Goal: Task Accomplishment & Management: Manage account settings

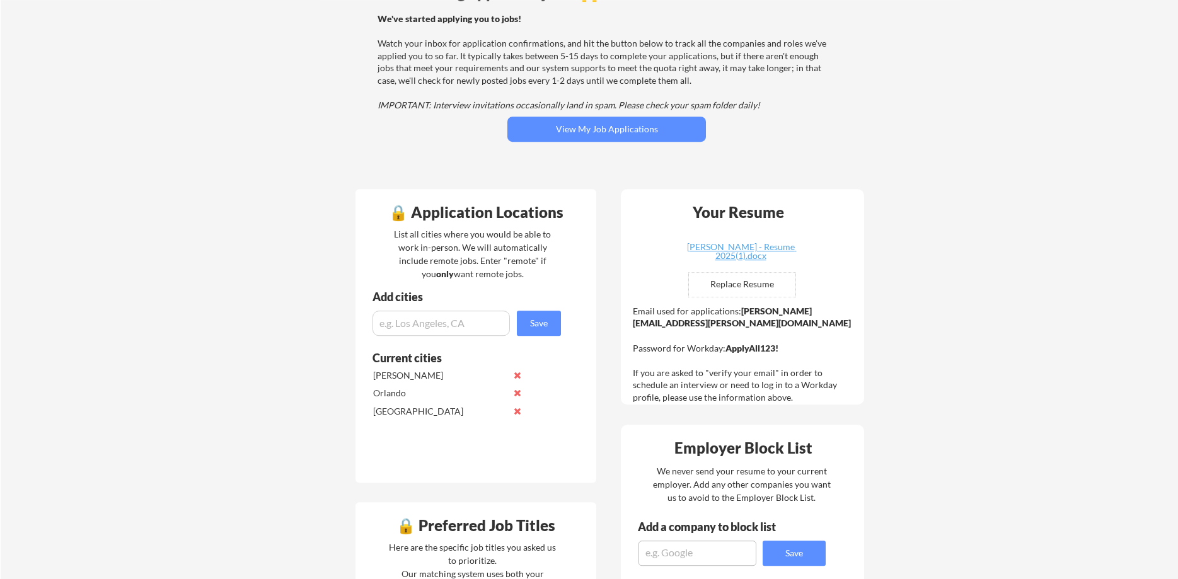
scroll to position [64, 0]
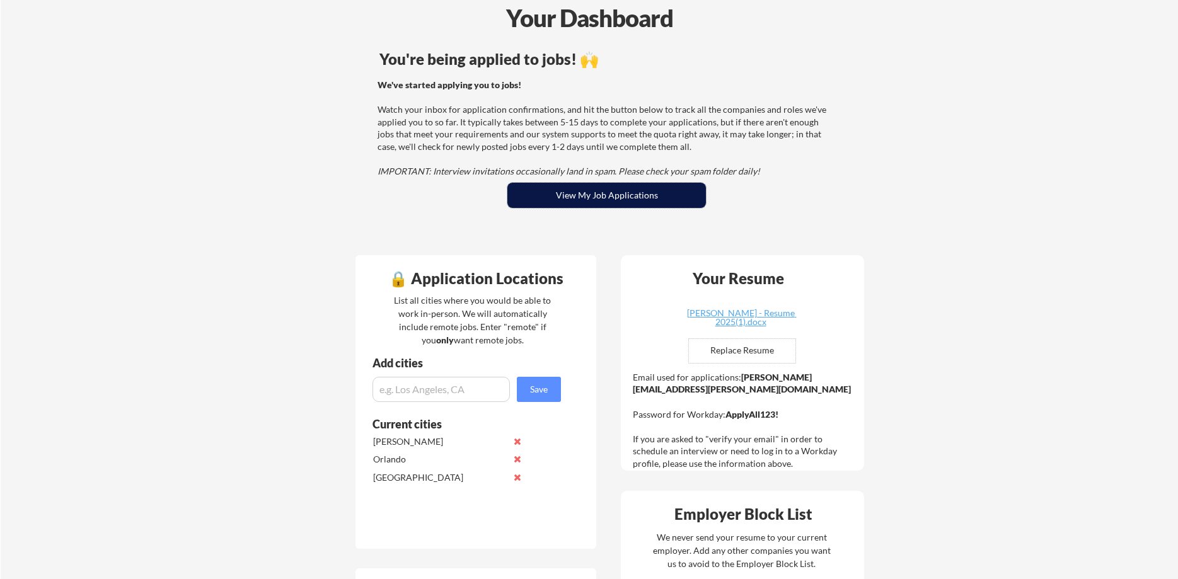
click at [591, 195] on button "View My Job Applications" at bounding box center [606, 195] width 199 height 25
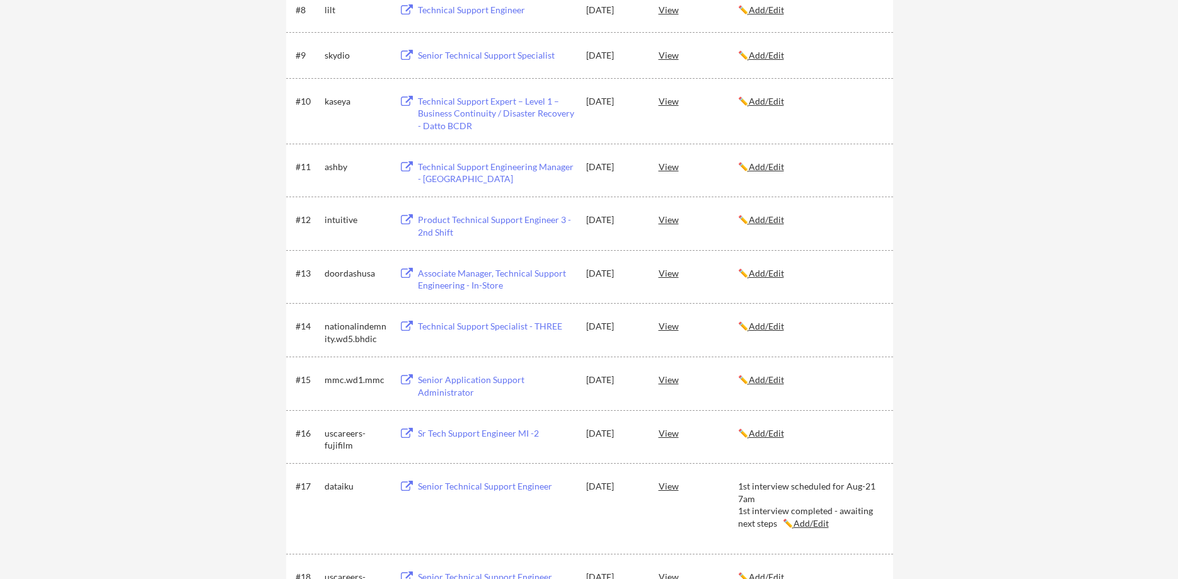
scroll to position [707, 0]
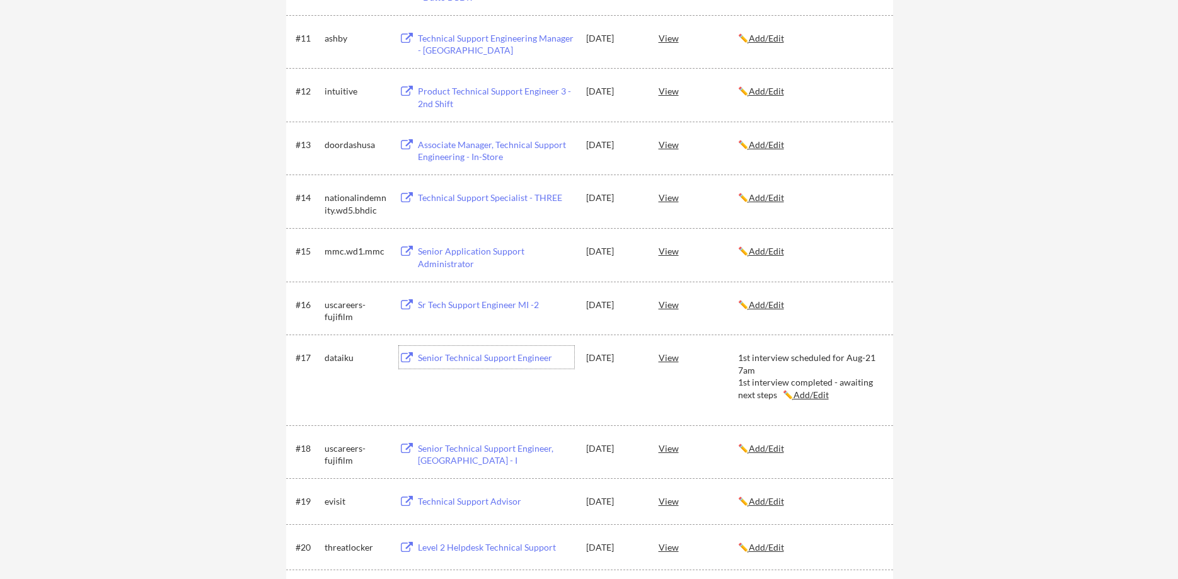
click at [461, 359] on div "Senior Technical Support Engineer" at bounding box center [496, 358] width 156 height 13
click at [999, 69] on div "← Back to Dashboard My Applications 40 applications sent Applied (40) More Jobs…" at bounding box center [589, 476] width 1178 height 2267
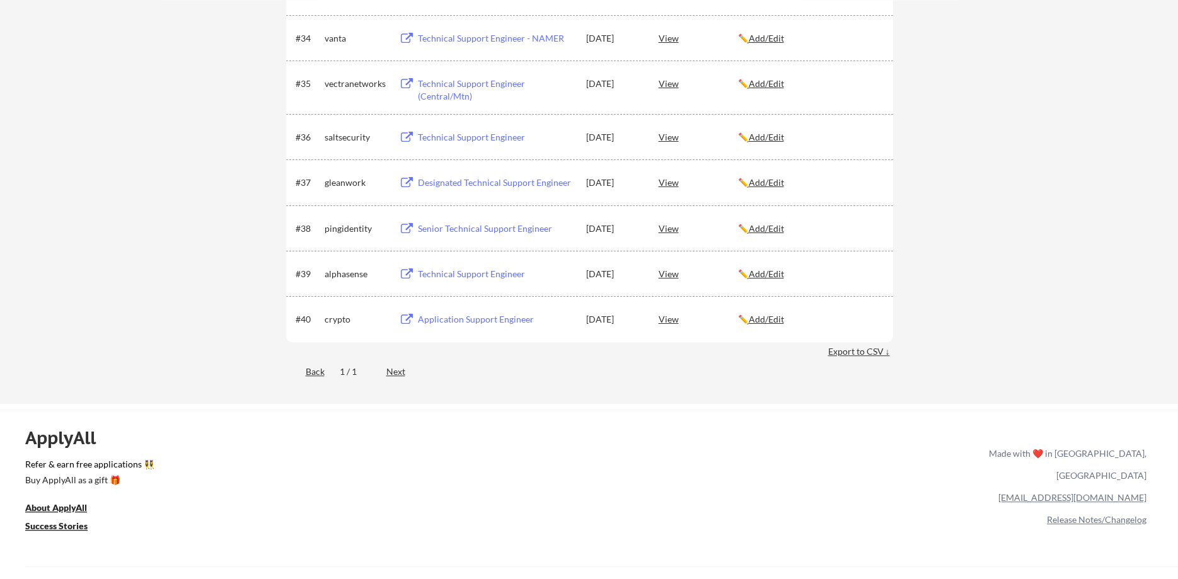
scroll to position [1865, 0]
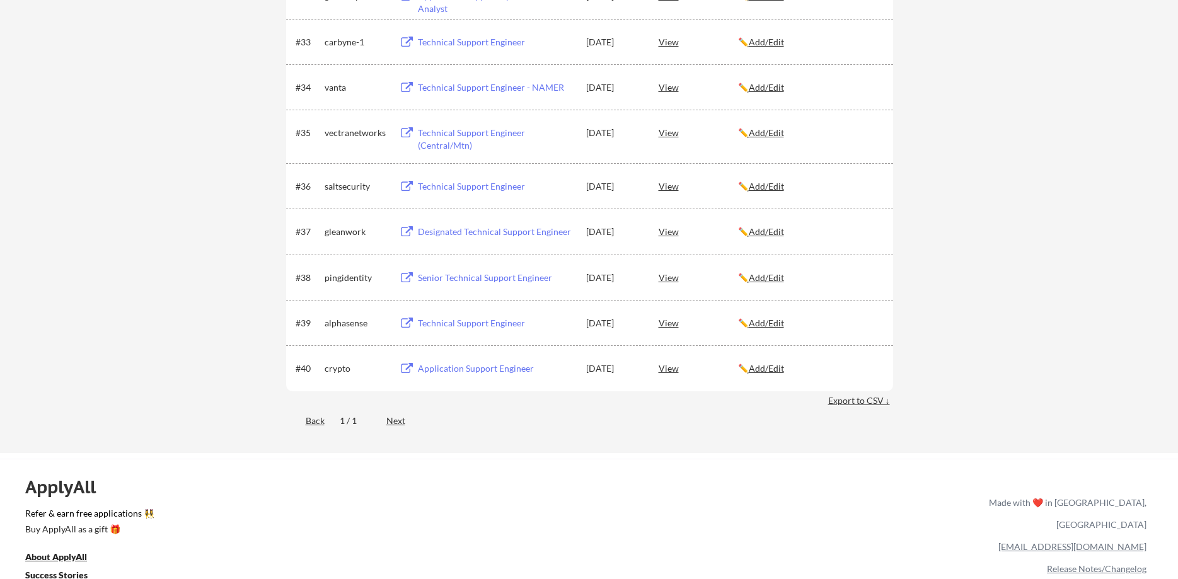
click at [345, 327] on div "alphasense" at bounding box center [356, 323] width 63 height 13
copy div "alphasense"
click at [761, 321] on u "Add/Edit" at bounding box center [766, 323] width 35 height 11
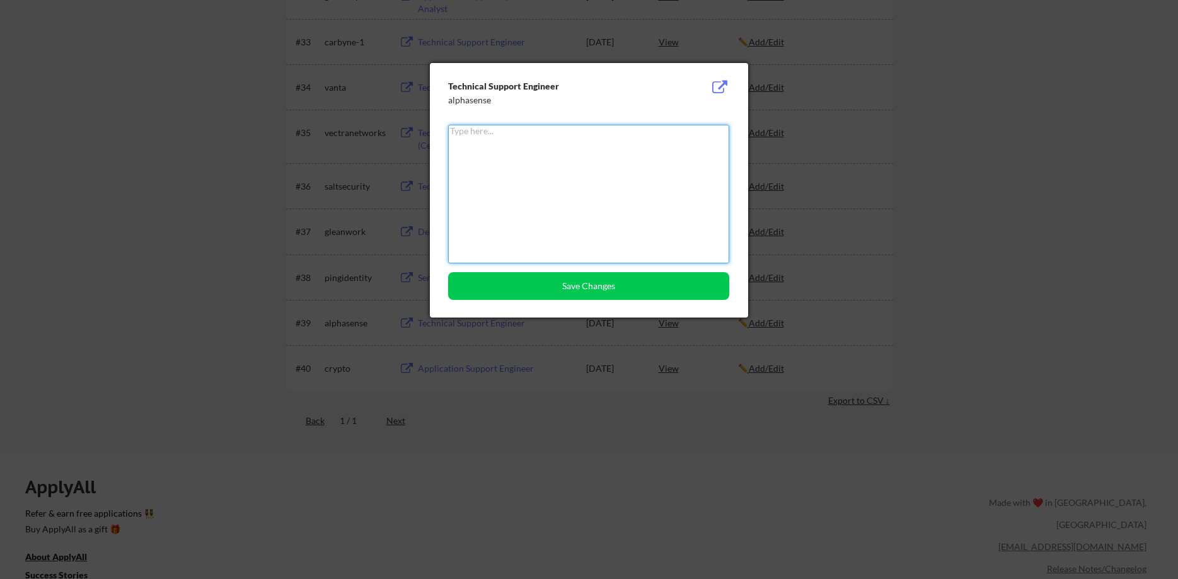
click at [582, 204] on textarea at bounding box center [588, 194] width 281 height 139
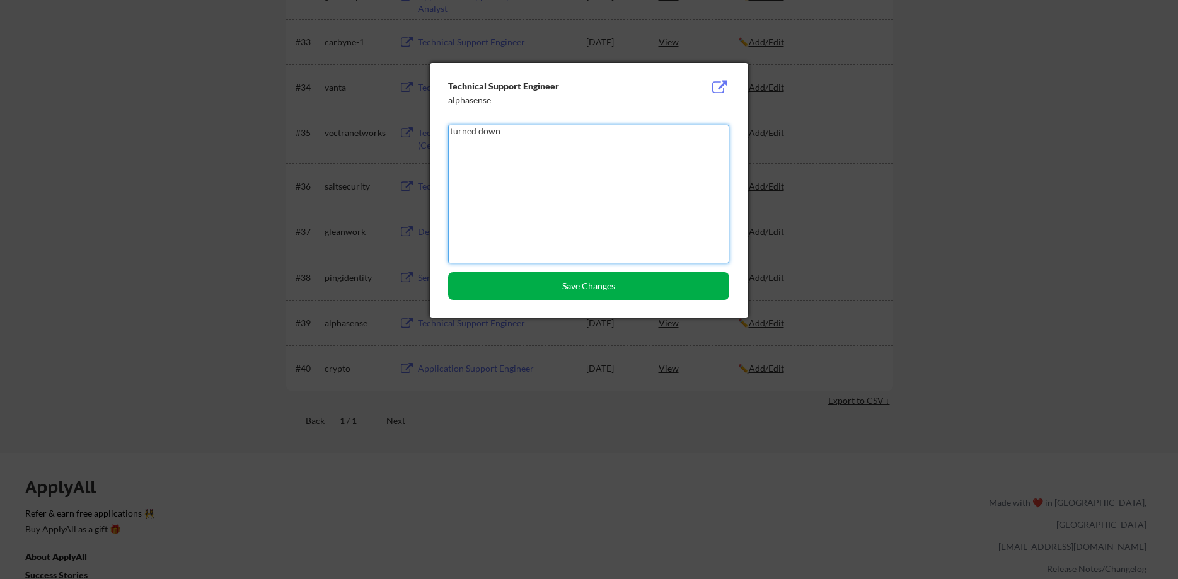
type textarea "turned down"
click at [584, 293] on button "Save Changes" at bounding box center [588, 286] width 281 height 28
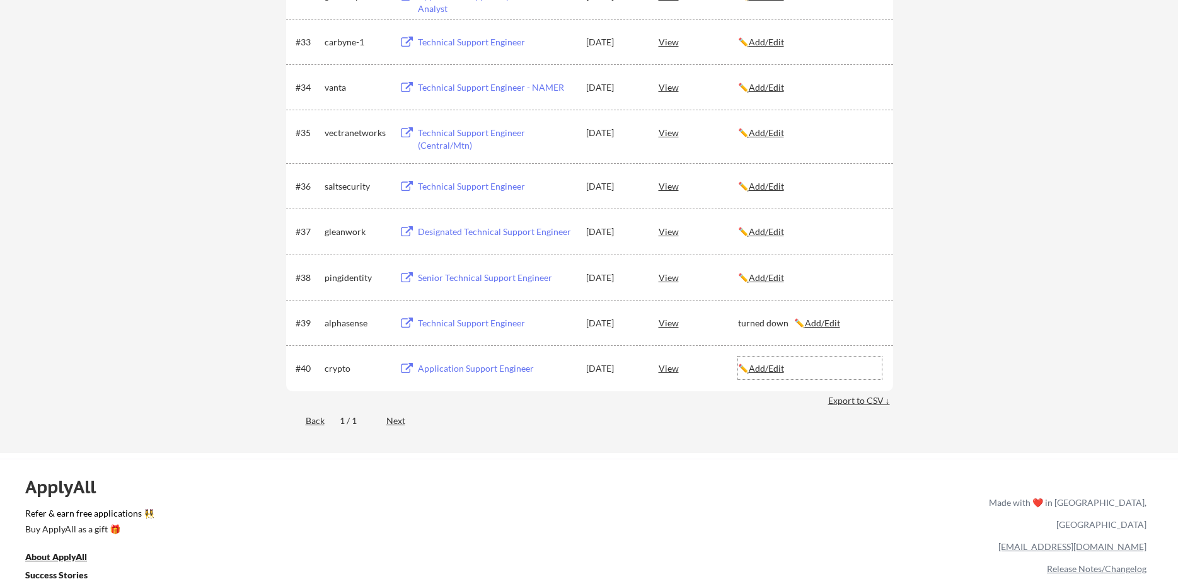
click at [781, 369] on u "Add/Edit" at bounding box center [766, 368] width 35 height 11
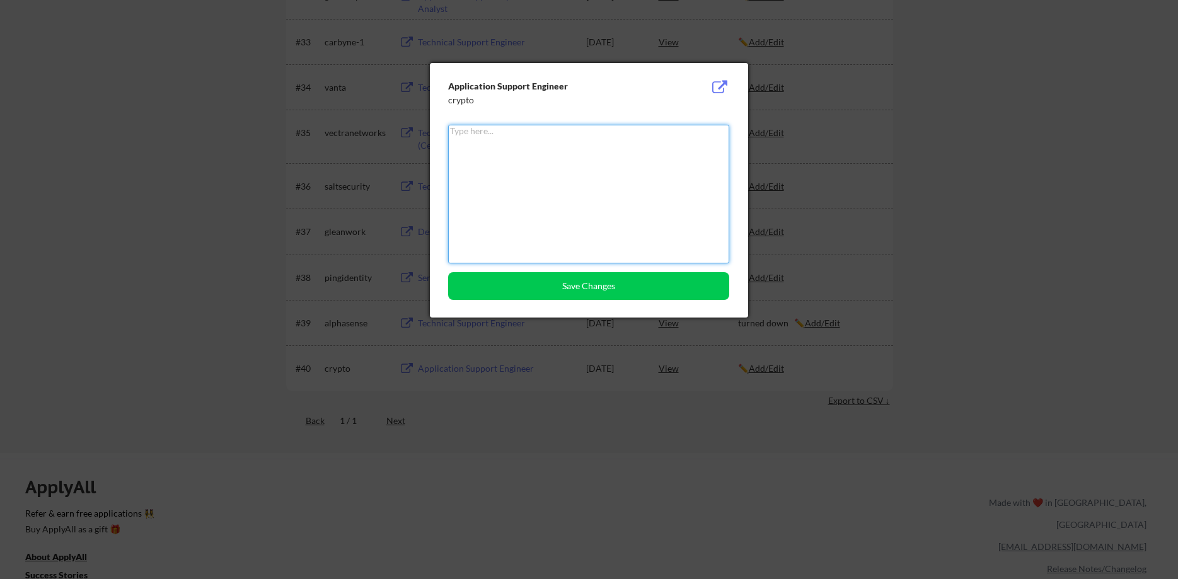
click at [550, 188] on textarea at bounding box center [588, 194] width 281 height 139
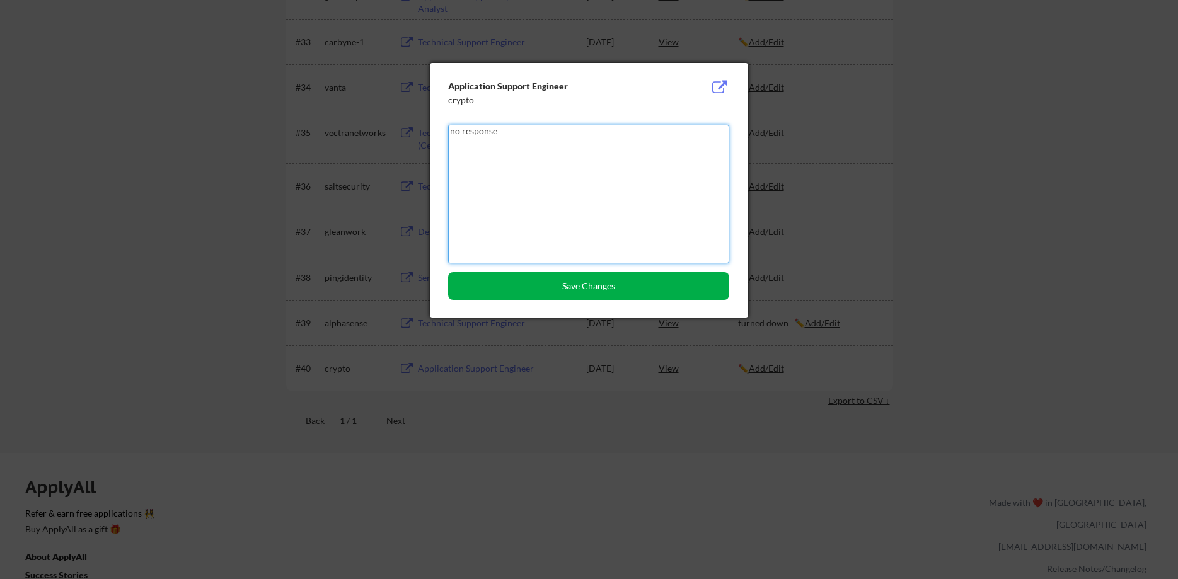
type textarea "no response"
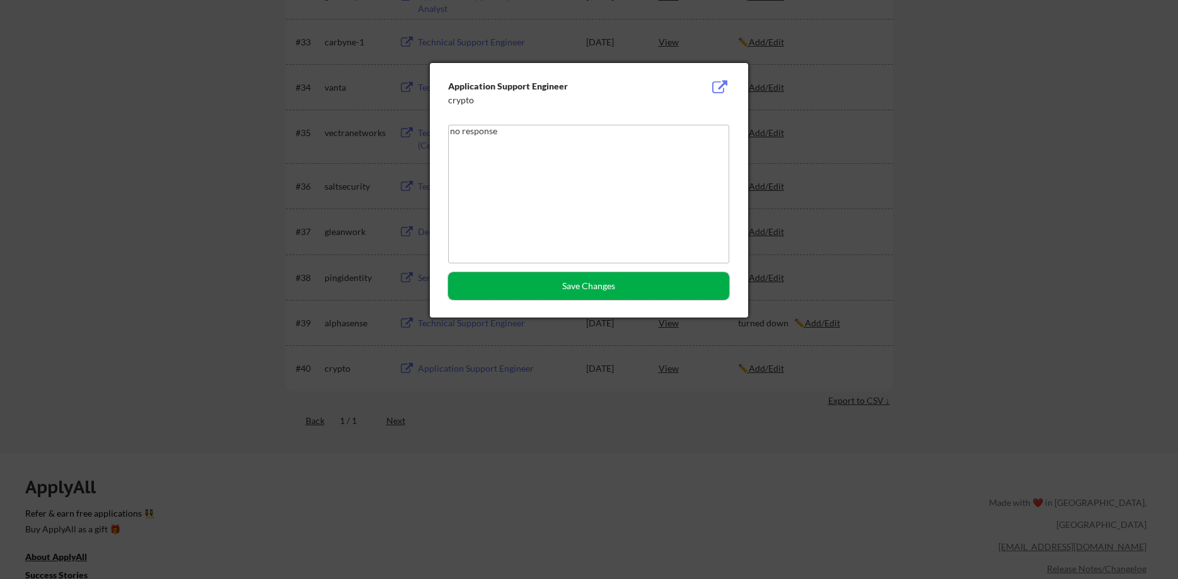
click at [626, 273] on button "Save Changes" at bounding box center [588, 286] width 281 height 28
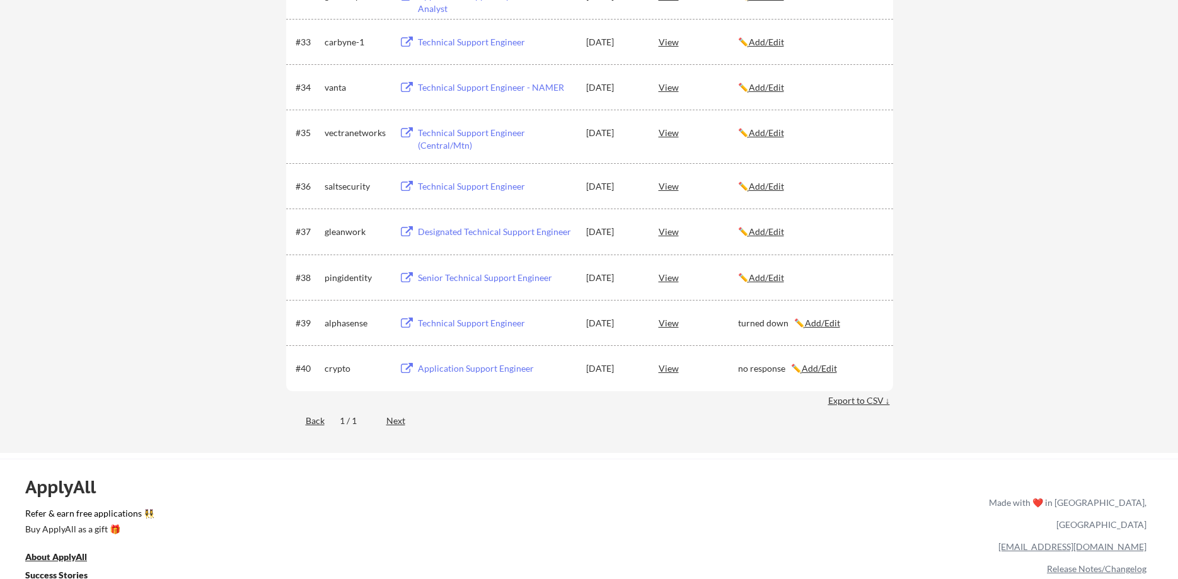
click at [337, 279] on div "pingidentity" at bounding box center [356, 278] width 63 height 13
copy div "pingidentity"
click at [783, 277] on u "Add/Edit" at bounding box center [766, 277] width 35 height 11
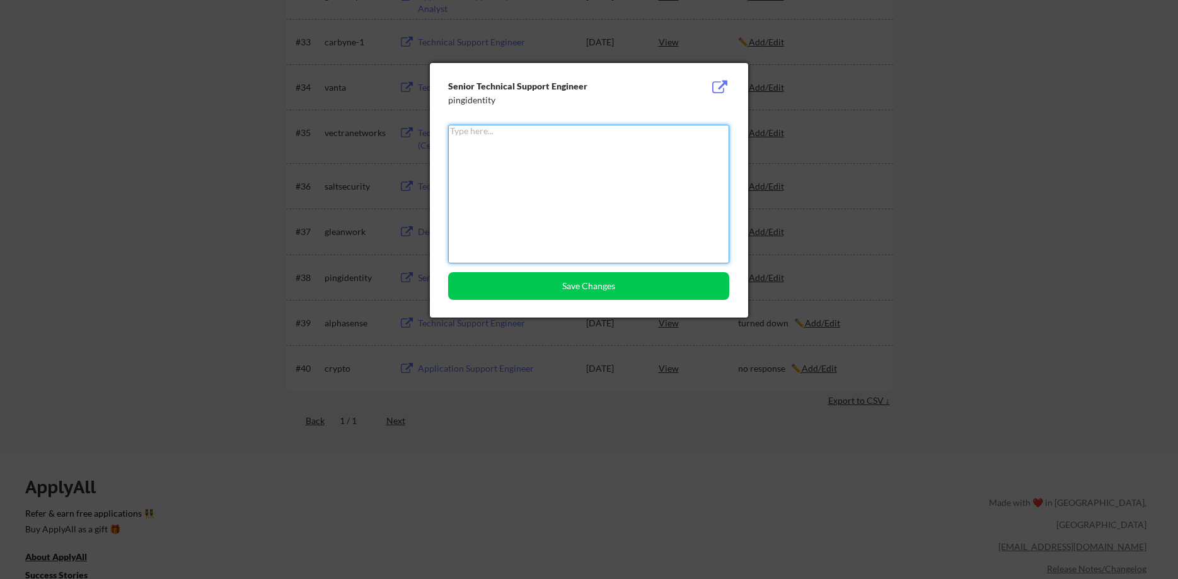
click at [560, 192] on textarea at bounding box center [588, 194] width 281 height 139
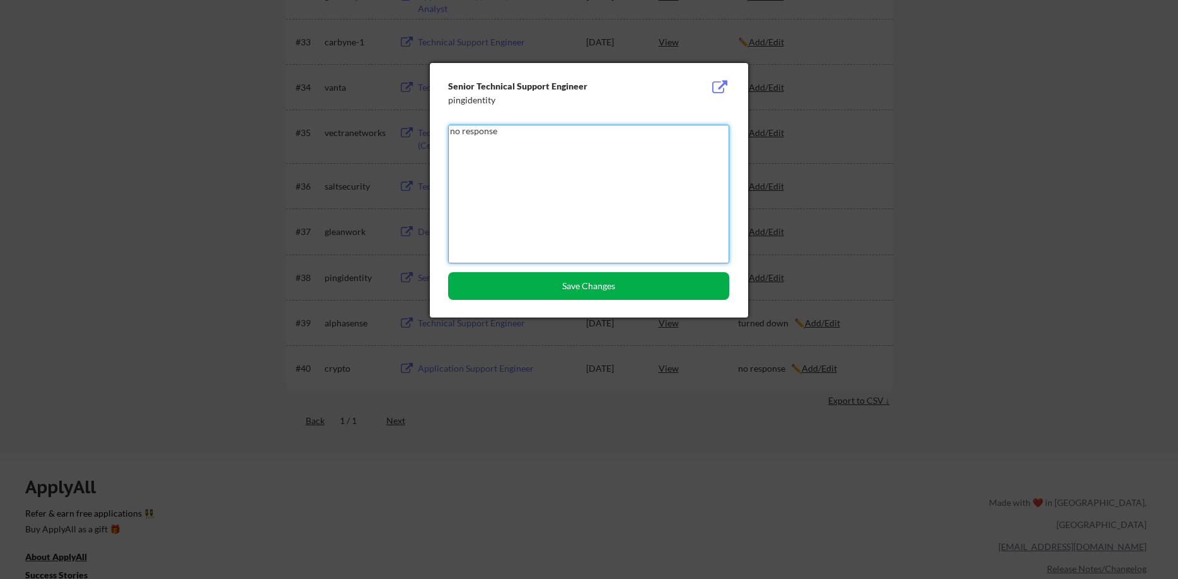
type textarea "no response"
click at [539, 281] on button "Save Changes" at bounding box center [588, 286] width 281 height 28
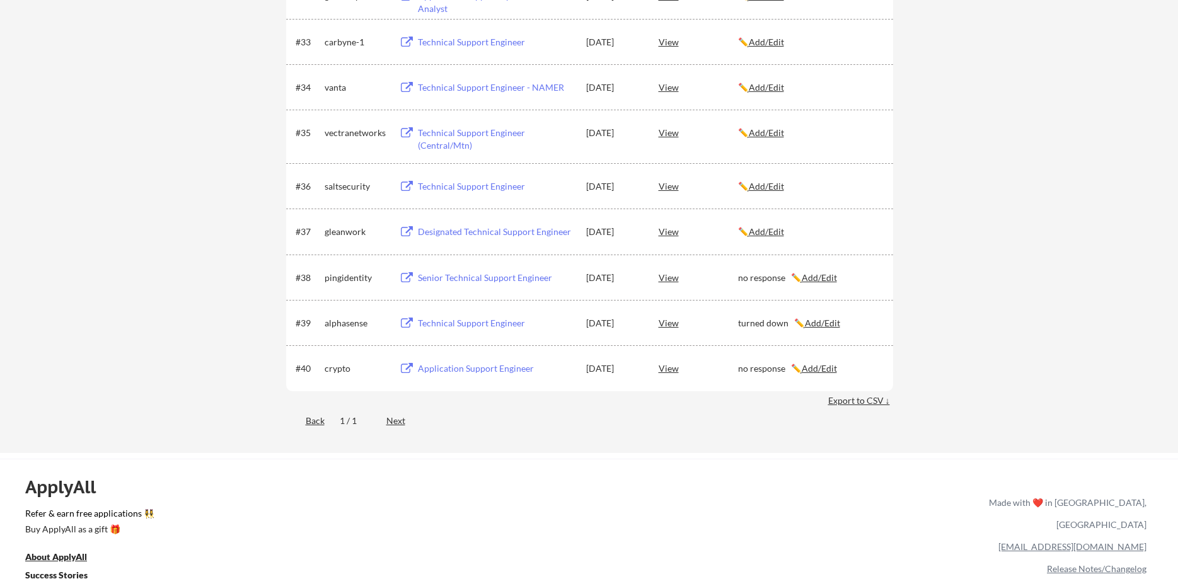
click at [349, 231] on div "gleanwork" at bounding box center [356, 232] width 63 height 13
copy div "gleanwork"
click at [780, 233] on u "Add/Edit" at bounding box center [766, 231] width 35 height 11
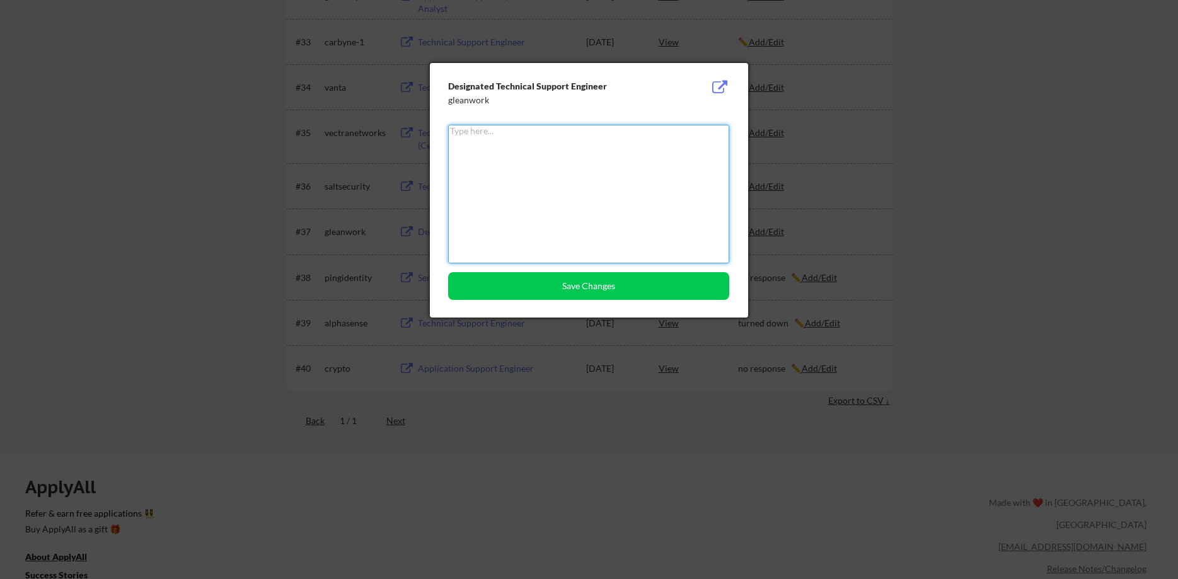
click at [672, 224] on textarea at bounding box center [588, 194] width 281 height 139
paste textarea "gleanwork"
drag, startPoint x: 530, startPoint y: 165, endPoint x: 328, endPoint y: 142, distance: 203.0
click at [448, 142] on textarea "gleanwork" at bounding box center [588, 194] width 281 height 139
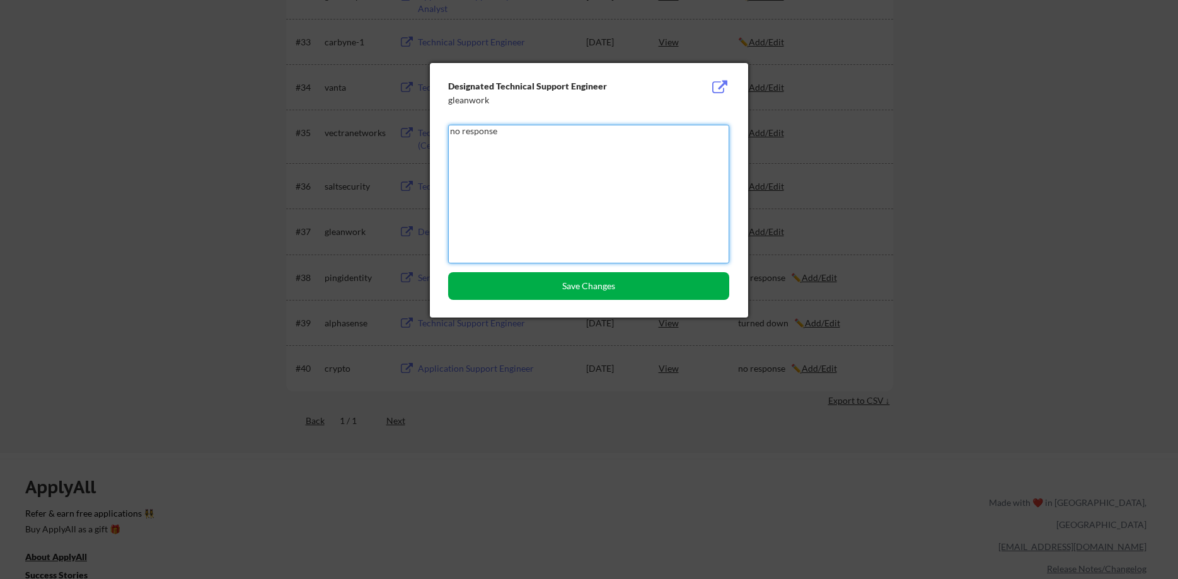
type textarea "no response"
click at [564, 286] on button "Save Changes" at bounding box center [588, 286] width 281 height 28
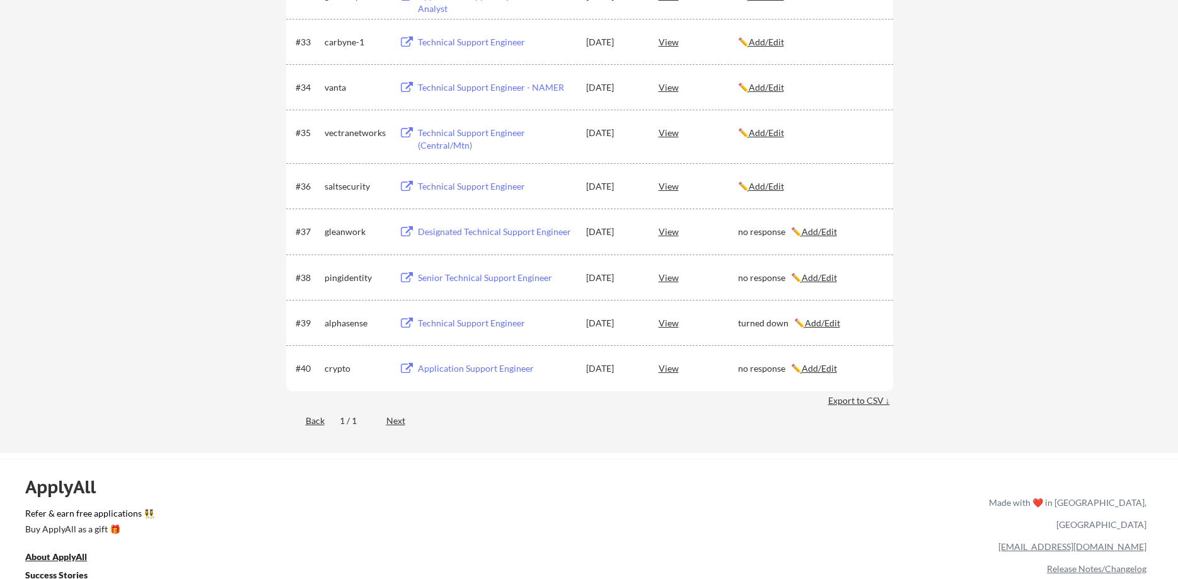
click at [338, 185] on div "saltsecurity" at bounding box center [356, 186] width 63 height 13
copy div "saltsecurity"
click at [763, 188] on u "Add/Edit" at bounding box center [766, 186] width 35 height 11
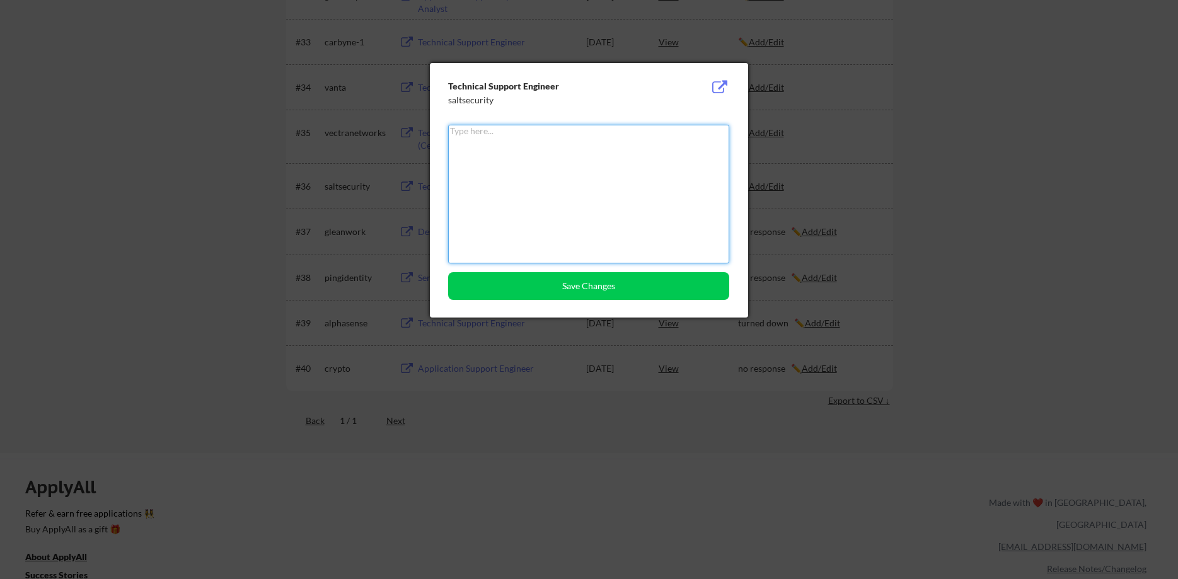
click at [576, 178] on textarea at bounding box center [588, 194] width 281 height 139
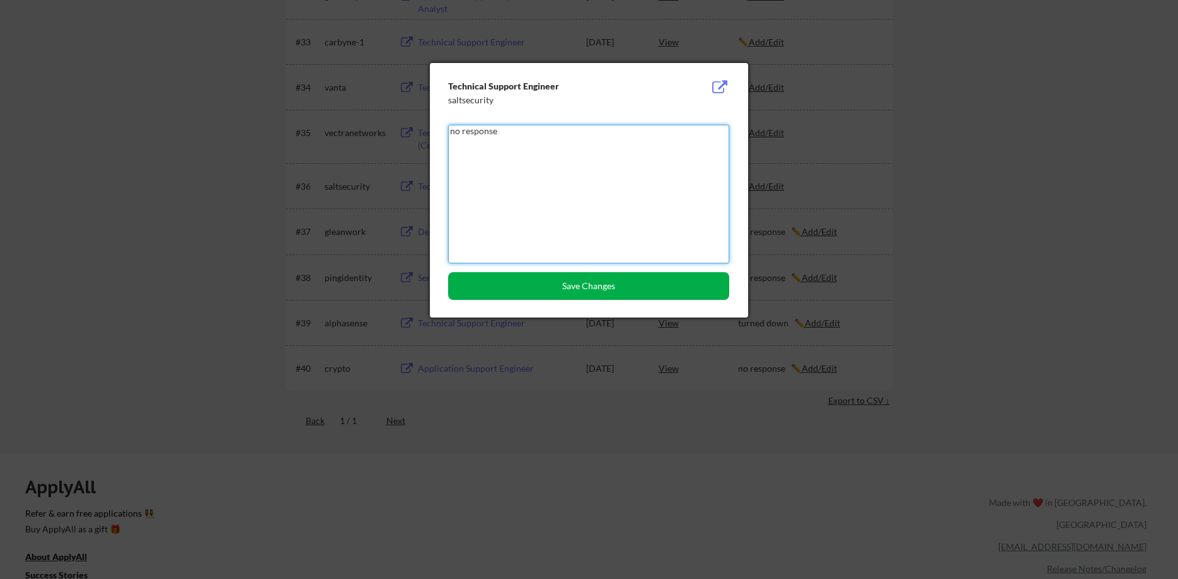
type textarea "no response"
click at [614, 291] on button "Save Changes" at bounding box center [588, 286] width 281 height 28
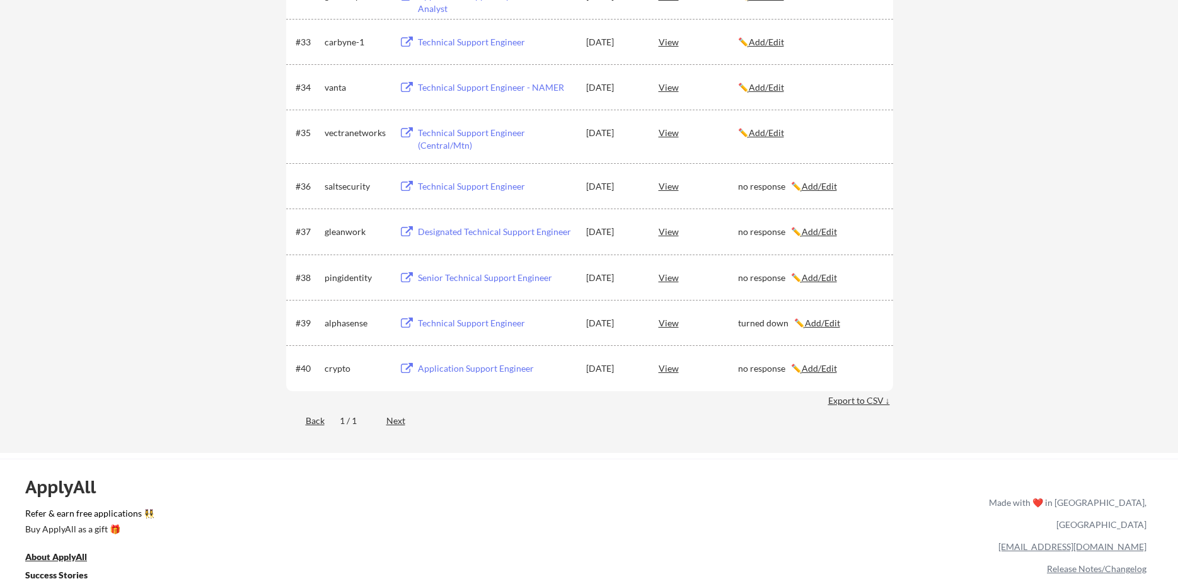
click at [355, 137] on div "vectranetworks" at bounding box center [356, 133] width 63 height 13
copy div "vectranetworks"
click at [780, 134] on u "Add/Edit" at bounding box center [766, 132] width 35 height 11
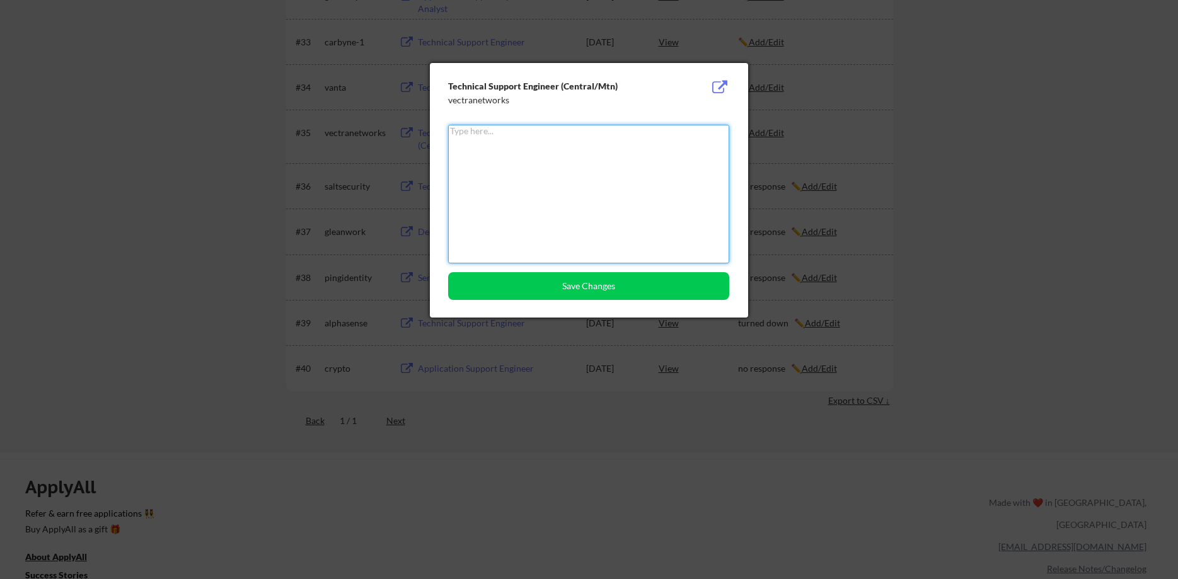
click at [572, 158] on textarea at bounding box center [588, 194] width 281 height 139
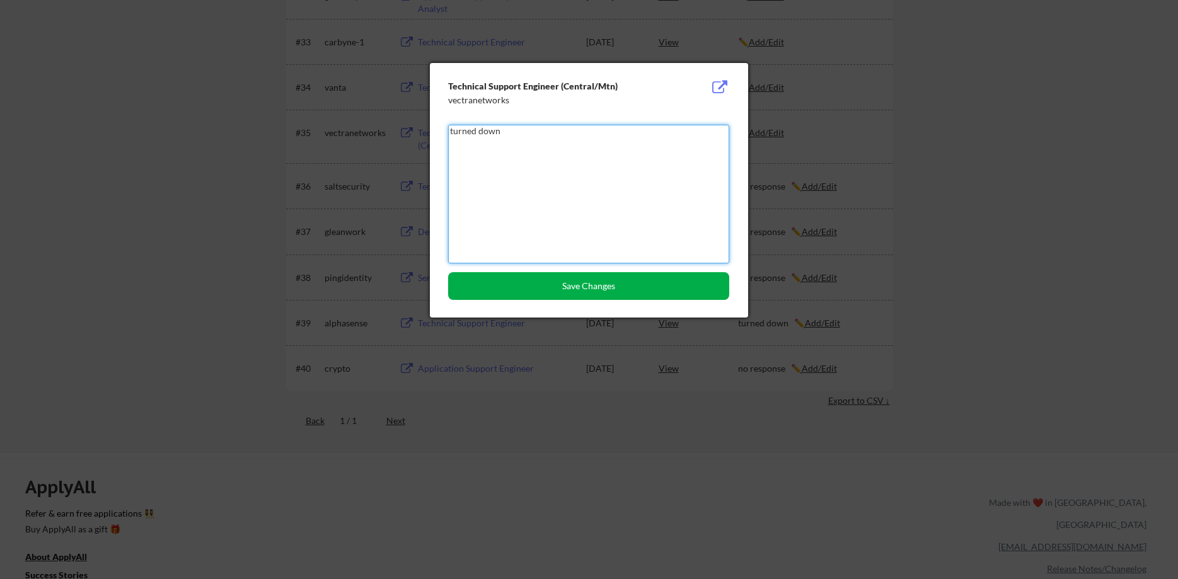
type textarea "turned down"
click at [628, 279] on button "Save Changes" at bounding box center [588, 286] width 281 height 28
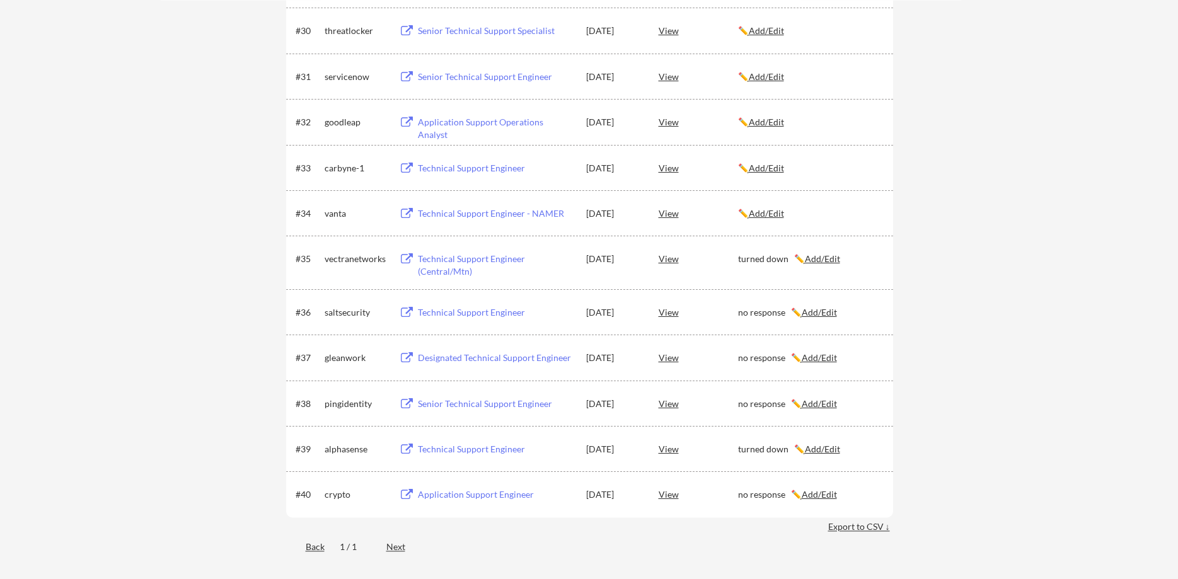
scroll to position [1736, 0]
click at [347, 216] on div "vanta" at bounding box center [356, 216] width 63 height 13
click at [336, 215] on div "vanta" at bounding box center [356, 216] width 63 height 13
copy div "vanta"
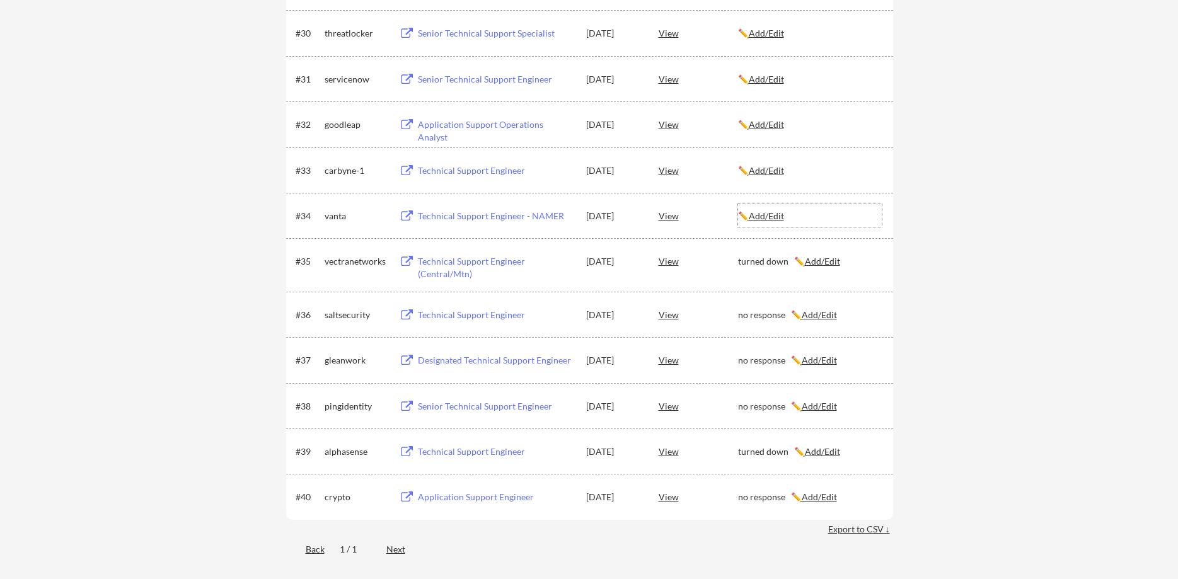
click at [777, 226] on div "✏️ Add/Edit" at bounding box center [810, 215] width 144 height 23
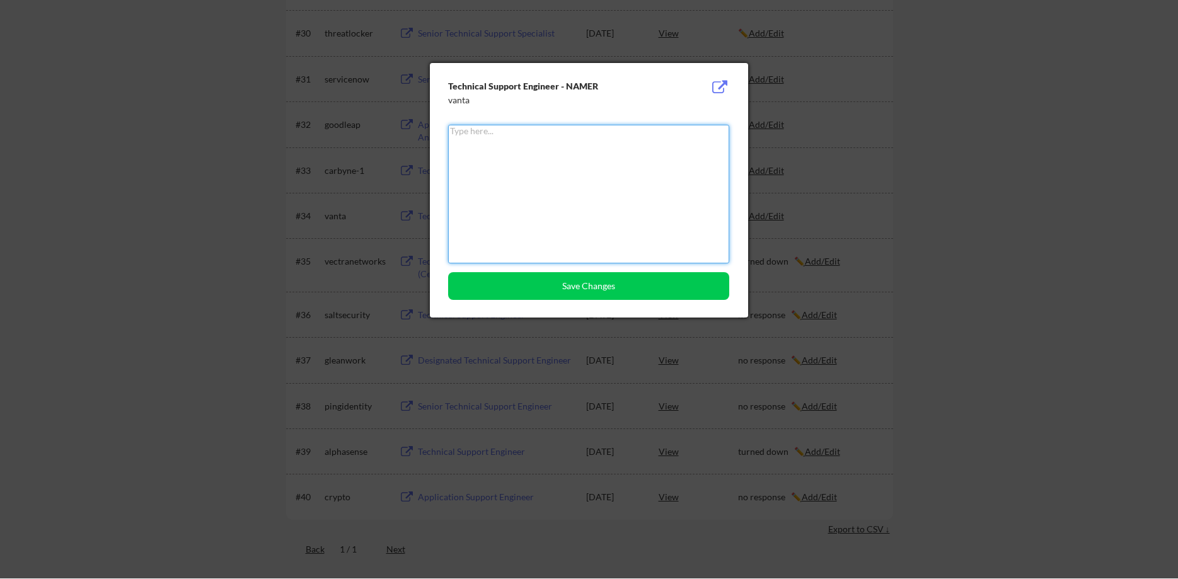
click at [594, 191] on textarea at bounding box center [588, 194] width 281 height 139
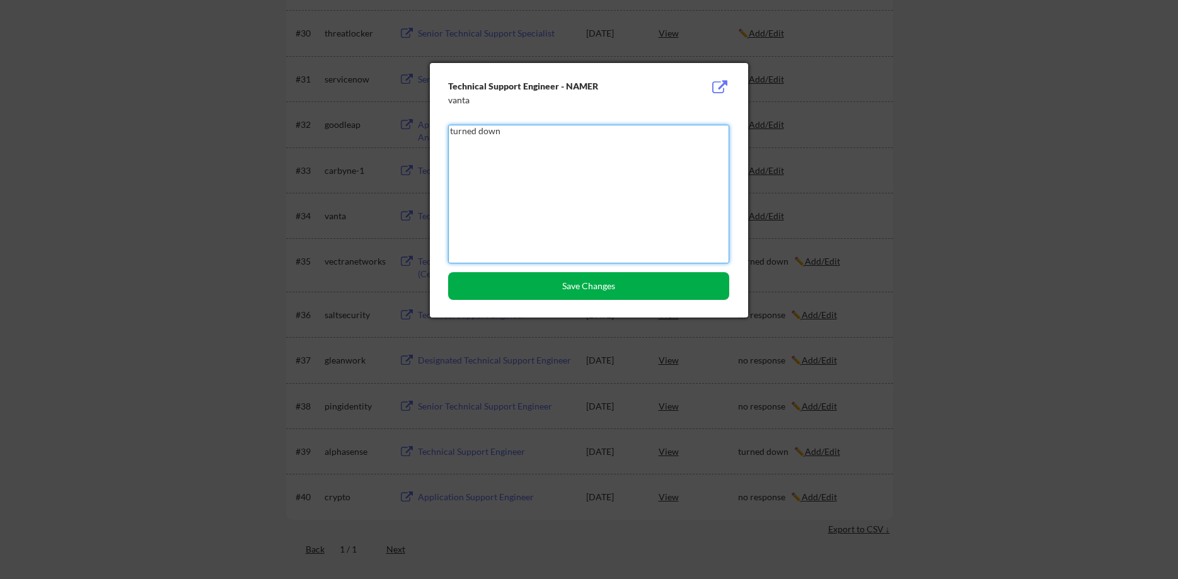
type textarea "turned down"
click at [656, 289] on button "Save Changes" at bounding box center [588, 286] width 281 height 28
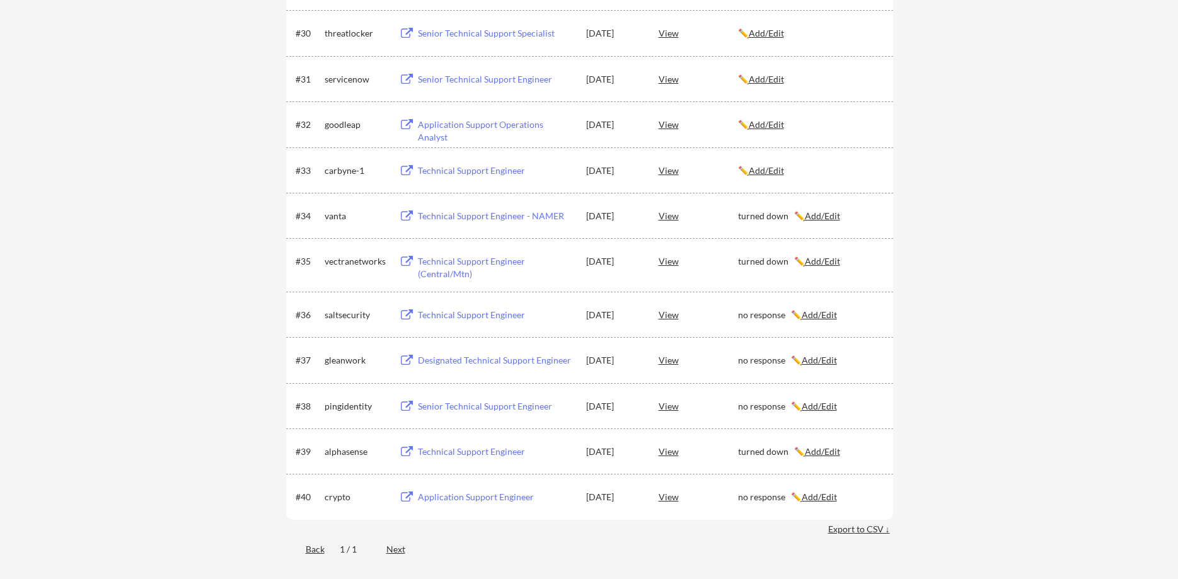
click at [340, 171] on div "carbyne-1" at bounding box center [356, 171] width 63 height 13
click at [341, 176] on div "carbyne-1" at bounding box center [356, 171] width 63 height 13
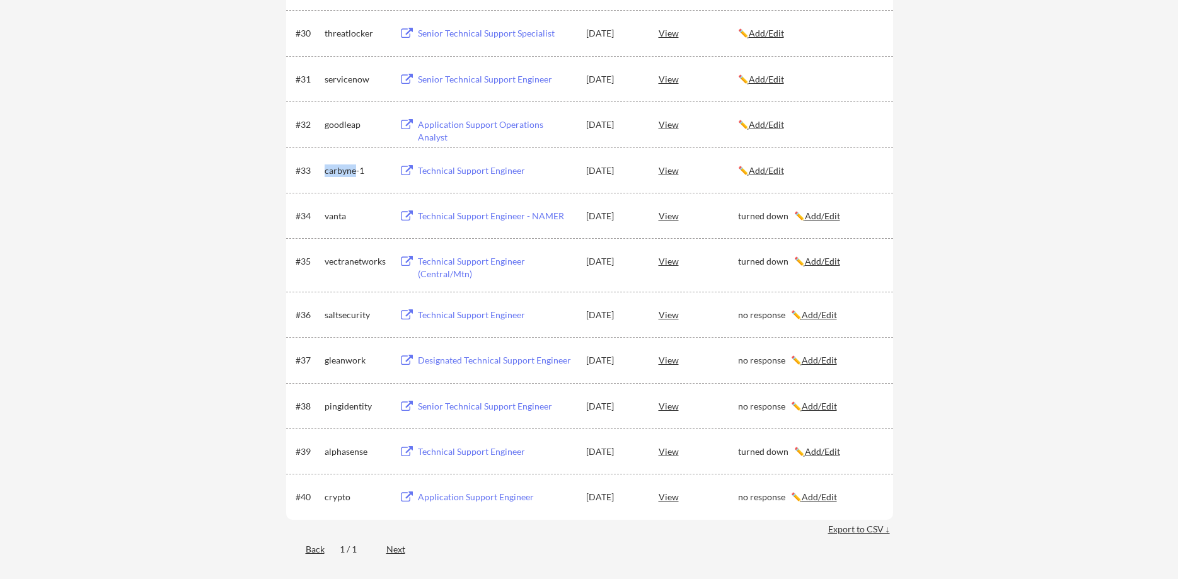
copy div "carbyne"
click at [773, 171] on u "Add/Edit" at bounding box center [766, 170] width 35 height 11
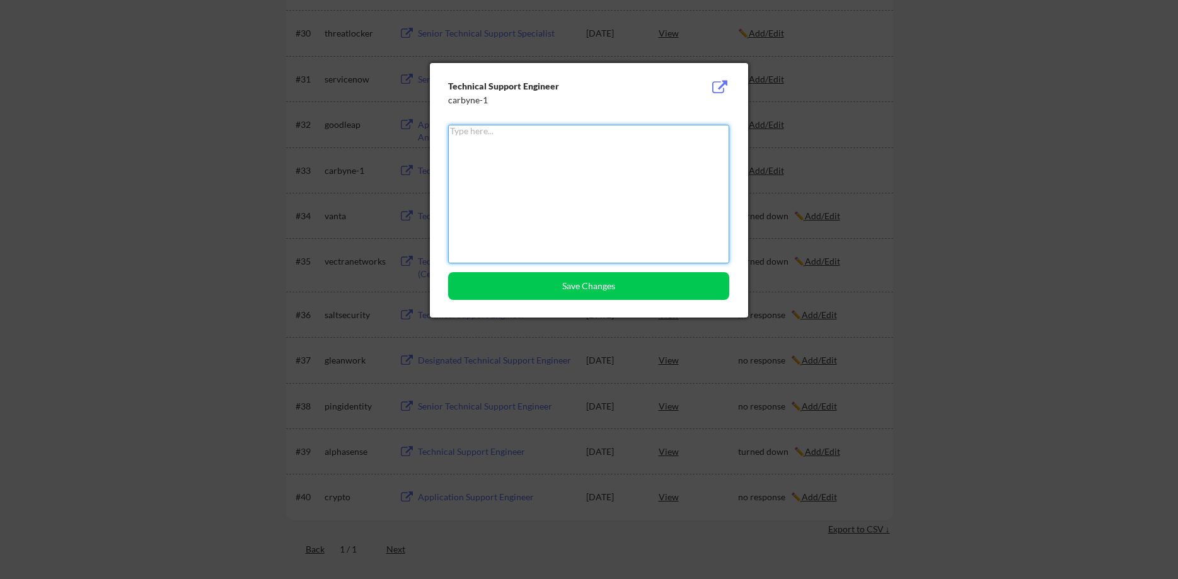
click at [564, 197] on textarea at bounding box center [588, 194] width 281 height 139
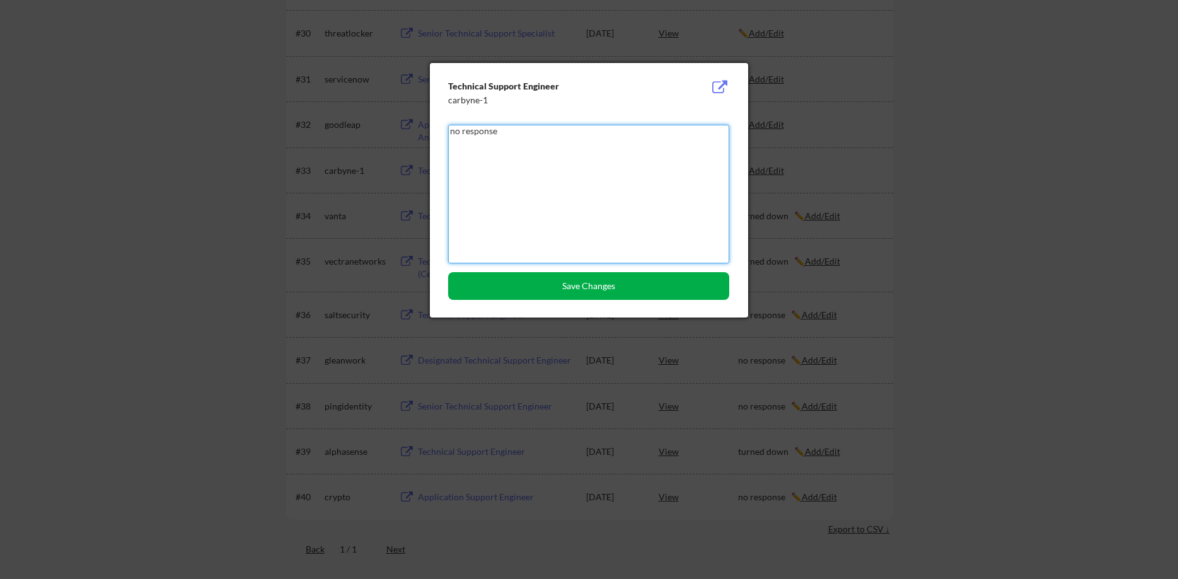
type textarea "no response"
click at [610, 274] on button "Save Changes" at bounding box center [588, 286] width 281 height 28
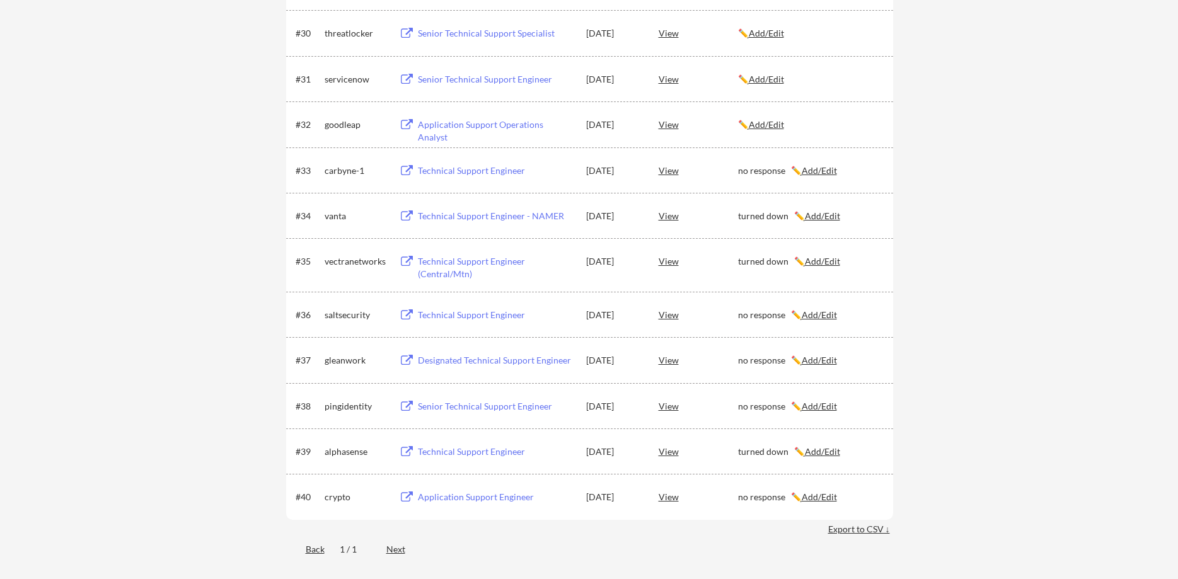
click at [351, 126] on div "goodleap" at bounding box center [356, 125] width 63 height 13
click at [351, 125] on div "goodleap" at bounding box center [356, 125] width 63 height 13
copy div "goodleap"
click at [762, 129] on u "Add/Edit" at bounding box center [766, 124] width 35 height 11
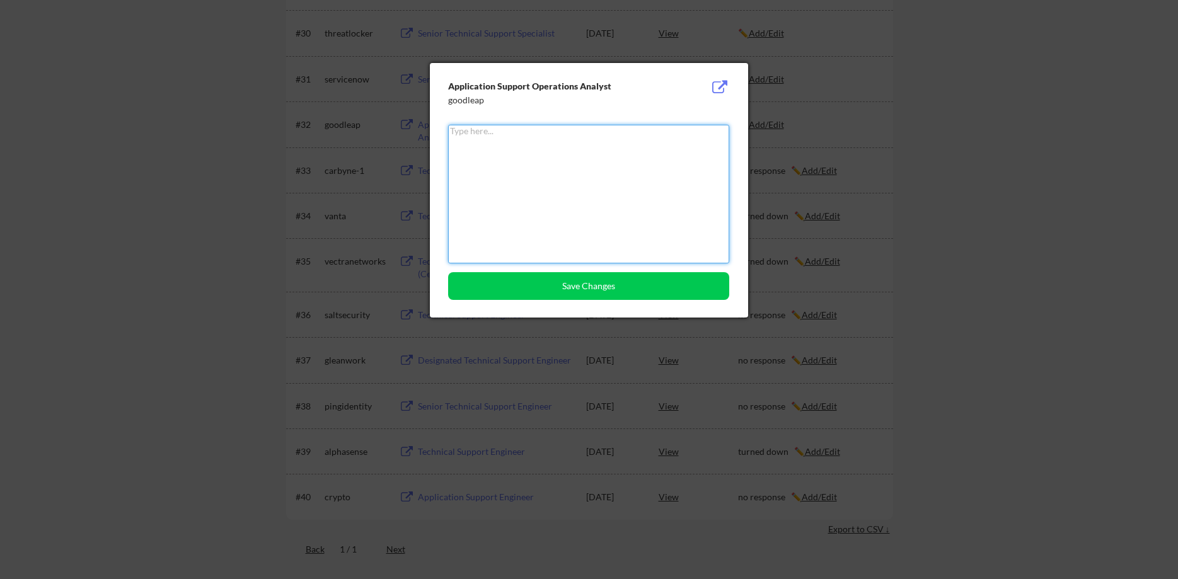
click at [576, 163] on textarea at bounding box center [588, 194] width 281 height 139
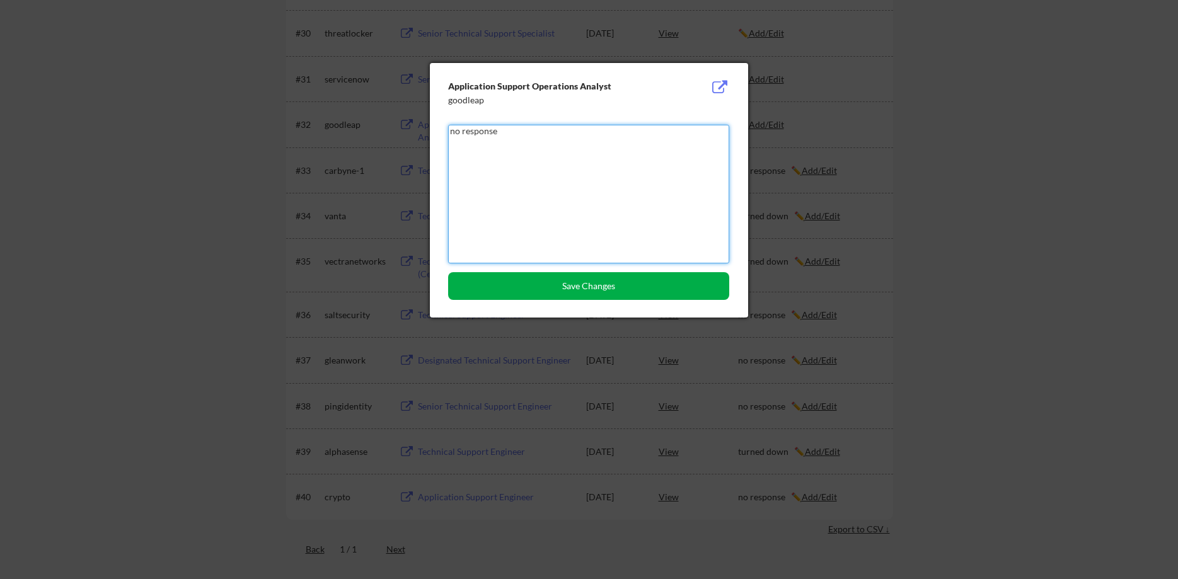
type textarea "no response"
click at [605, 281] on button "Save Changes" at bounding box center [588, 286] width 281 height 28
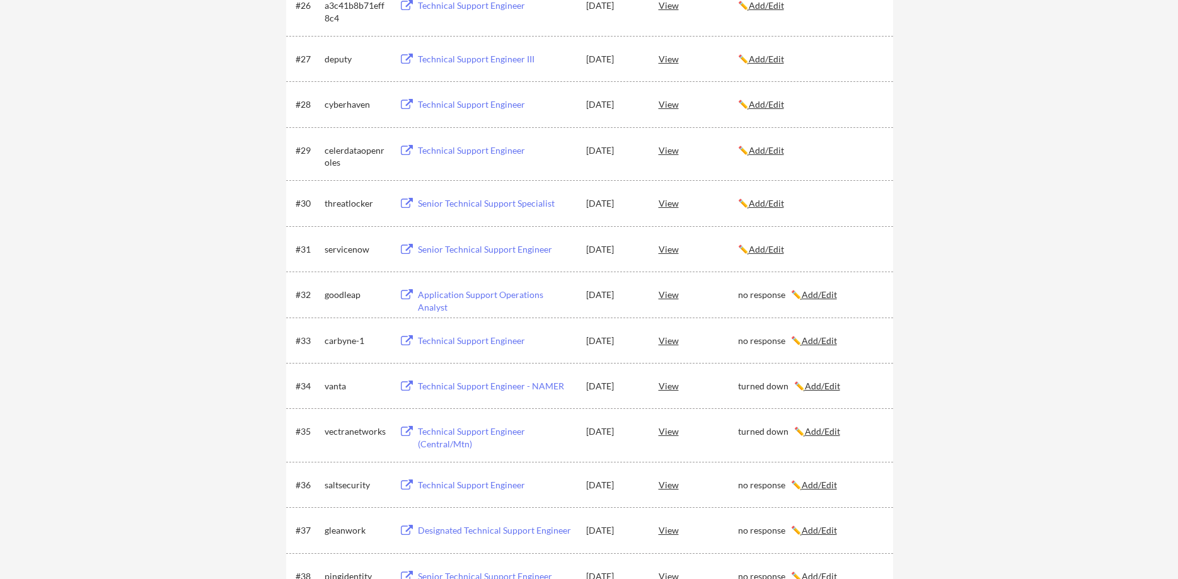
scroll to position [1543, 0]
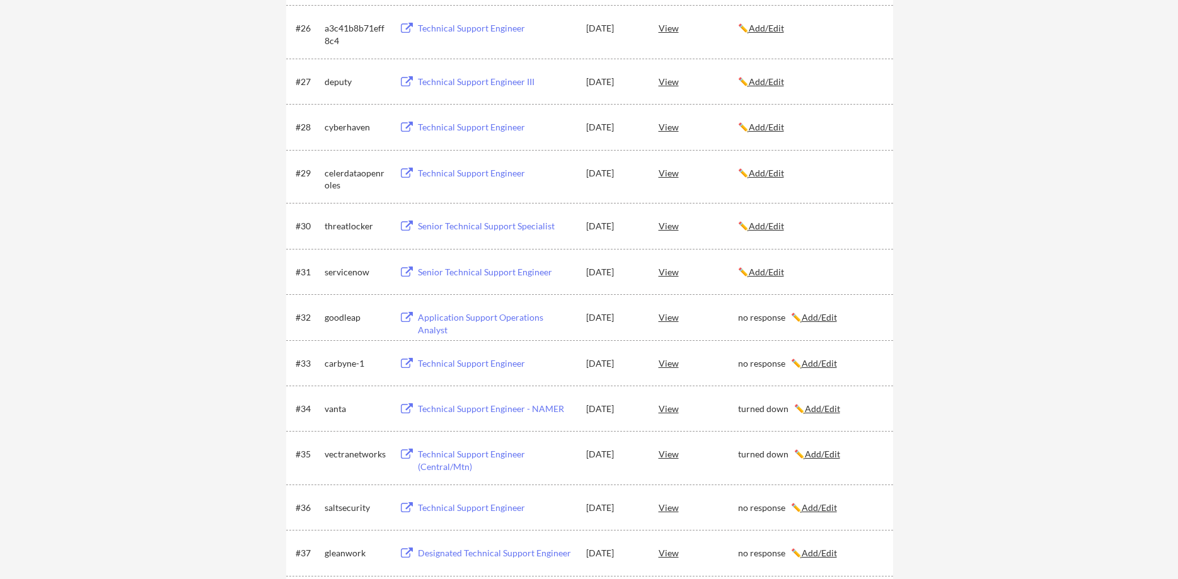
click at [350, 277] on div "servicenow" at bounding box center [356, 272] width 63 height 13
copy div "servicenow"
click at [782, 270] on u "Add/Edit" at bounding box center [766, 272] width 35 height 11
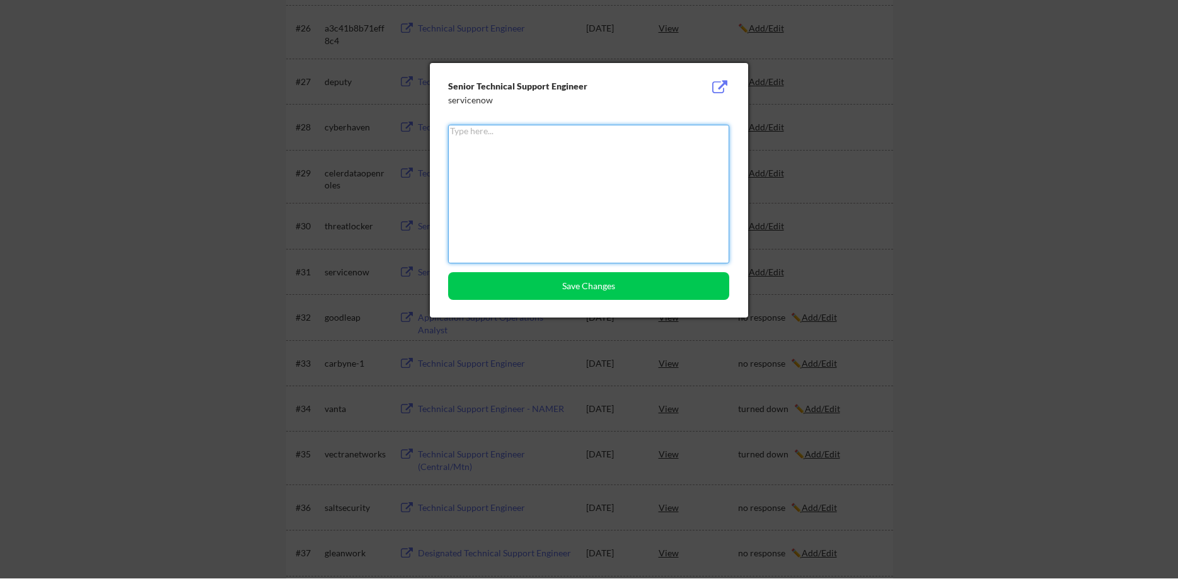
click at [594, 212] on textarea at bounding box center [588, 194] width 281 height 139
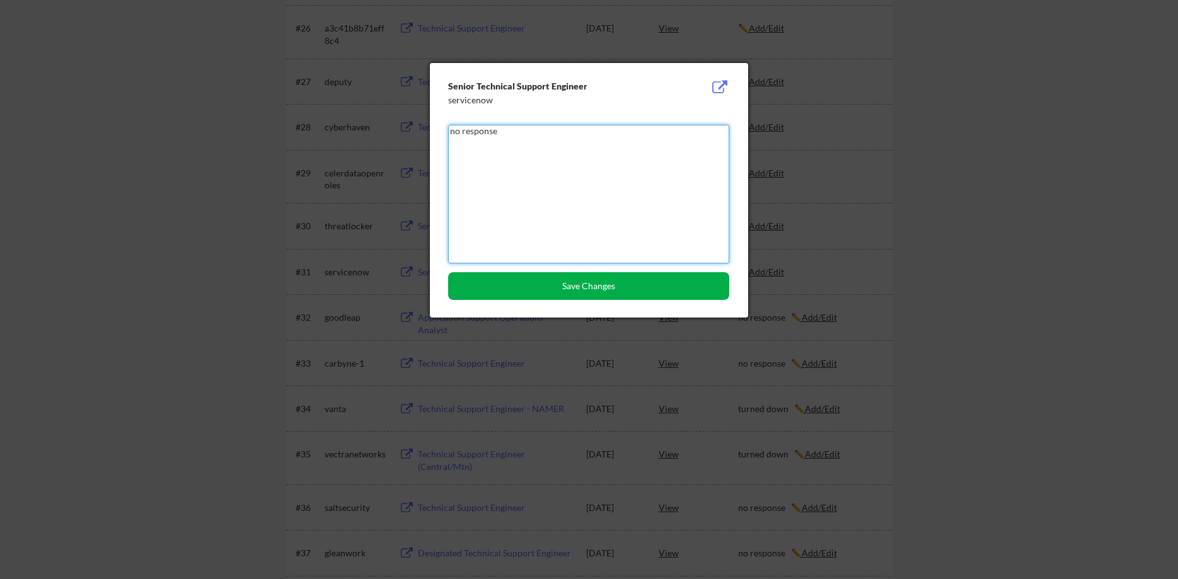
type textarea "no response"
click at [658, 275] on button "Save Changes" at bounding box center [588, 286] width 281 height 28
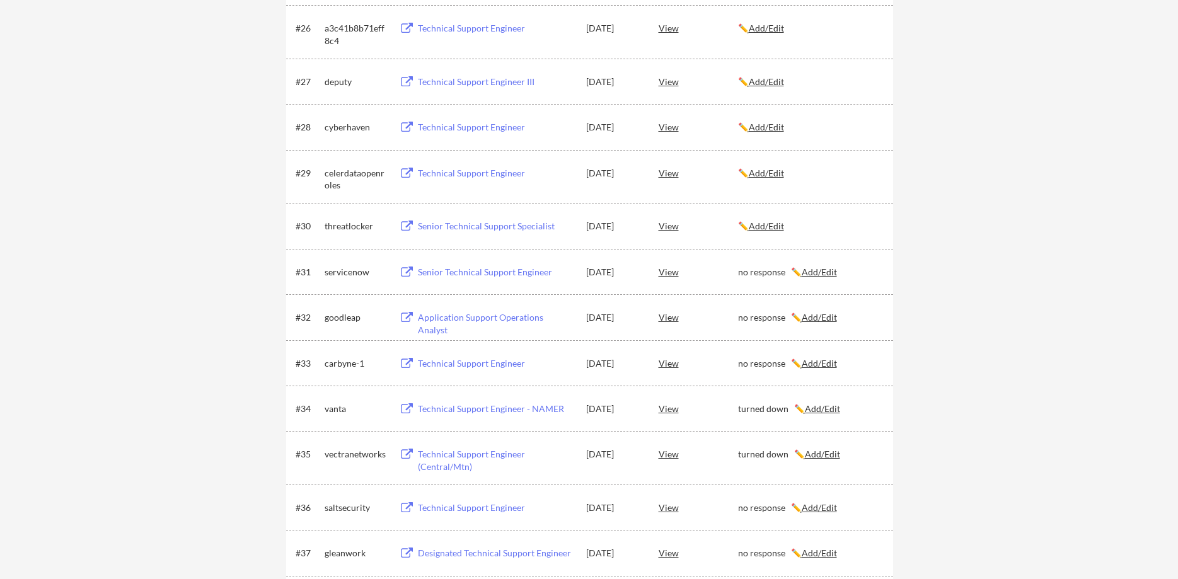
click at [345, 226] on div "threatlocker" at bounding box center [356, 226] width 63 height 13
copy div "threatlocker"
click at [756, 223] on div "✏️ Add/Edit" at bounding box center [810, 226] width 144 height 13
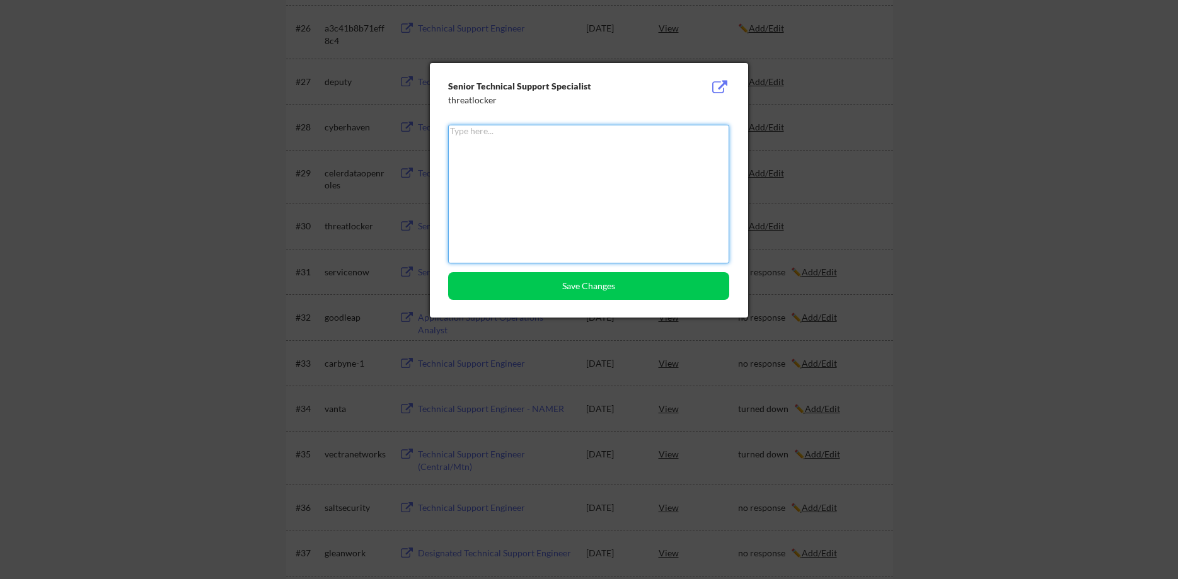
click at [609, 214] on textarea at bounding box center [588, 194] width 281 height 139
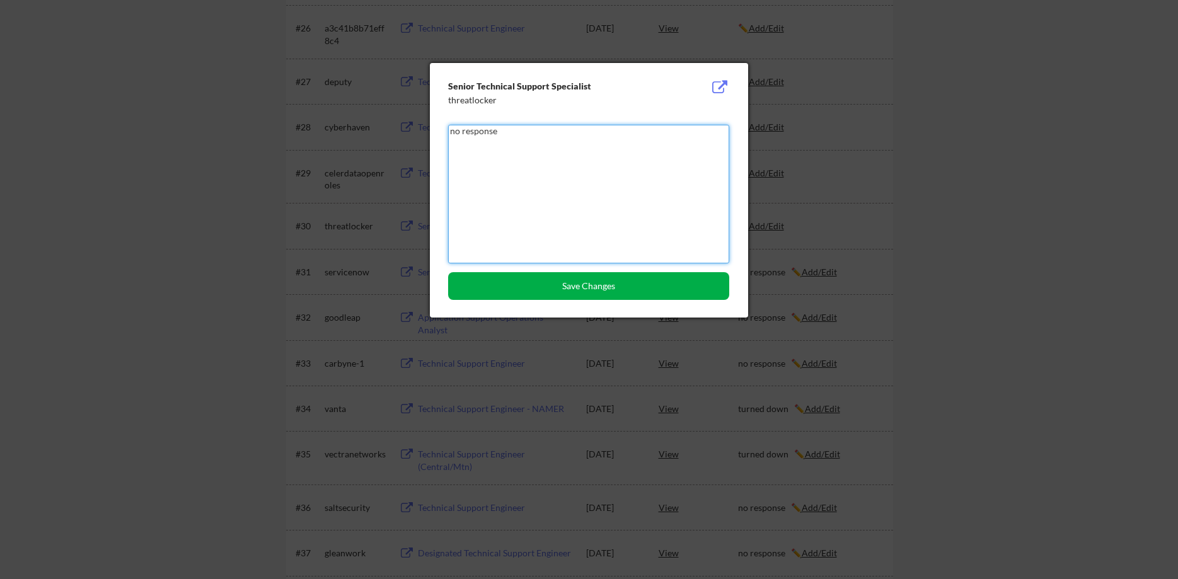
type textarea "no response"
click at [627, 293] on button "Save Changes" at bounding box center [588, 286] width 281 height 28
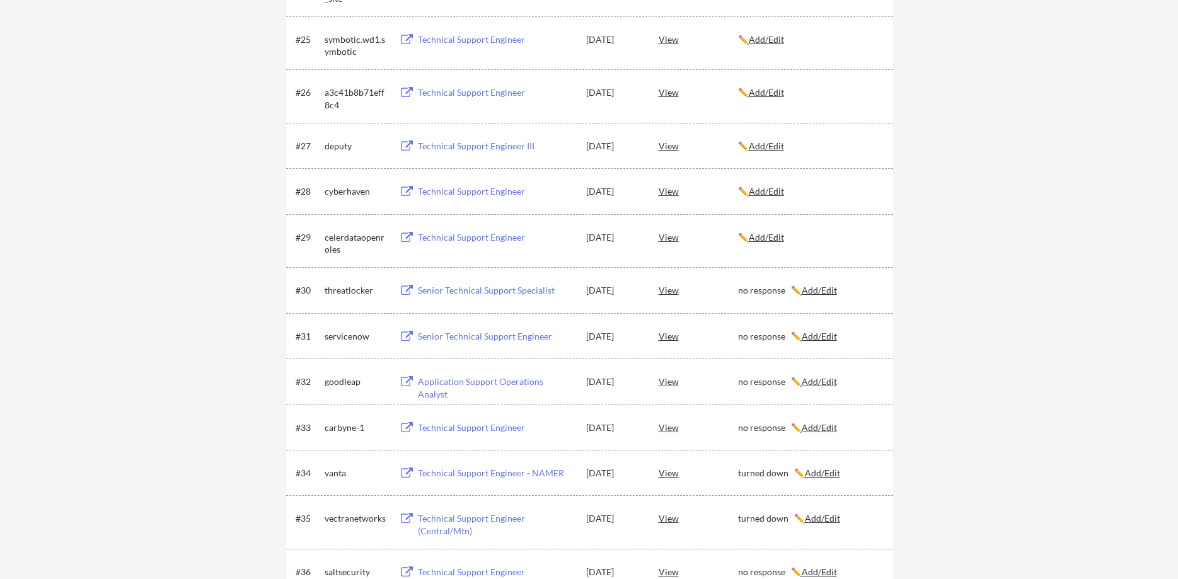
scroll to position [1415, 0]
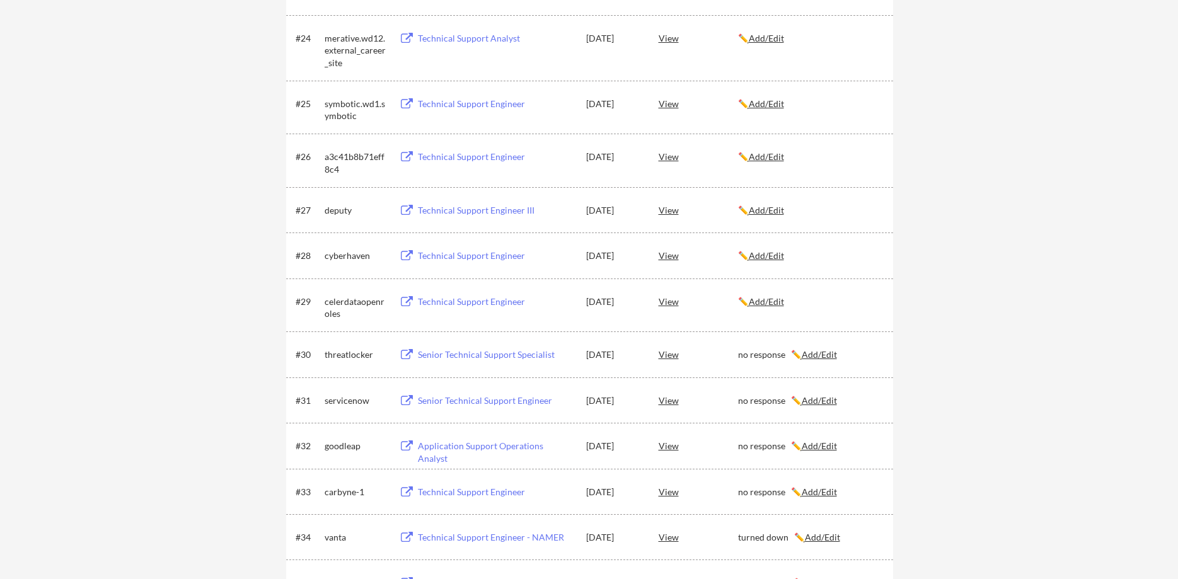
click at [357, 305] on div "celerdataopenroles" at bounding box center [356, 308] width 63 height 25
click at [780, 303] on u "Add/Edit" at bounding box center [766, 301] width 35 height 11
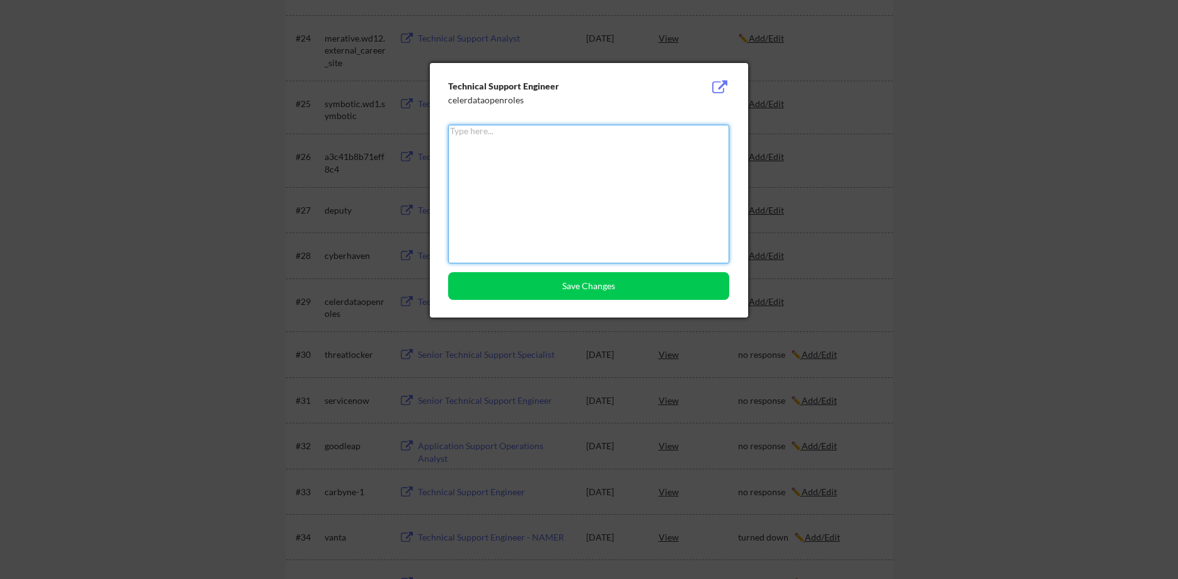
click at [574, 208] on textarea at bounding box center [588, 194] width 281 height 139
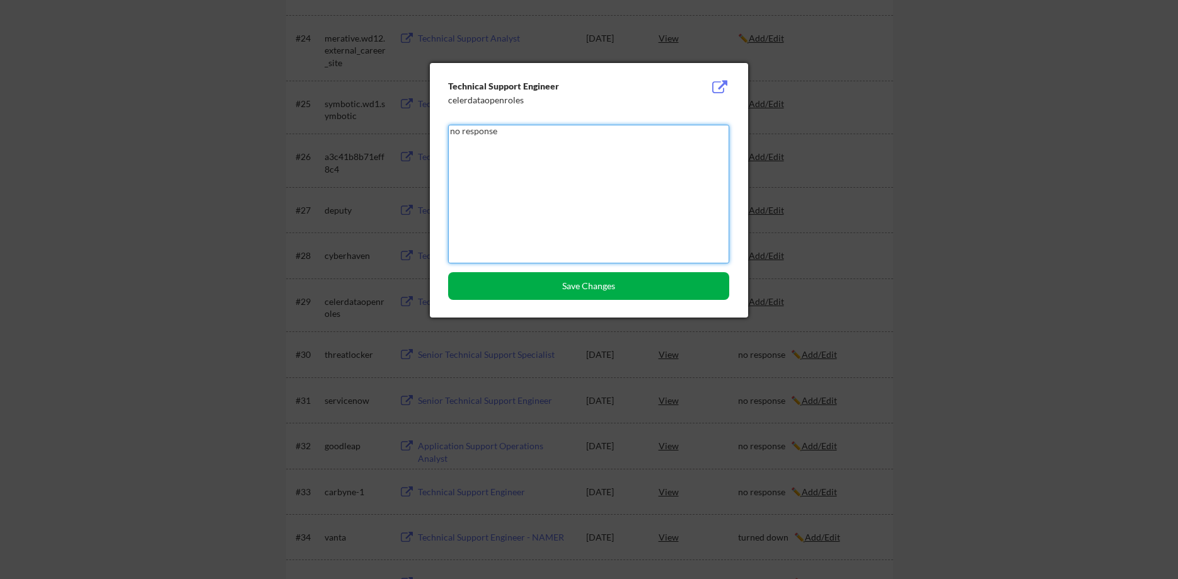
type textarea "no response"
click at [627, 289] on button "Save Changes" at bounding box center [588, 286] width 281 height 28
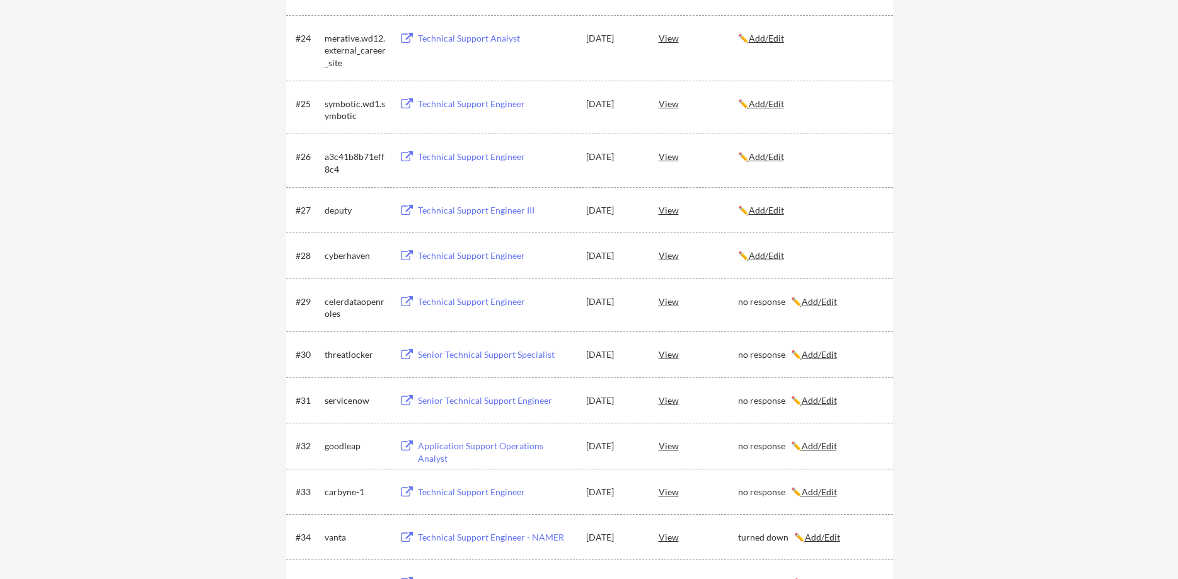
click at [350, 254] on div "cyberhaven" at bounding box center [356, 256] width 63 height 13
click at [775, 257] on u "Add/Edit" at bounding box center [766, 255] width 35 height 11
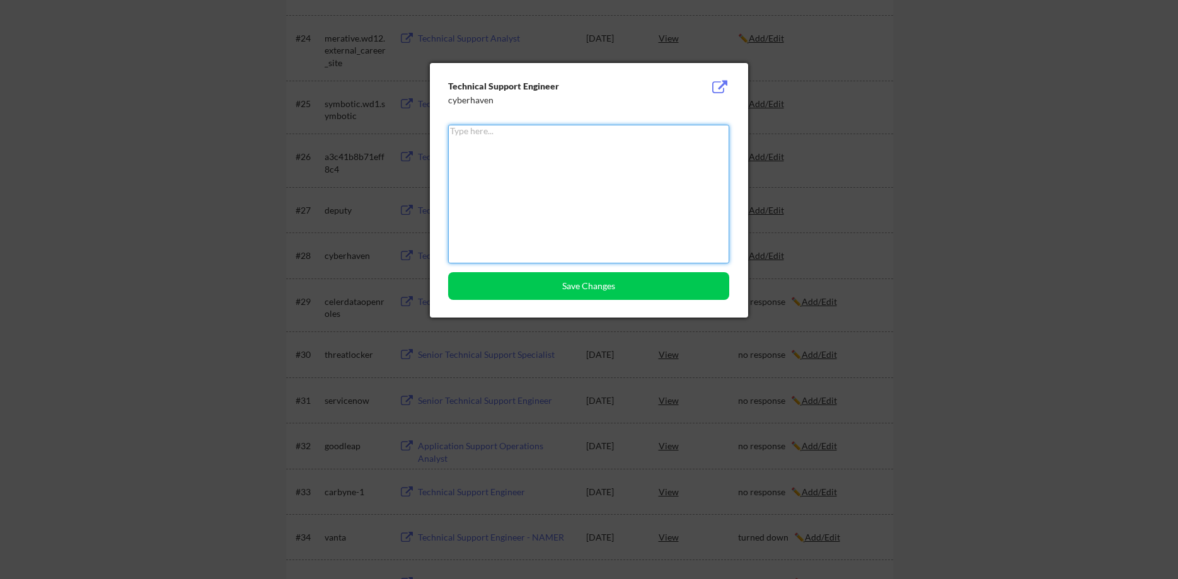
click at [593, 202] on textarea at bounding box center [588, 194] width 281 height 139
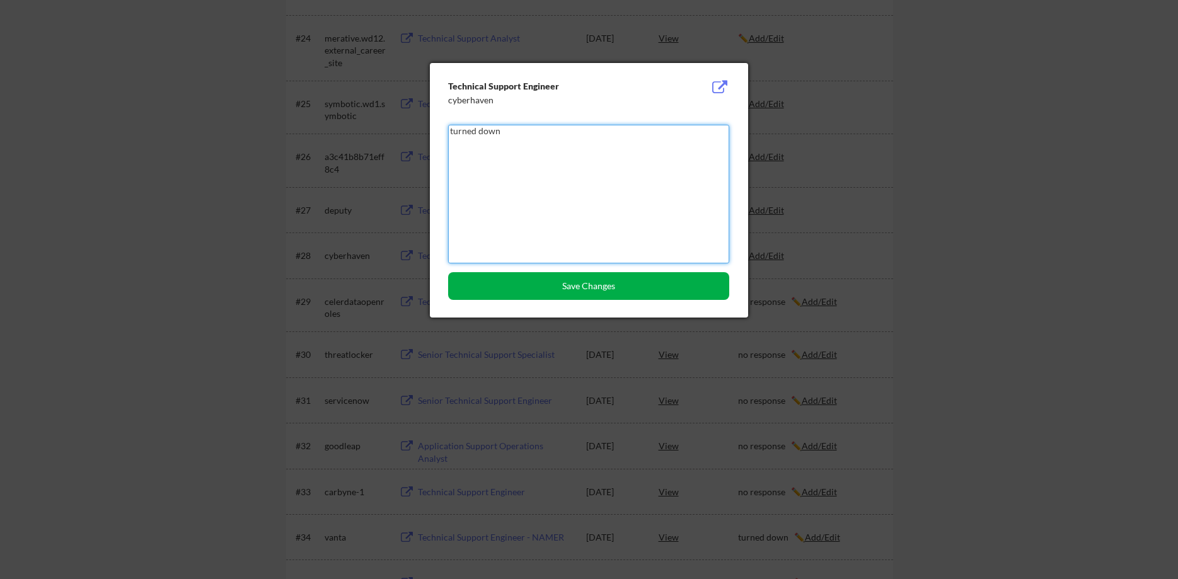
type textarea "turned down"
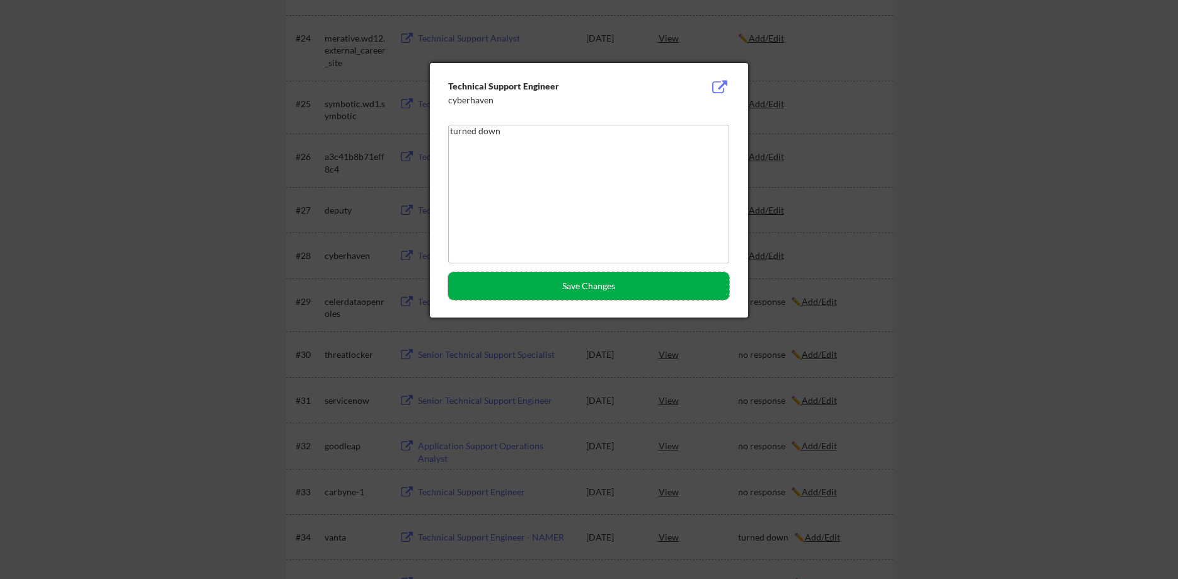
click at [637, 284] on button "Save Changes" at bounding box center [588, 286] width 281 height 28
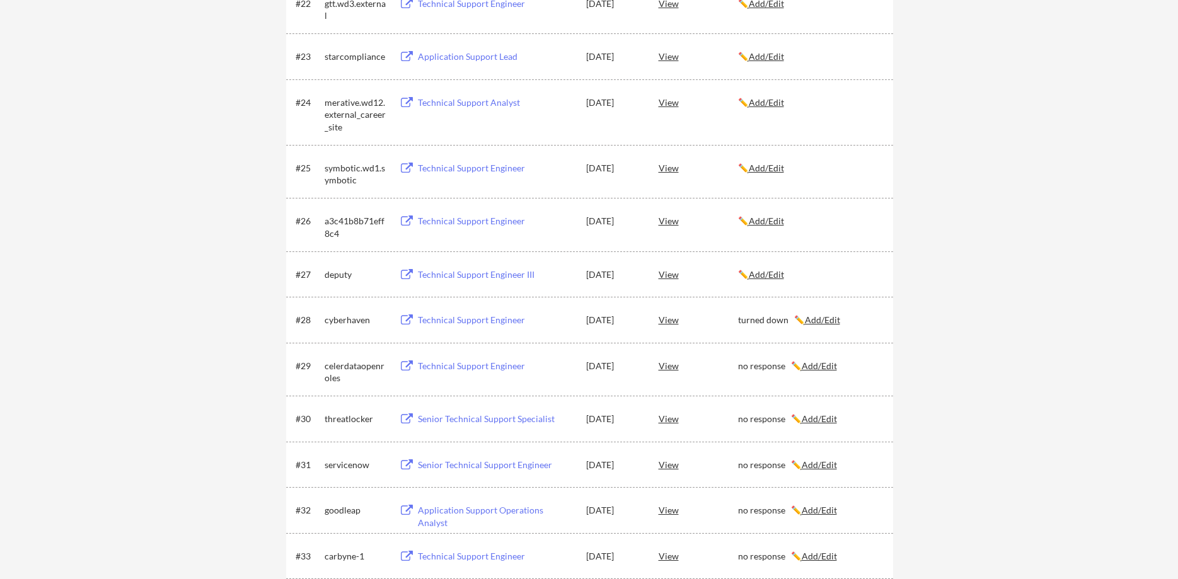
scroll to position [1286, 0]
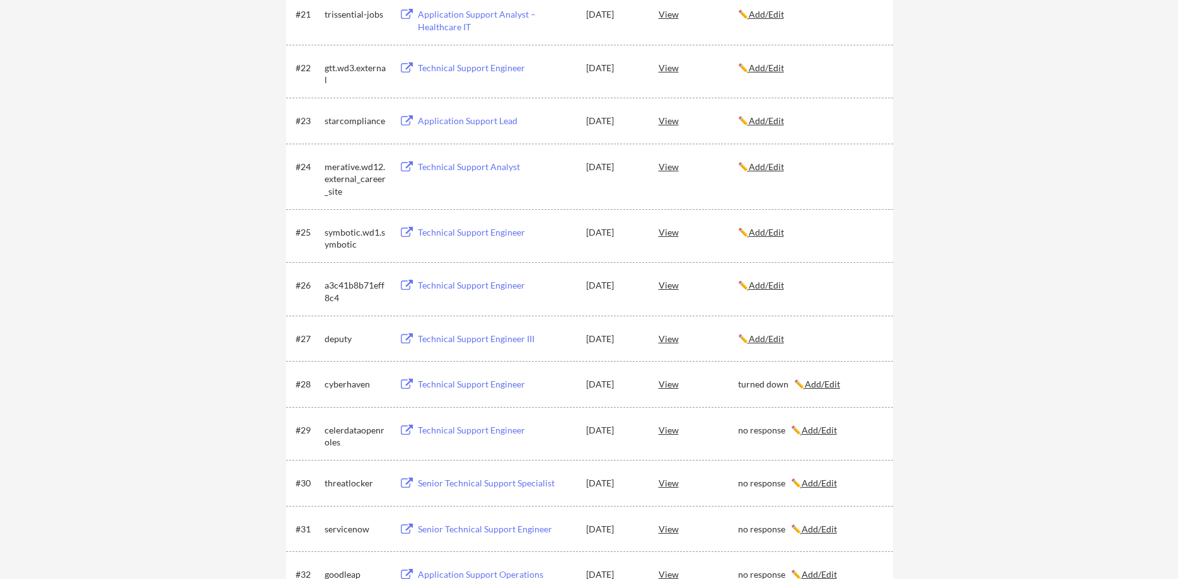
click at [335, 340] on div "deputy" at bounding box center [356, 339] width 63 height 13
click at [335, 339] on div "deputy" at bounding box center [356, 339] width 63 height 13
click at [780, 335] on u "Add/Edit" at bounding box center [766, 338] width 35 height 11
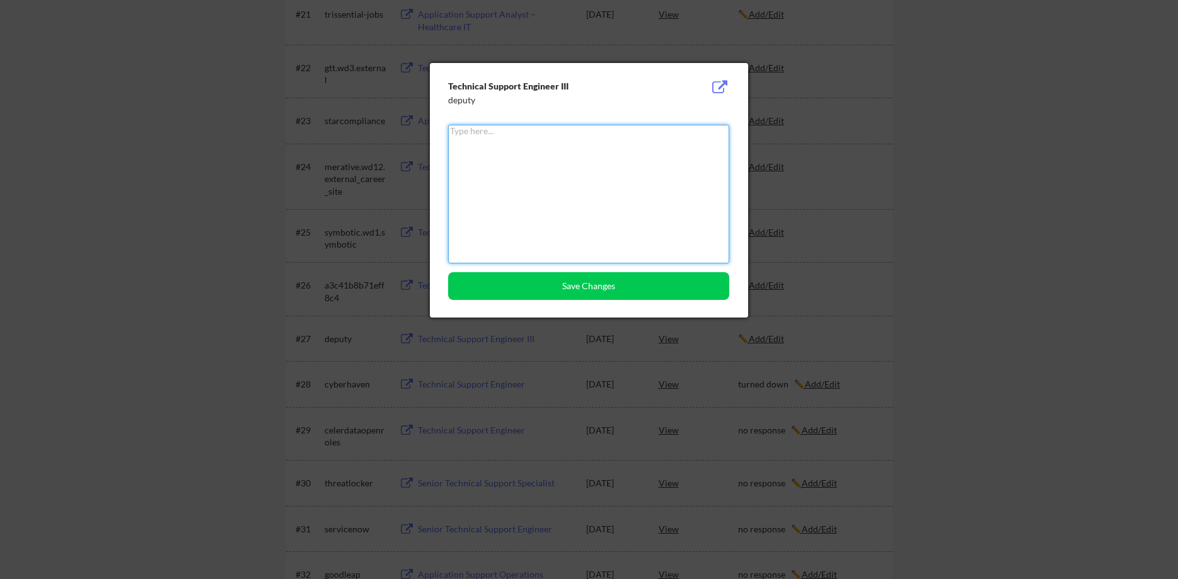
click at [572, 194] on textarea at bounding box center [588, 194] width 281 height 139
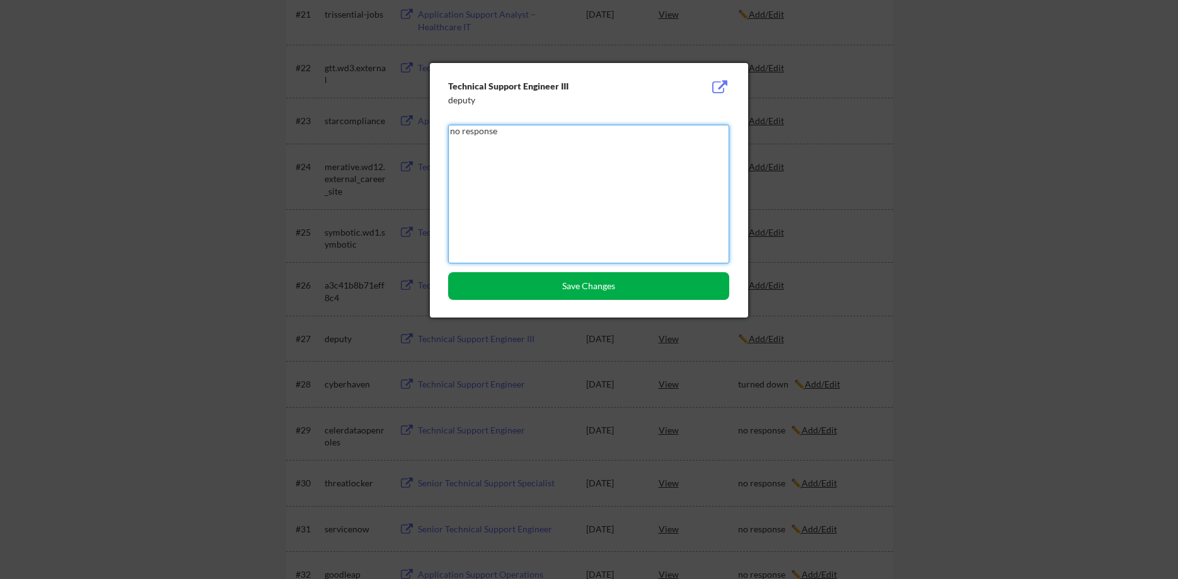
type textarea "no response"
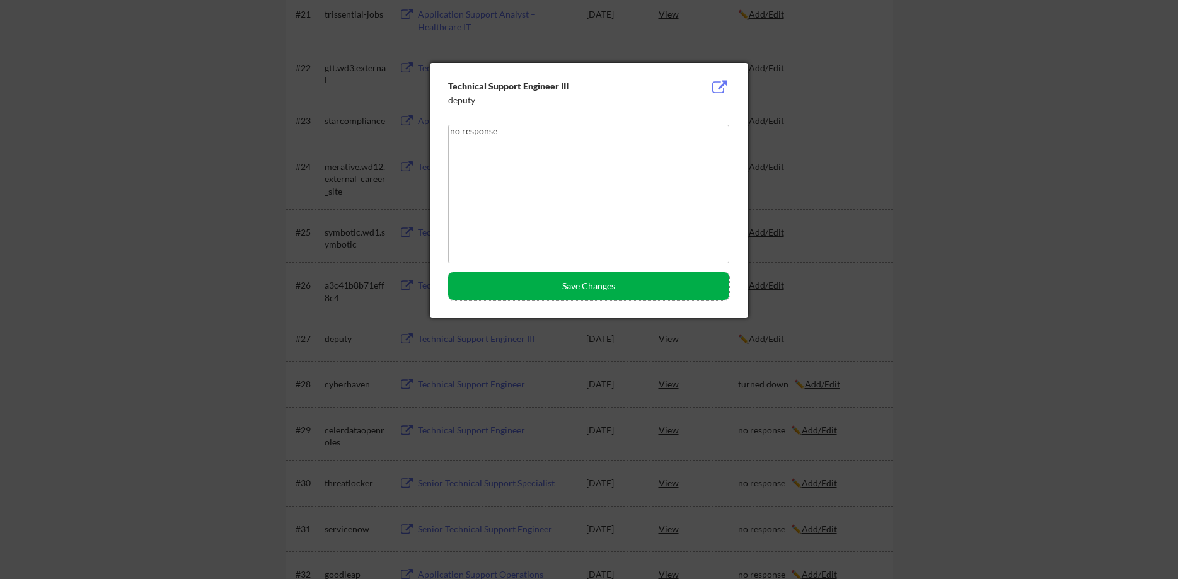
click at [666, 294] on button "Save Changes" at bounding box center [588, 286] width 281 height 28
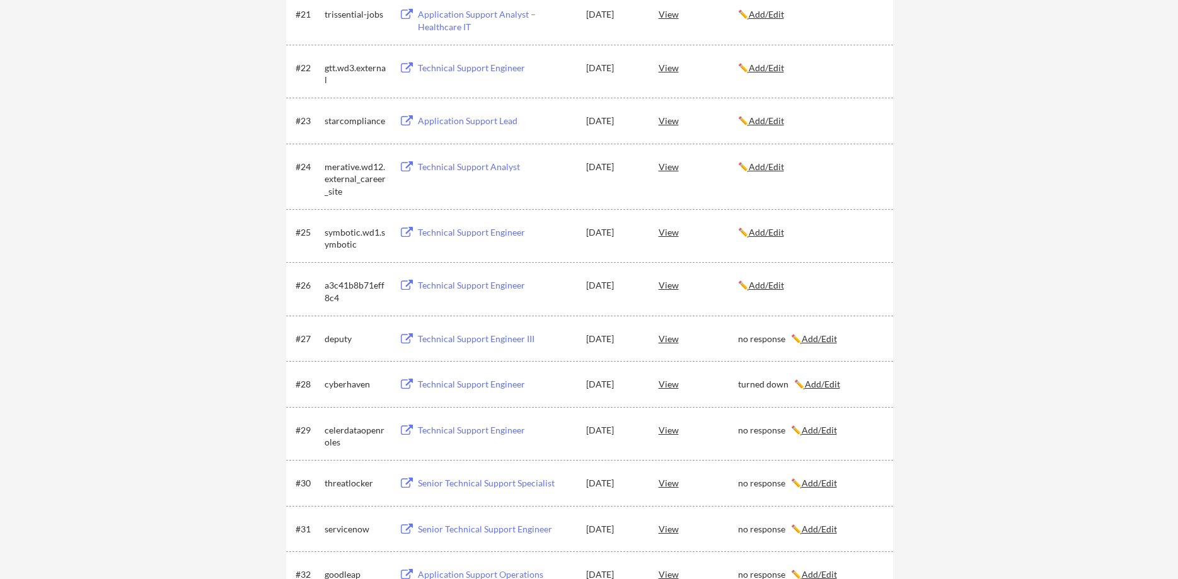
click at [344, 286] on div "a3c41b8b71eff8c4" at bounding box center [356, 291] width 63 height 25
click at [772, 286] on u "Add/Edit" at bounding box center [766, 285] width 35 height 11
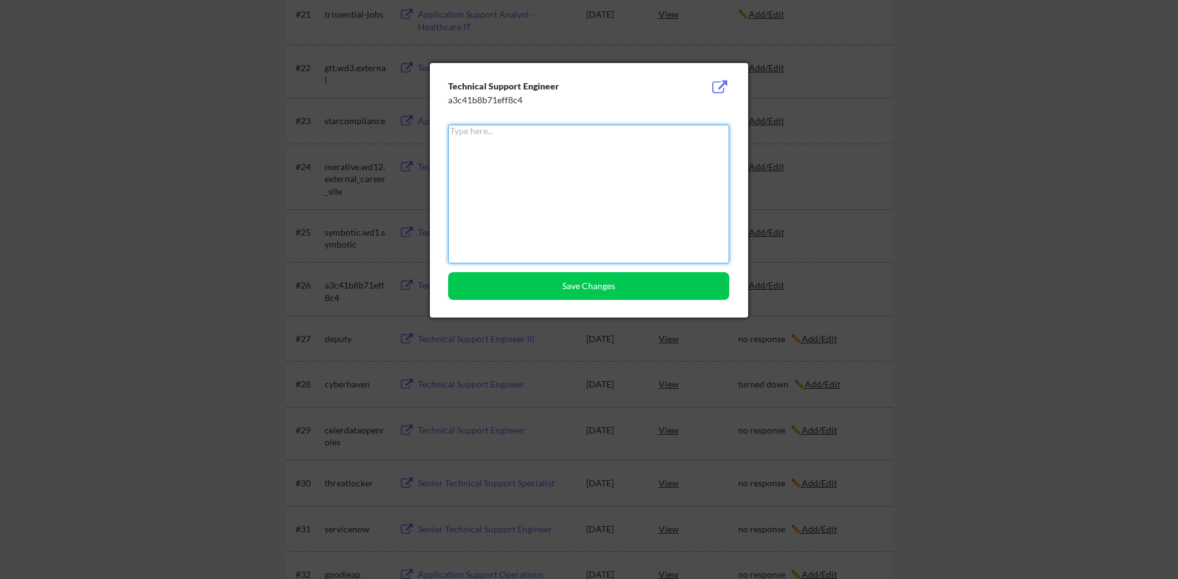
click at [578, 210] on textarea at bounding box center [588, 194] width 281 height 139
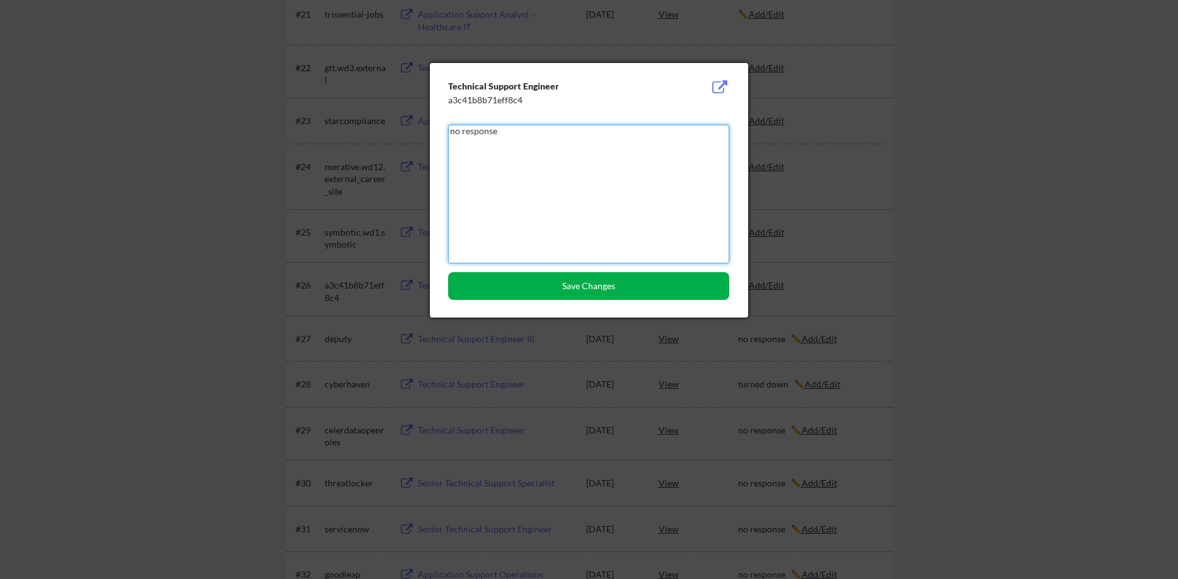
type textarea "no response"
click at [630, 289] on button "Save Changes" at bounding box center [588, 286] width 281 height 28
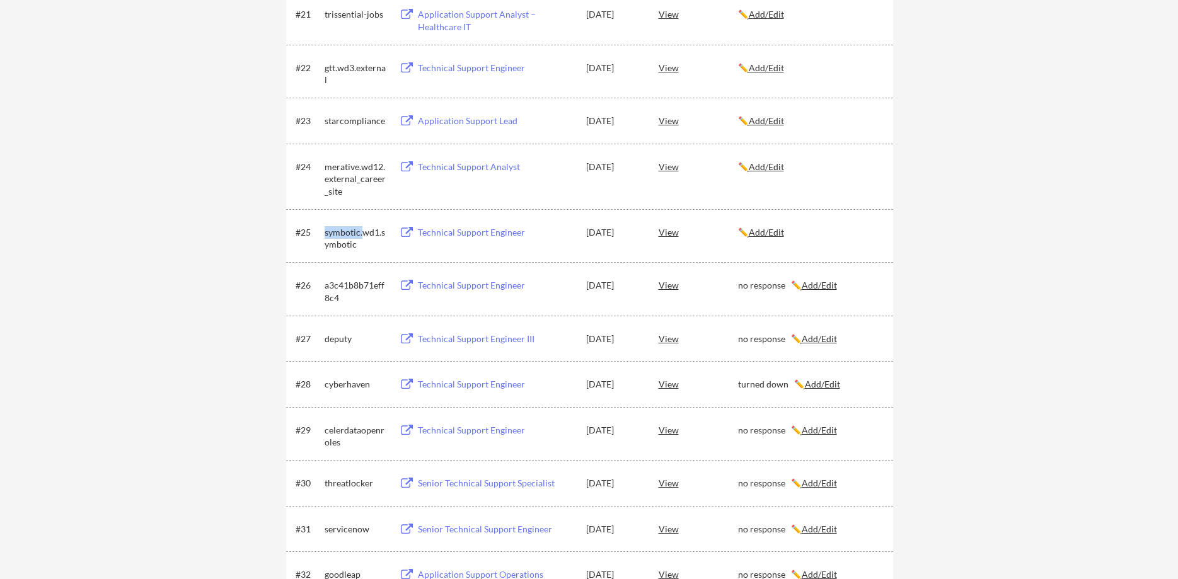
drag, startPoint x: 325, startPoint y: 235, endPoint x: 361, endPoint y: 232, distance: 36.0
click at [361, 232] on div "symbotic.wd1.symbotic" at bounding box center [356, 238] width 63 height 25
click at [775, 233] on u "Add/Edit" at bounding box center [766, 232] width 35 height 11
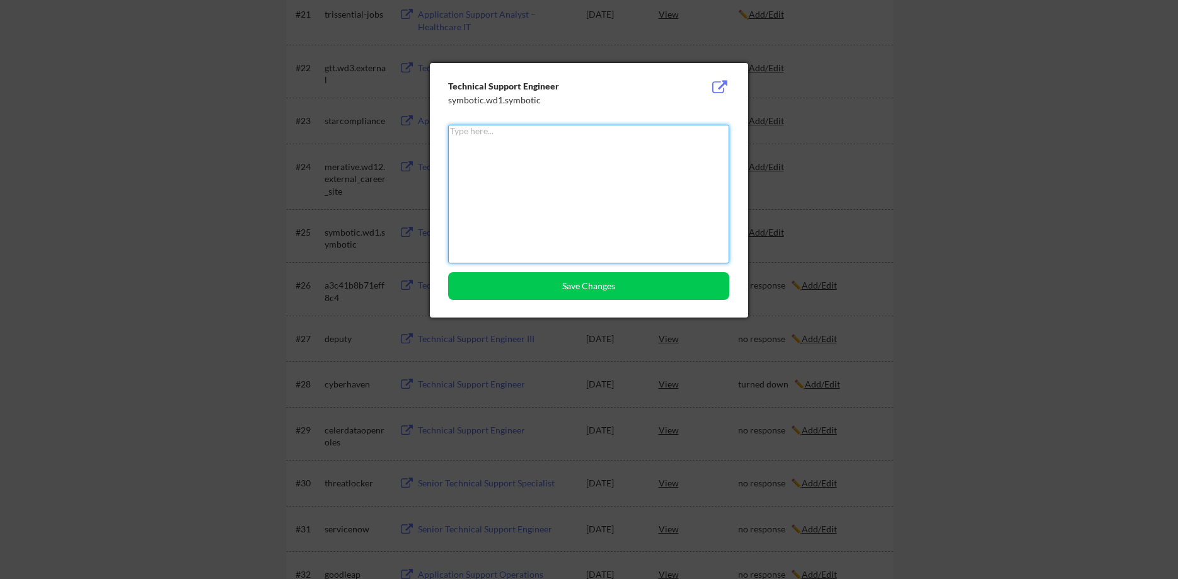
click at [668, 214] on textarea at bounding box center [588, 194] width 281 height 139
type textarea "no response"
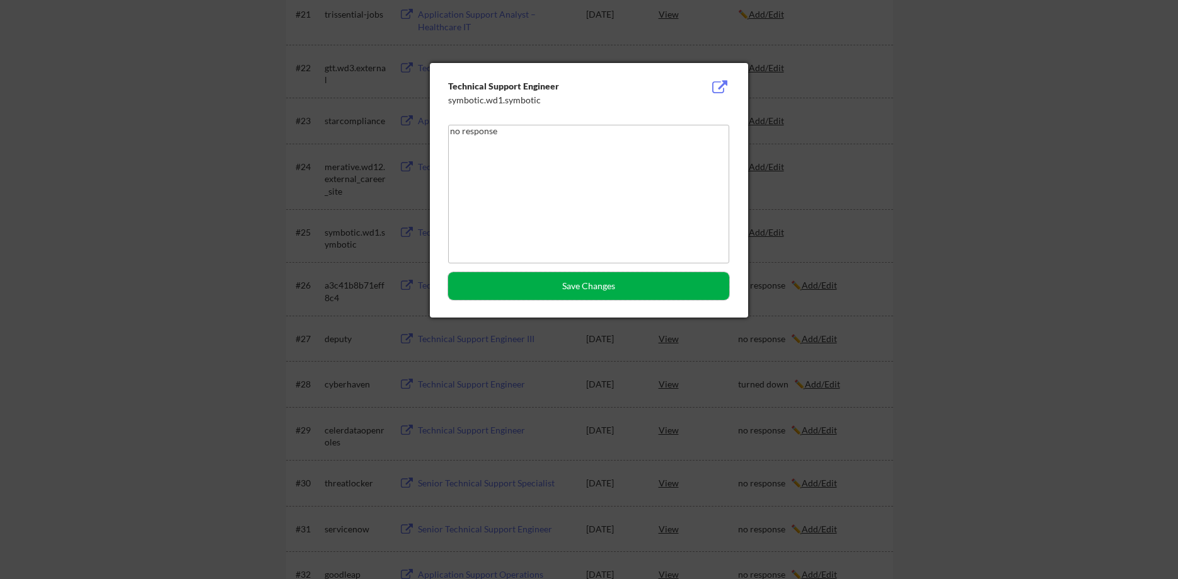
click at [698, 282] on button "Save Changes" at bounding box center [588, 286] width 281 height 28
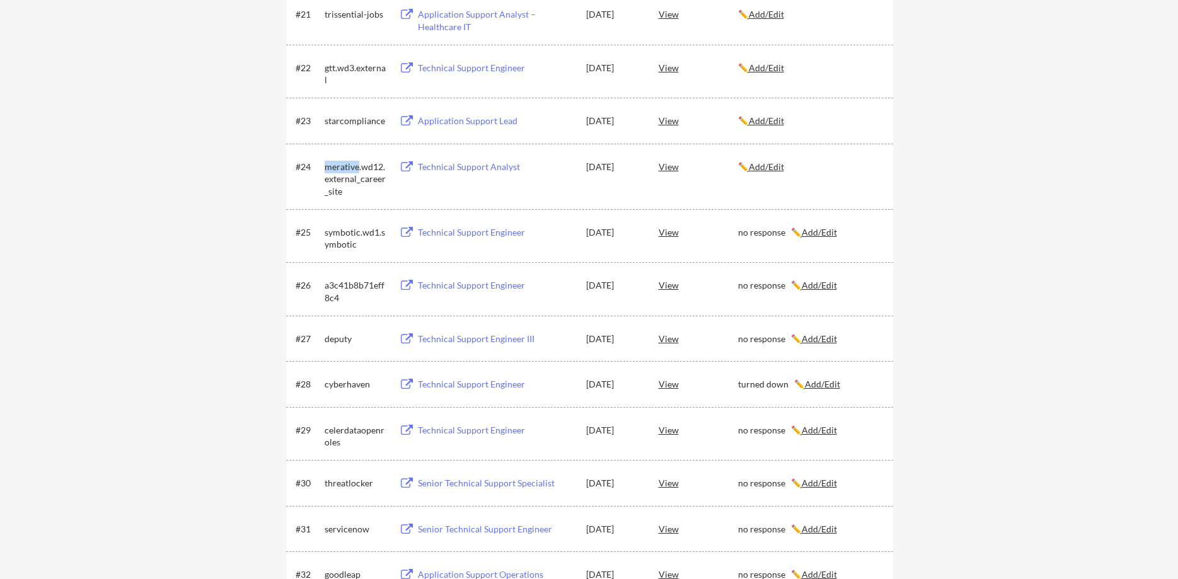
drag, startPoint x: 327, startPoint y: 167, endPoint x: 357, endPoint y: 162, distance: 30.7
click at [357, 162] on div "merative.wd12.external_career_site" at bounding box center [356, 179] width 63 height 37
click at [793, 175] on div "✏️ Add/Edit" at bounding box center [810, 166] width 144 height 23
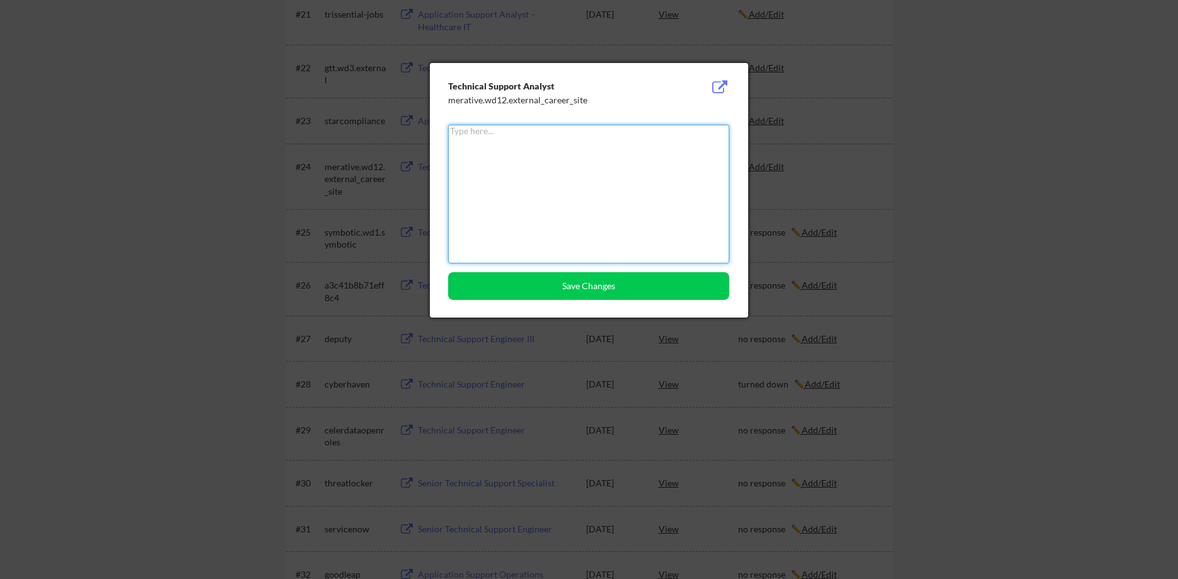
click at [580, 201] on textarea at bounding box center [588, 194] width 281 height 139
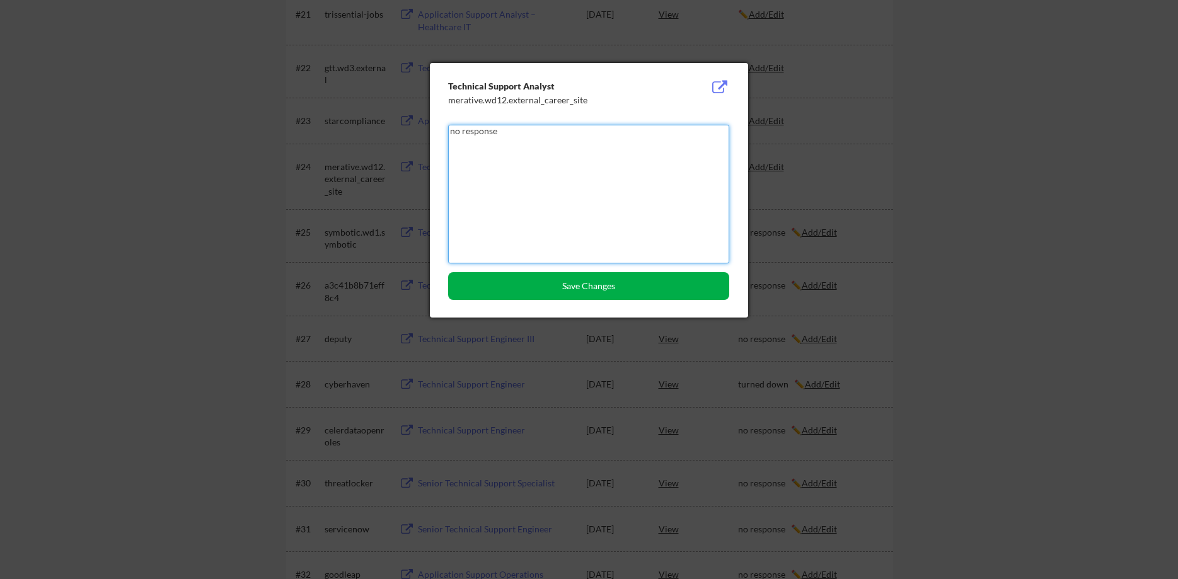
type textarea "no response"
click at [640, 289] on button "Save Changes" at bounding box center [588, 286] width 281 height 28
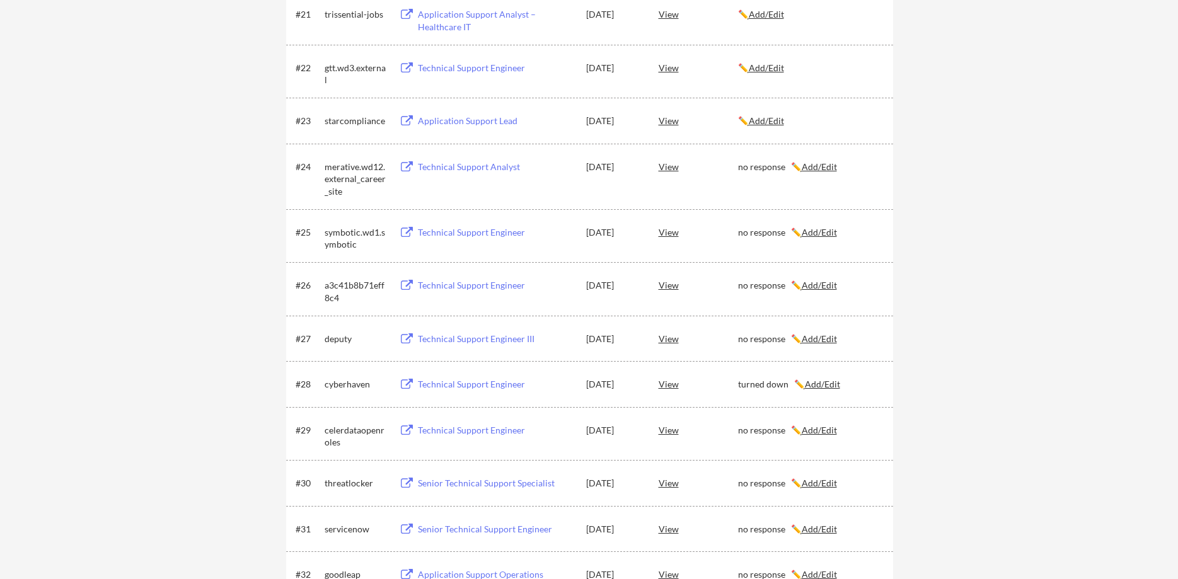
click at [341, 124] on div "starcompliance" at bounding box center [356, 121] width 63 height 13
click at [794, 123] on div "✏️ Add/Edit" at bounding box center [810, 121] width 144 height 13
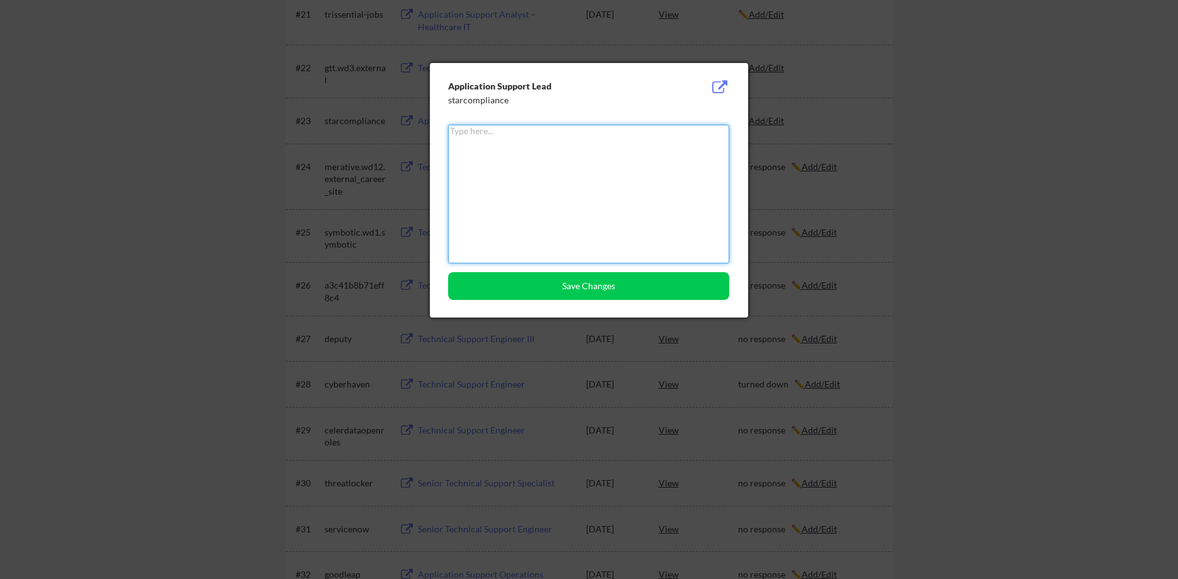
click at [584, 176] on textarea at bounding box center [588, 194] width 281 height 139
type textarea "no response"
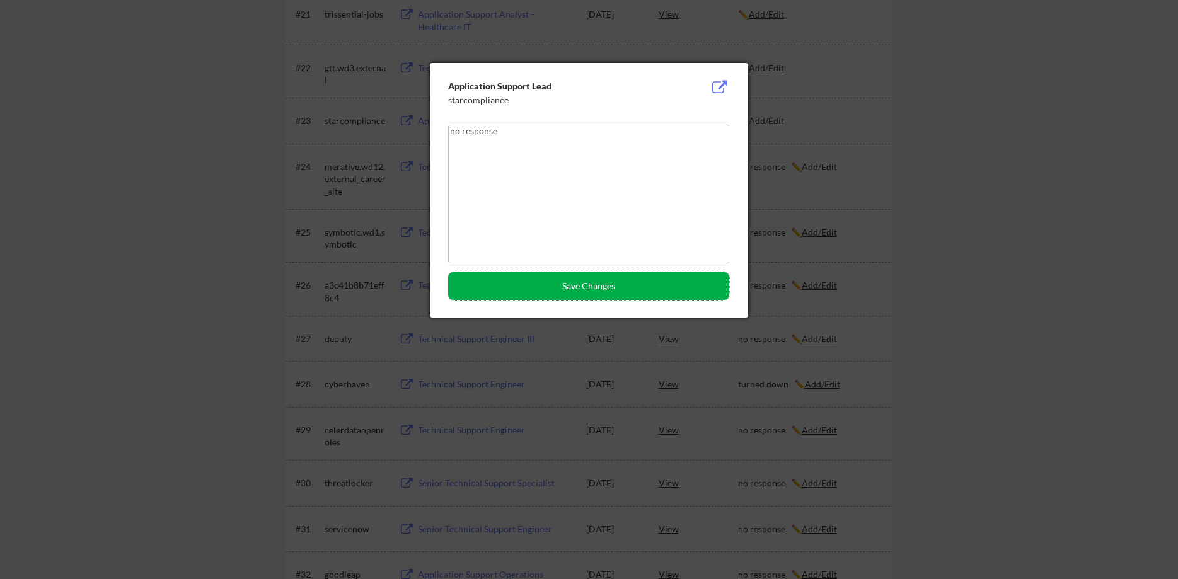
click at [581, 285] on button "Save Changes" at bounding box center [588, 286] width 281 height 28
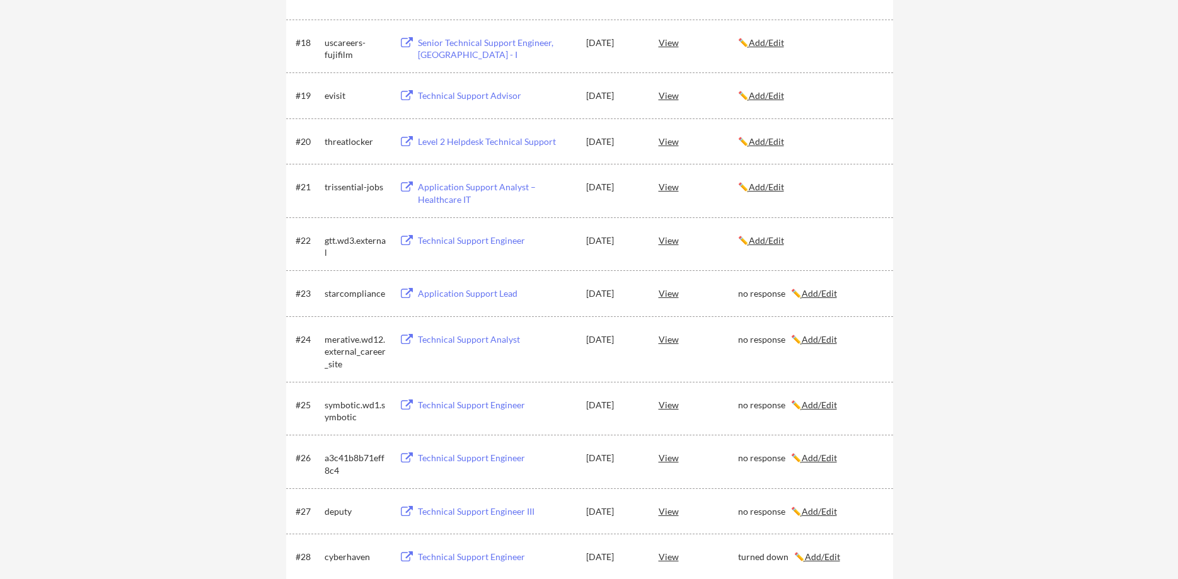
scroll to position [1093, 0]
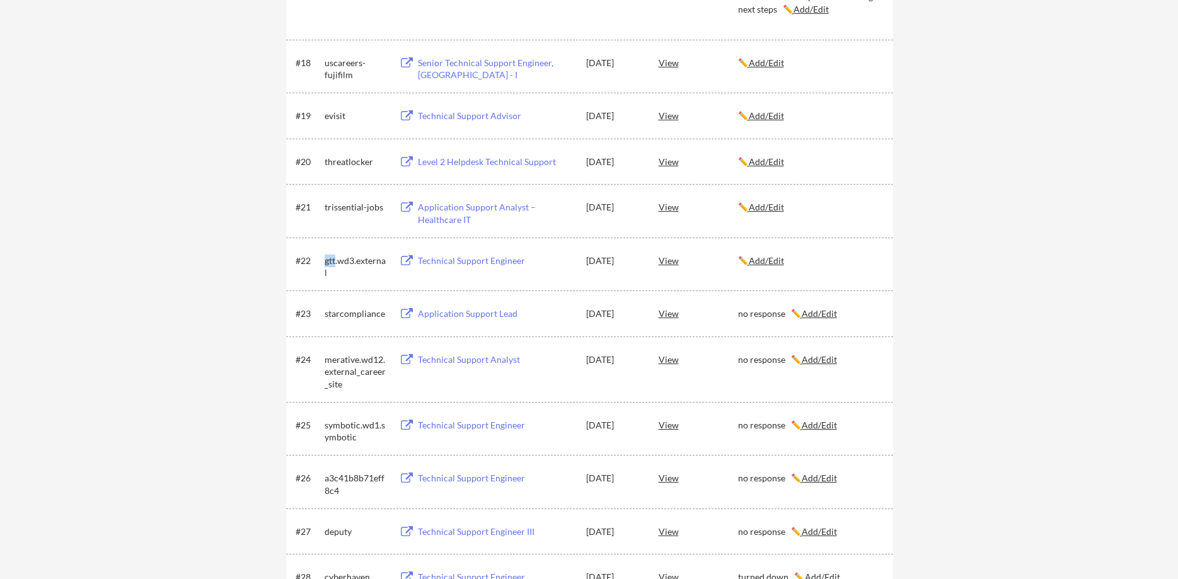
drag, startPoint x: 327, startPoint y: 260, endPoint x: 335, endPoint y: 260, distance: 8.2
click at [335, 260] on div "gtt.wd3.external" at bounding box center [356, 267] width 63 height 25
click at [767, 261] on u "Add/Edit" at bounding box center [766, 260] width 35 height 11
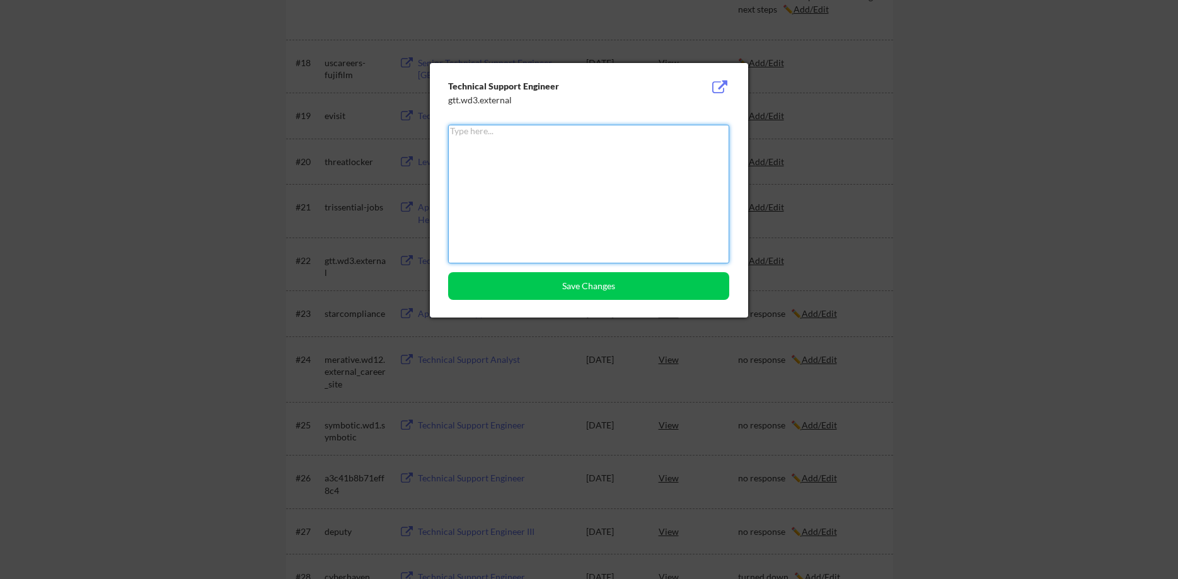
click at [533, 187] on textarea at bounding box center [588, 194] width 281 height 139
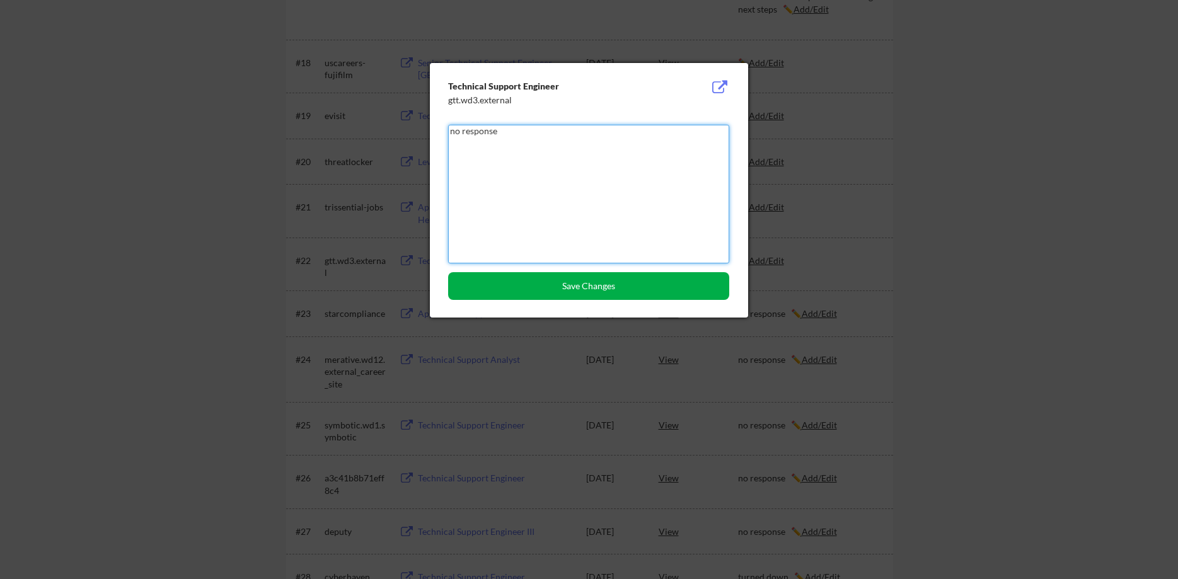
type textarea "no response"
click at [630, 281] on button "Save Changes" at bounding box center [588, 286] width 281 height 28
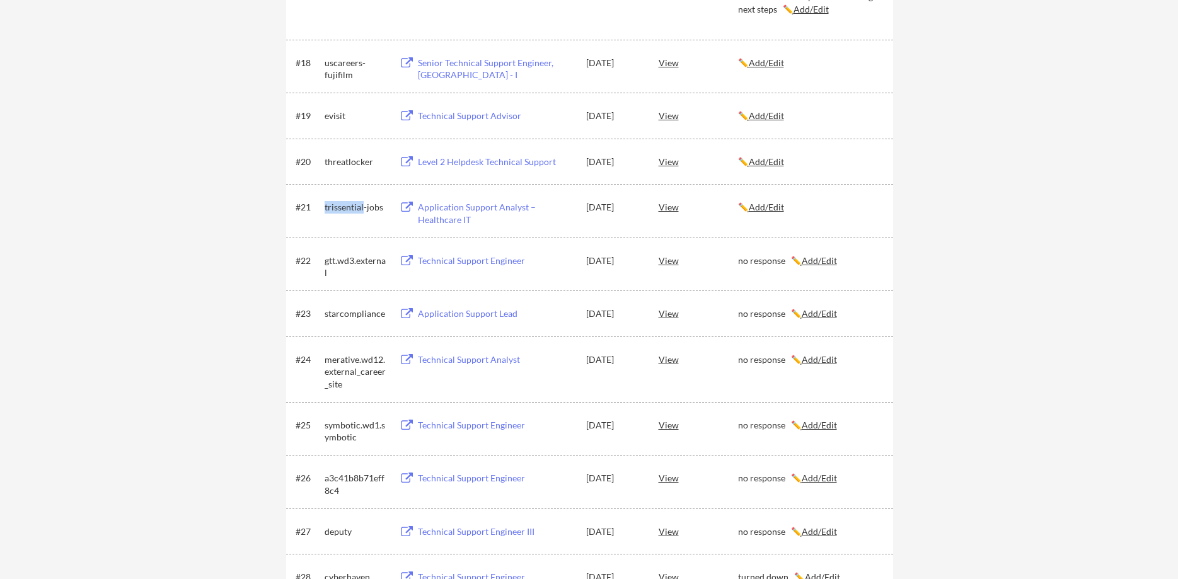
drag, startPoint x: 325, startPoint y: 206, endPoint x: 362, endPoint y: 211, distance: 38.1
click at [362, 211] on div "trissential-jobs" at bounding box center [356, 207] width 63 height 13
click at [768, 209] on u "Add/Edit" at bounding box center [766, 207] width 35 height 11
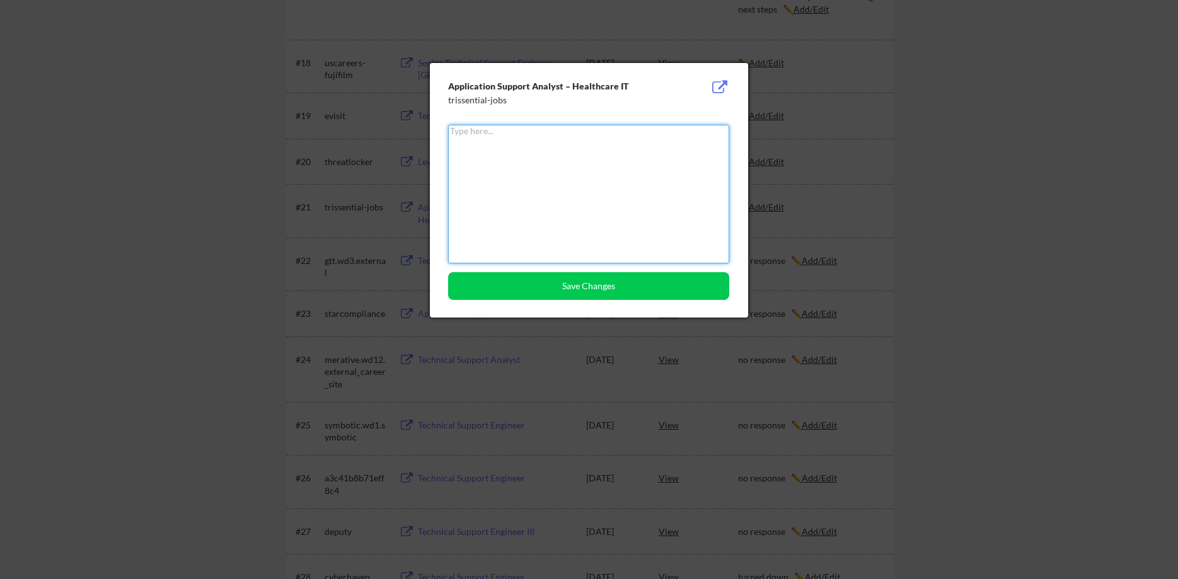
click at [507, 172] on textarea at bounding box center [588, 194] width 281 height 139
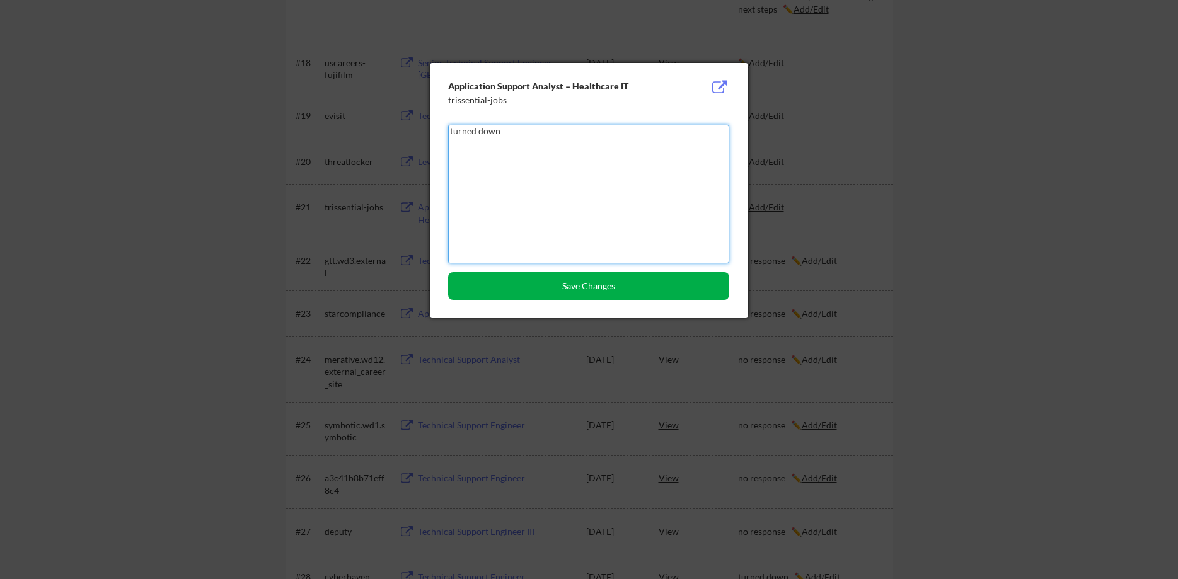
type textarea "turned down"
click at [546, 290] on button "Save Changes" at bounding box center [588, 286] width 281 height 28
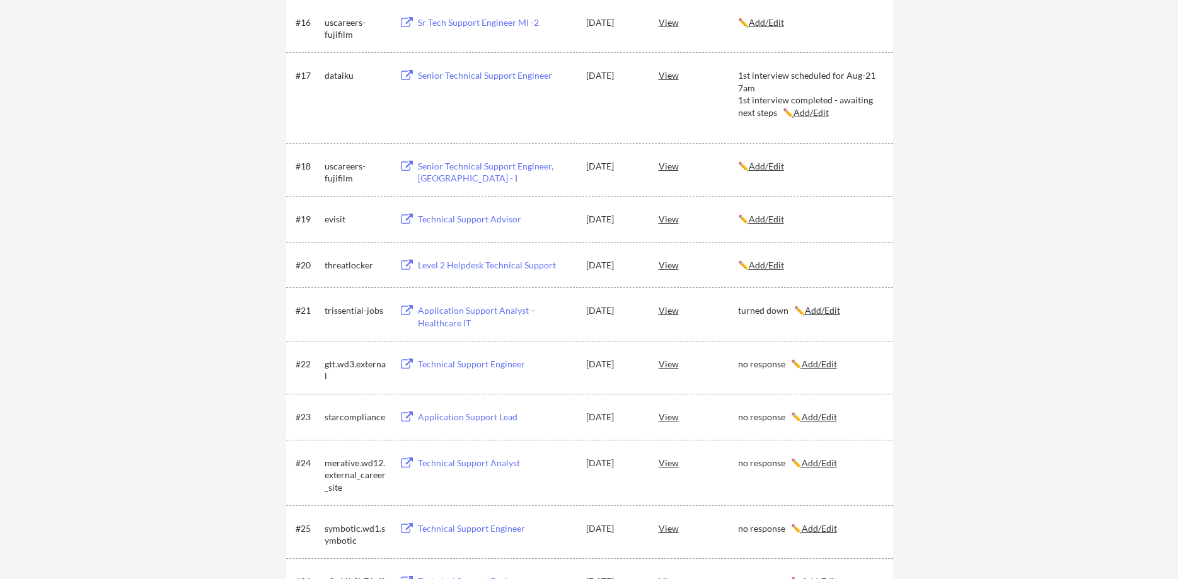
scroll to position [964, 0]
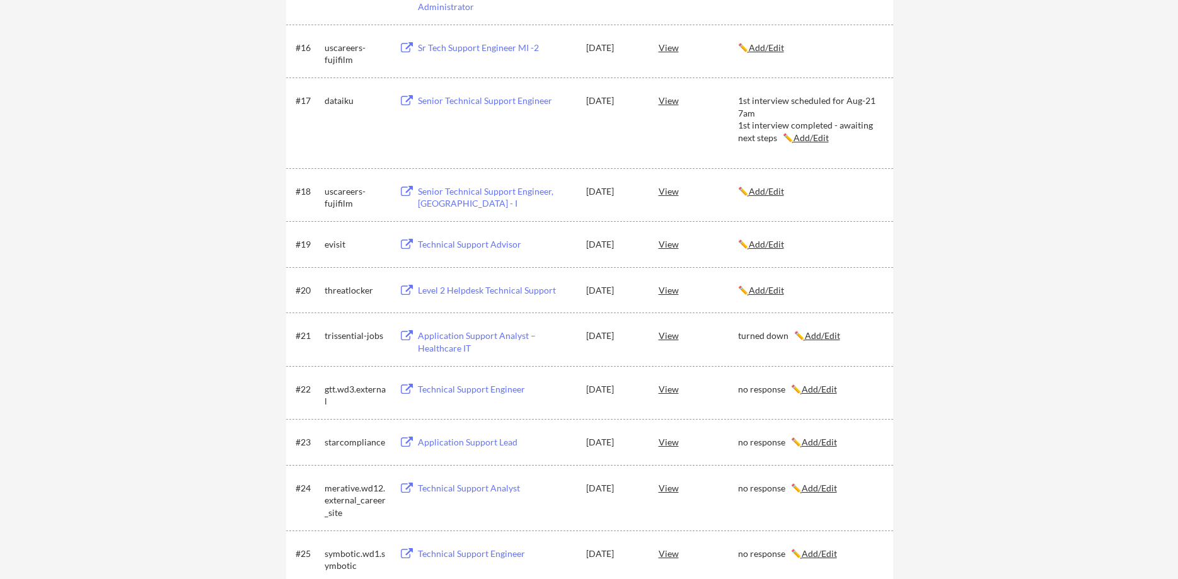
click at [342, 295] on div "threatlocker" at bounding box center [356, 290] width 63 height 13
click at [780, 294] on u "Add/Edit" at bounding box center [766, 290] width 35 height 11
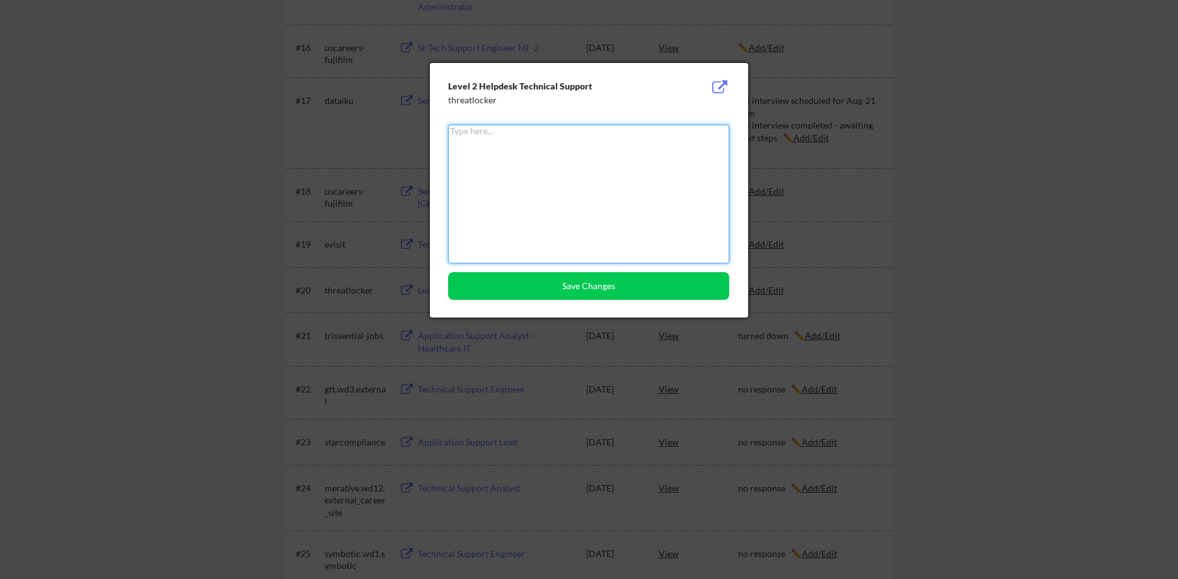
click at [584, 201] on textarea at bounding box center [588, 194] width 281 height 139
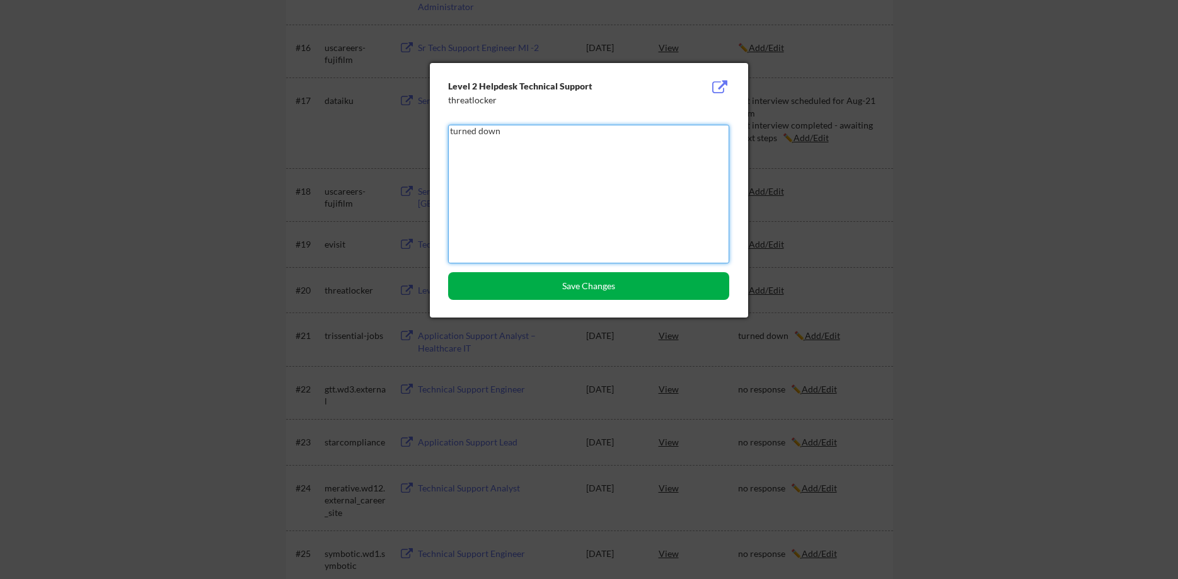
type textarea "turned down"
click at [671, 297] on button "Save Changes" at bounding box center [588, 286] width 281 height 28
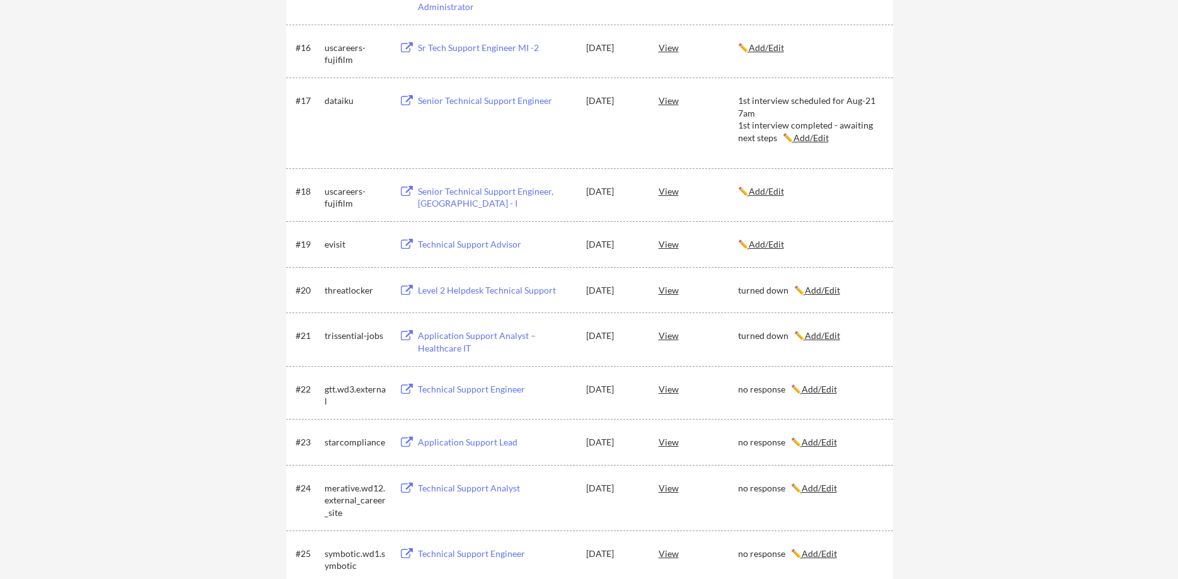
click at [330, 245] on div "evisit" at bounding box center [356, 244] width 63 height 13
click at [784, 246] on u "Add/Edit" at bounding box center [766, 244] width 35 height 11
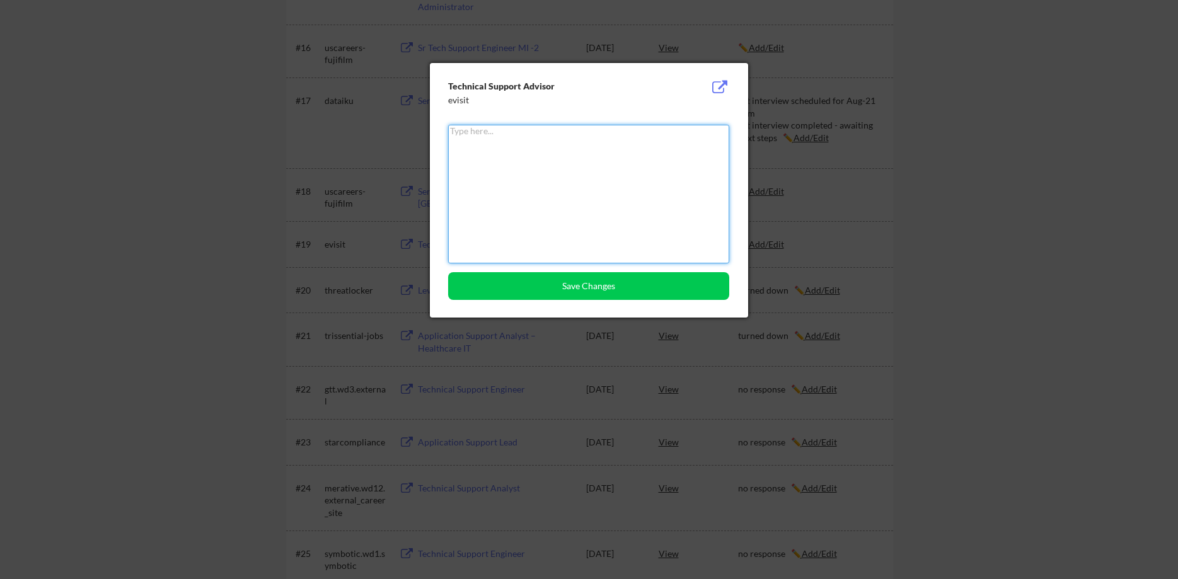
click at [547, 196] on textarea at bounding box center [588, 194] width 281 height 139
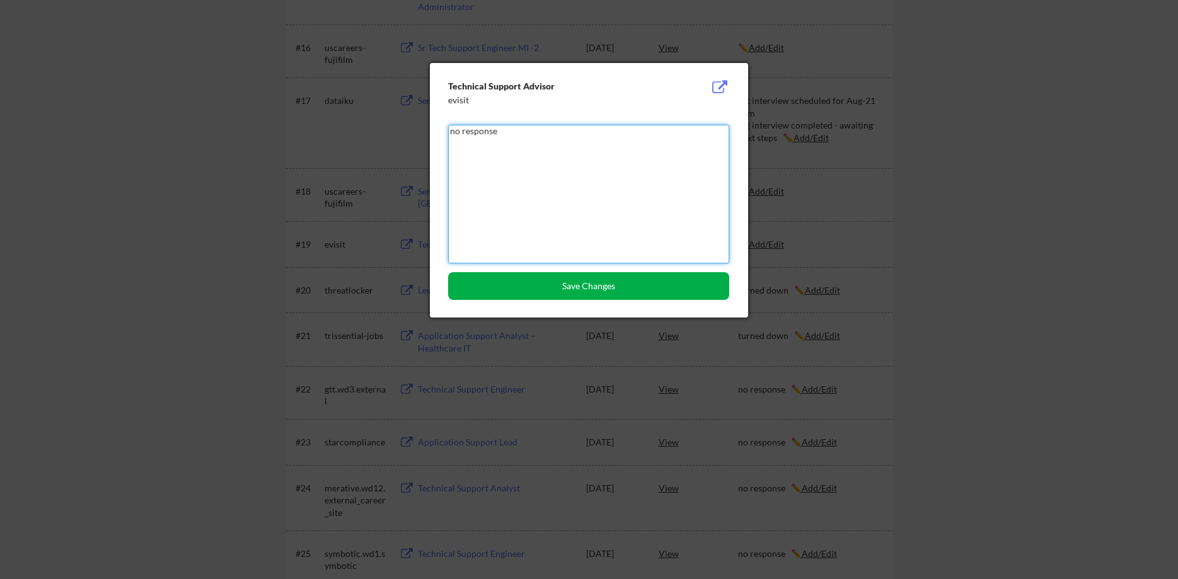
type textarea "no response"
click at [613, 288] on button "Save Changes" at bounding box center [588, 286] width 281 height 28
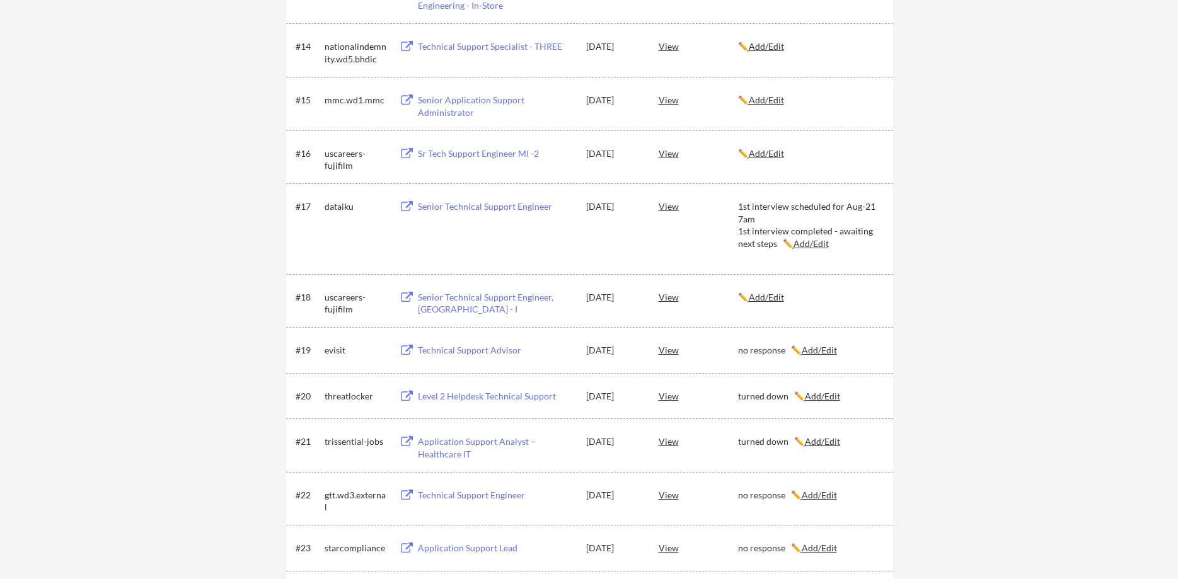
scroll to position [836, 0]
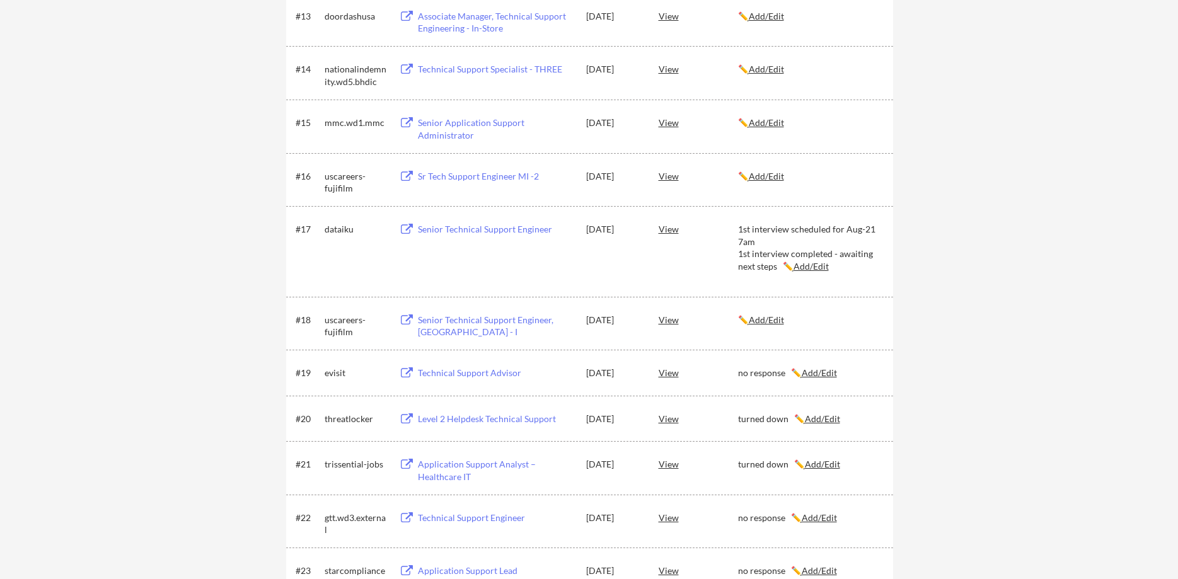
click at [334, 335] on div "uscareers-fujifilm" at bounding box center [356, 326] width 63 height 25
click at [774, 323] on u "Add/Edit" at bounding box center [766, 320] width 35 height 11
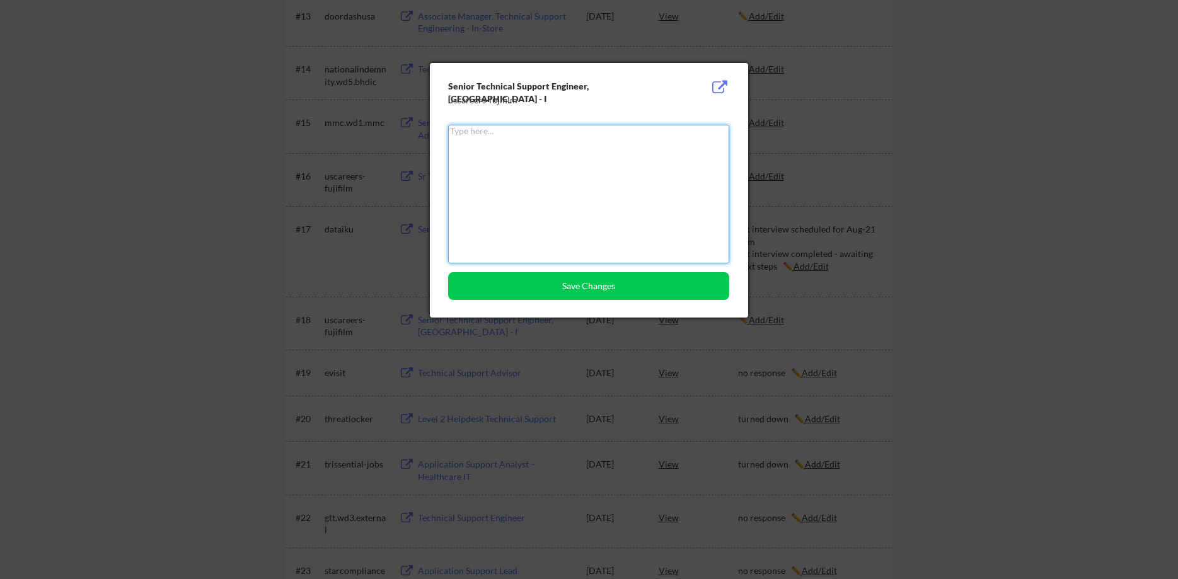
click at [577, 210] on textarea at bounding box center [588, 194] width 281 height 139
type textarea "no response"
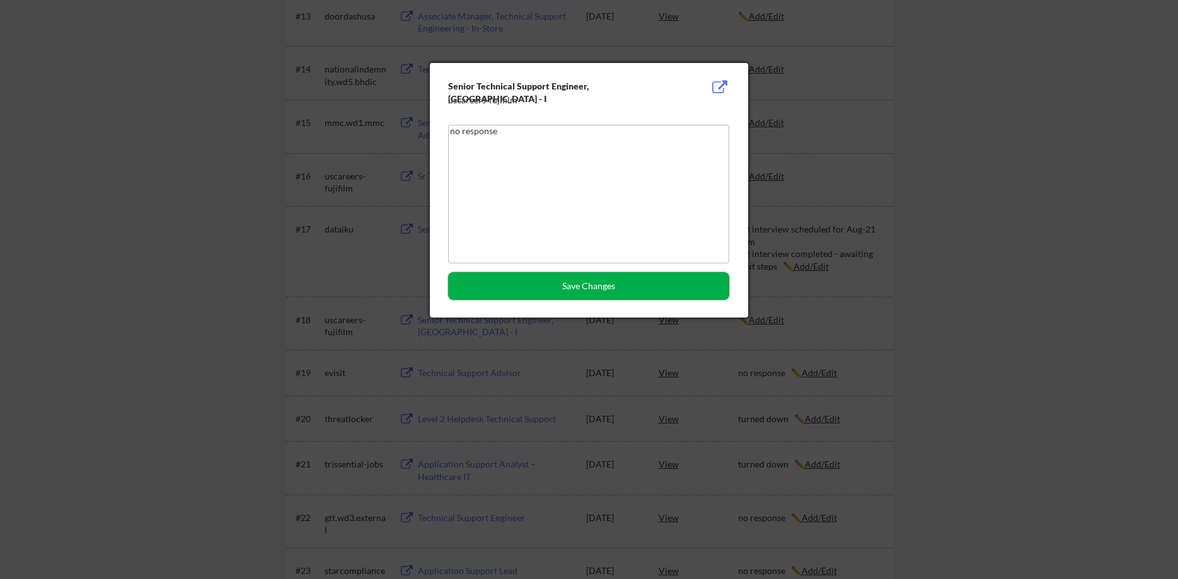
click at [646, 296] on button "Save Changes" at bounding box center [588, 286] width 281 height 28
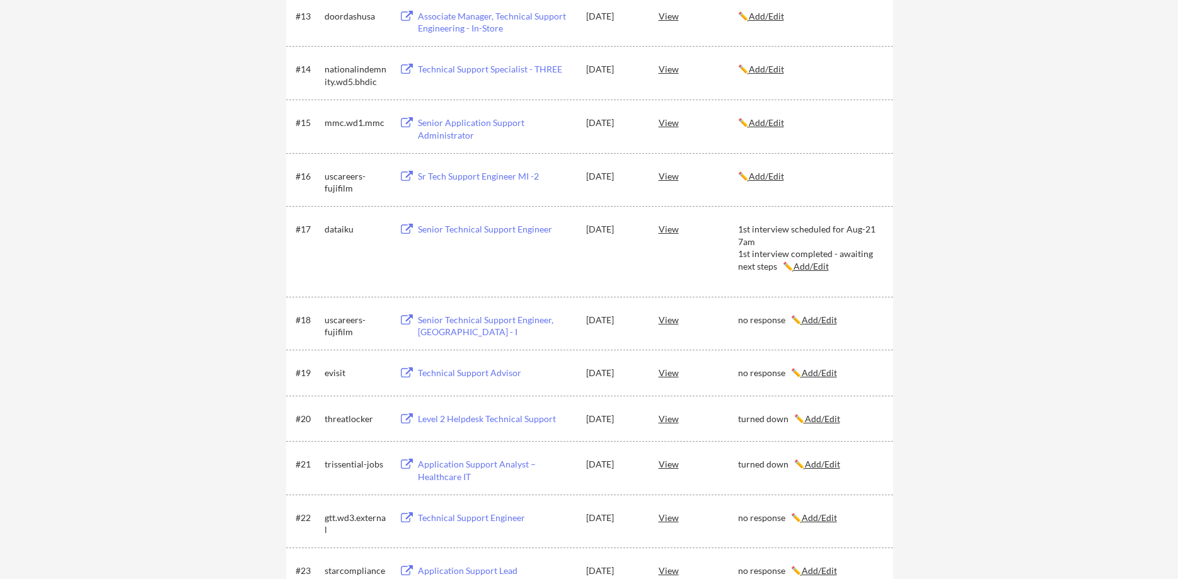
scroll to position [707, 0]
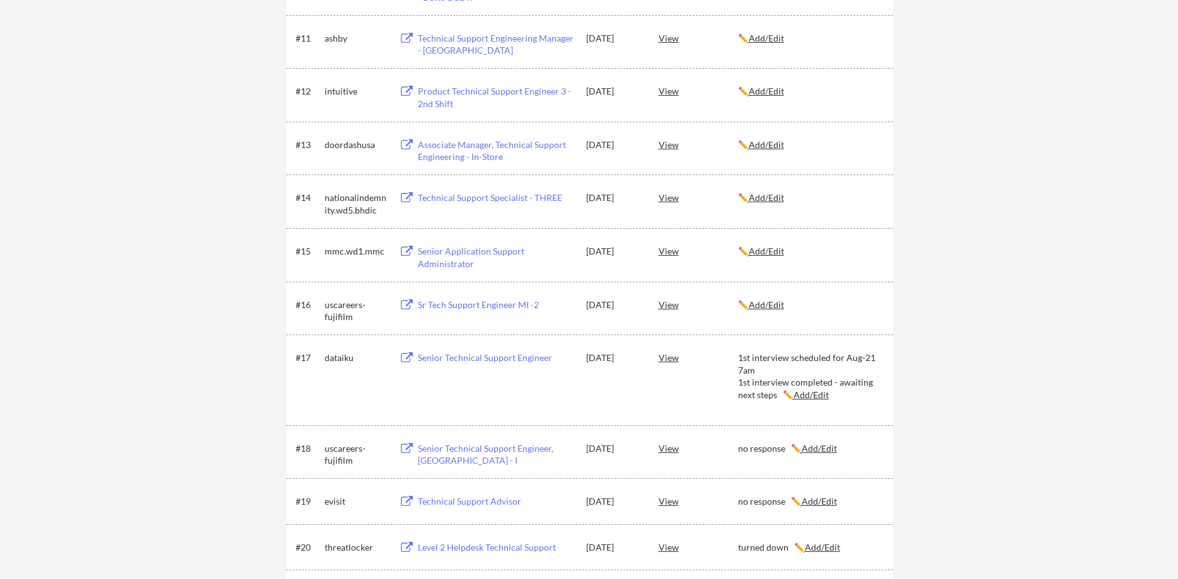
click at [761, 304] on u "Add/Edit" at bounding box center [766, 304] width 35 height 11
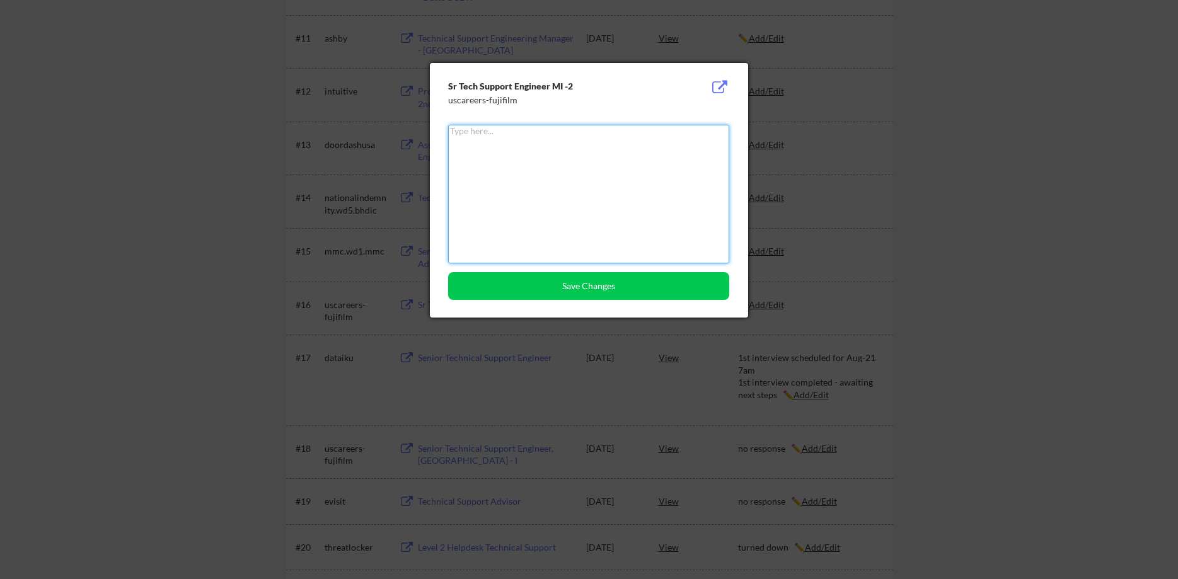
click at [538, 233] on textarea at bounding box center [588, 194] width 281 height 139
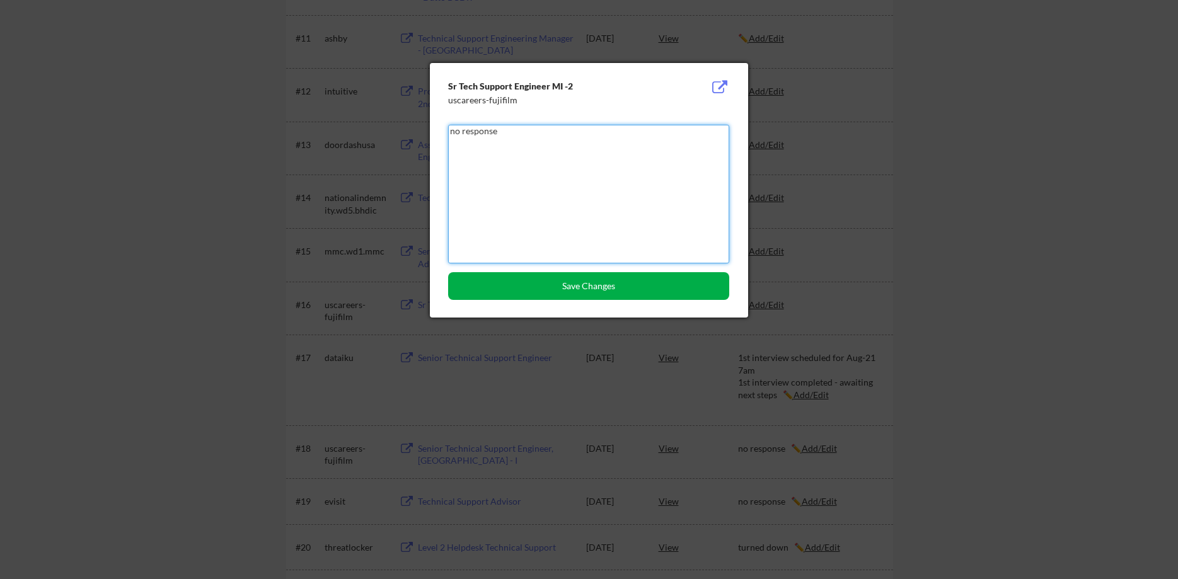
type textarea "no response"
click at [584, 286] on button "Save Changes" at bounding box center [588, 286] width 281 height 28
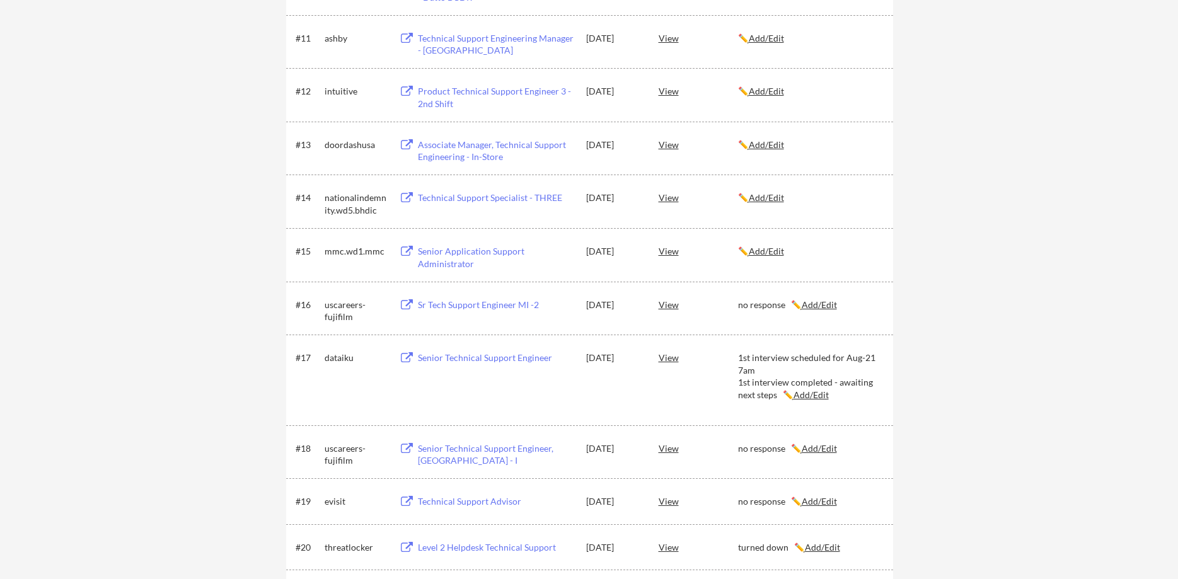
click at [332, 250] on div "mmc.wd1.mmc" at bounding box center [356, 251] width 63 height 13
click at [792, 253] on div "✏️ Add/Edit" at bounding box center [810, 251] width 144 height 13
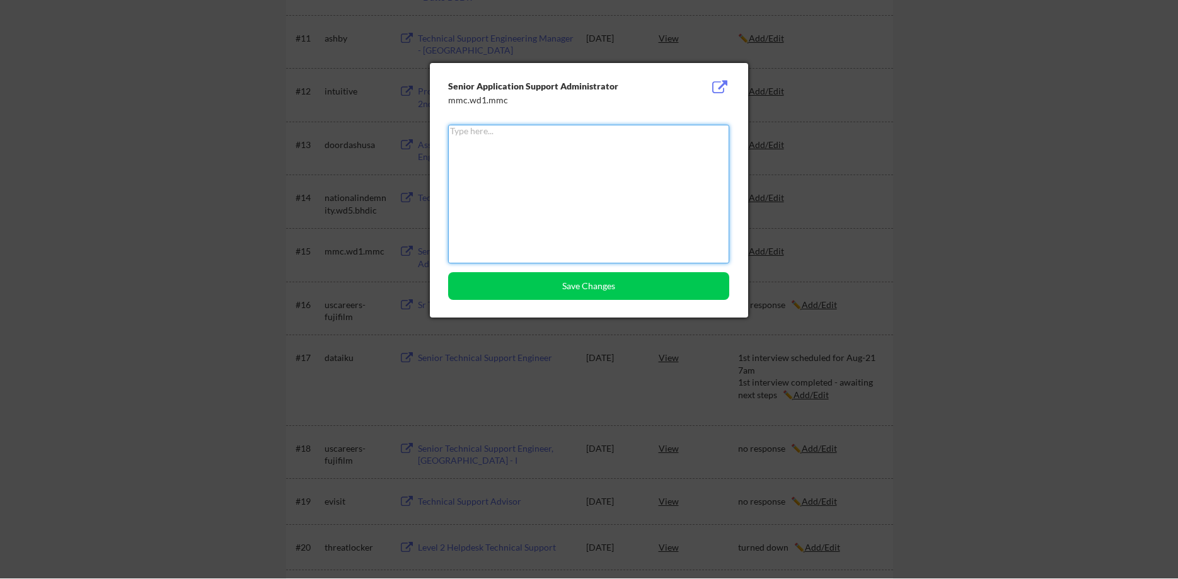
click at [675, 247] on textarea at bounding box center [588, 194] width 281 height 139
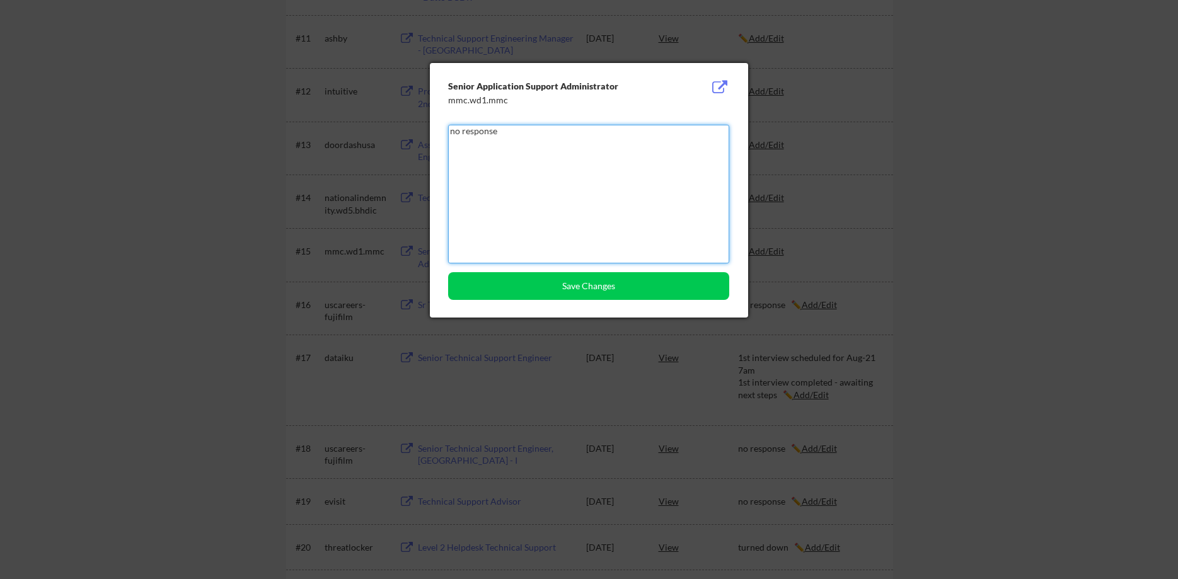
type textarea "no response"
click at [650, 283] on button "Save Changes" at bounding box center [588, 286] width 281 height 28
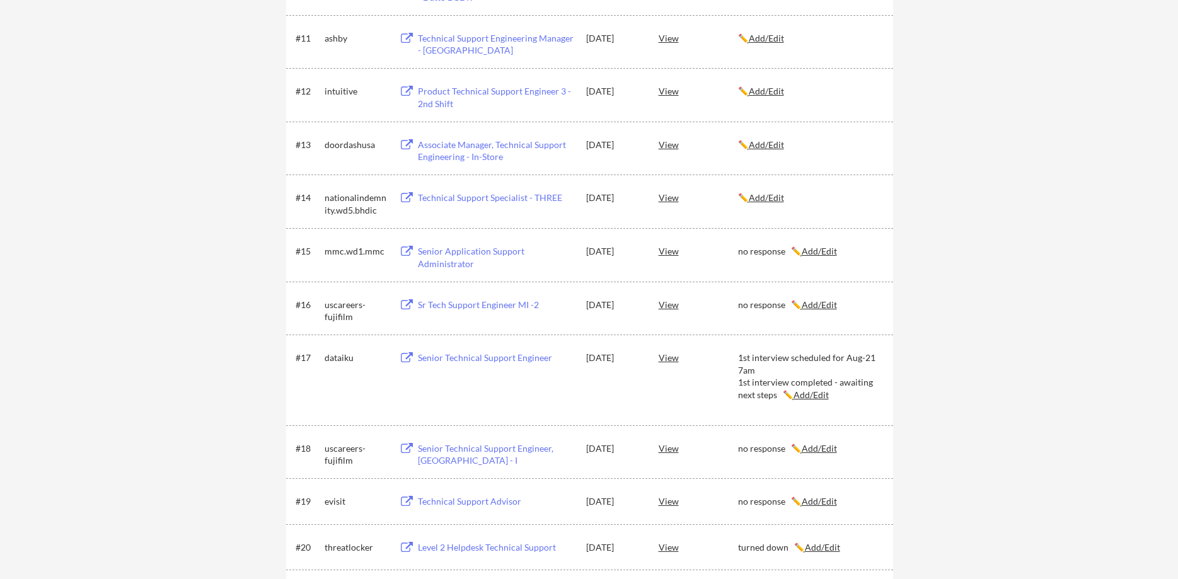
click at [330, 199] on div "nationalindemnity.wd5.bhdic" at bounding box center [356, 204] width 63 height 25
click at [762, 200] on u "Add/Edit" at bounding box center [766, 197] width 35 height 11
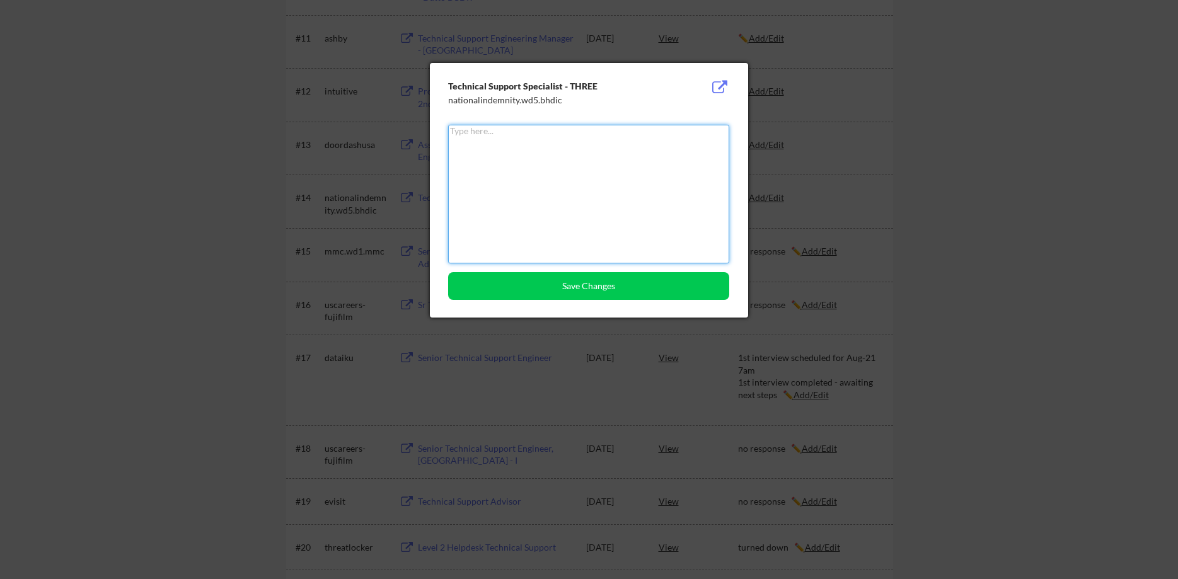
click at [576, 182] on textarea at bounding box center [588, 194] width 281 height 139
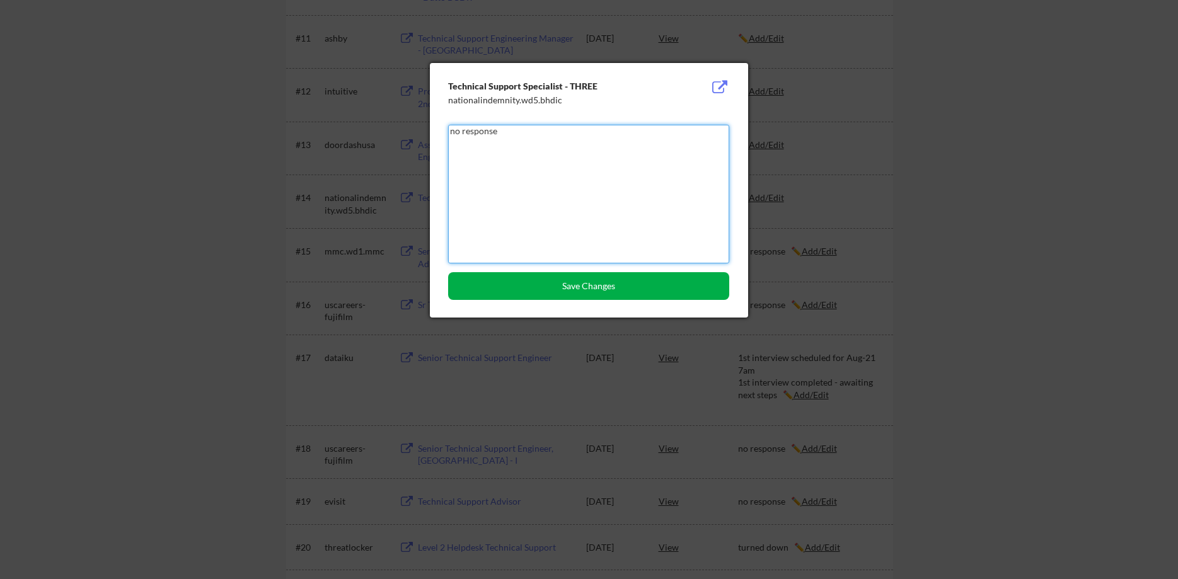
type textarea "no response"
click at [590, 281] on button "Save Changes" at bounding box center [588, 286] width 281 height 28
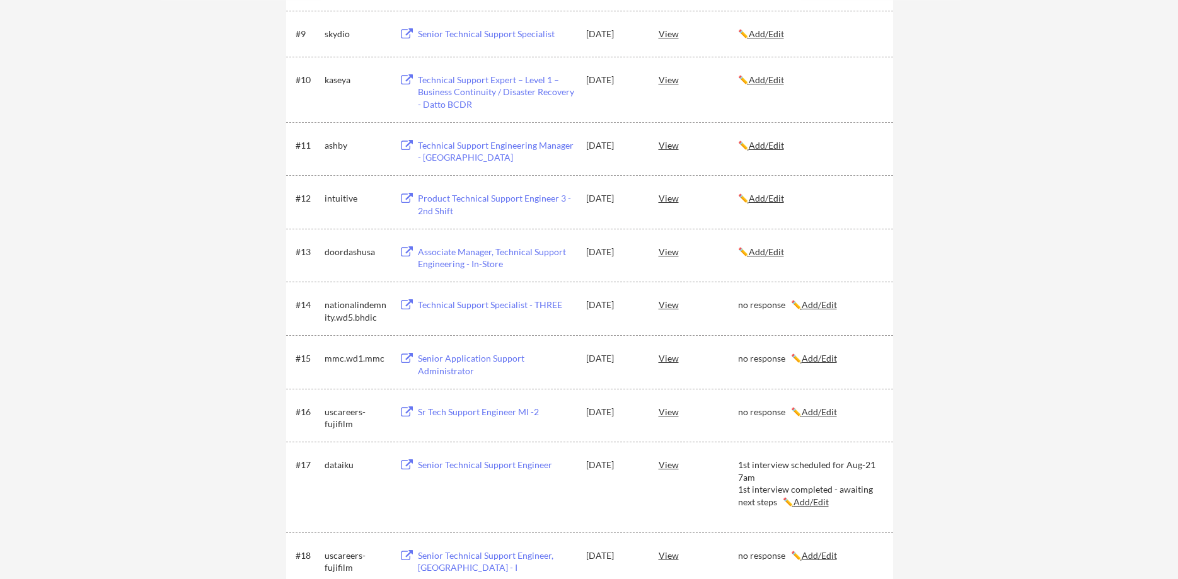
scroll to position [579, 0]
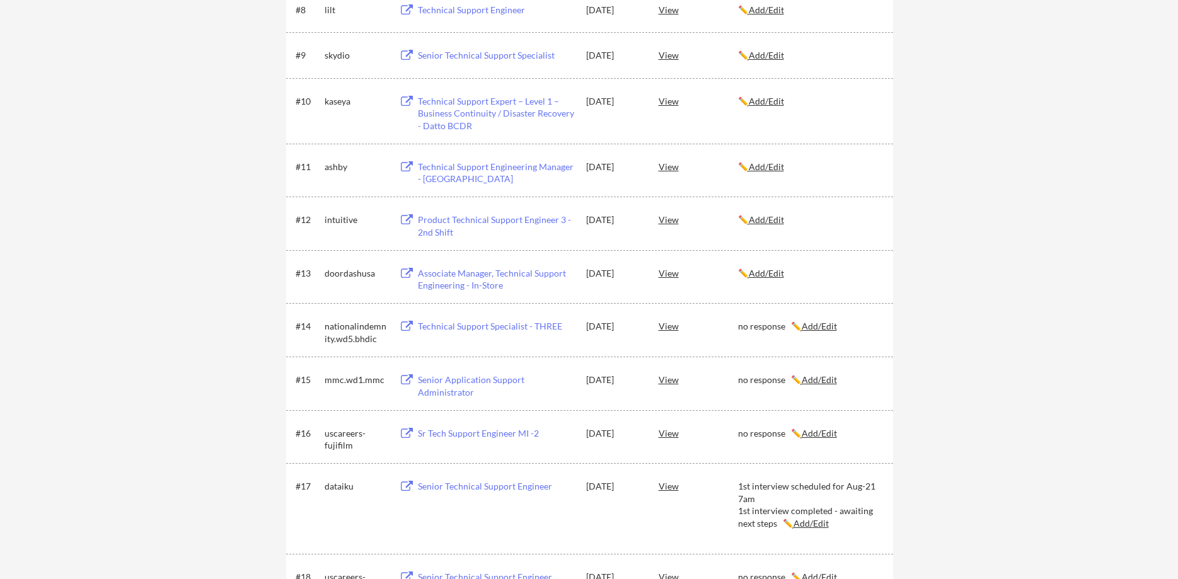
click at [357, 277] on div "doordashusa" at bounding box center [356, 273] width 63 height 13
click at [773, 279] on div "✏️ Add/Edit" at bounding box center [810, 273] width 144 height 13
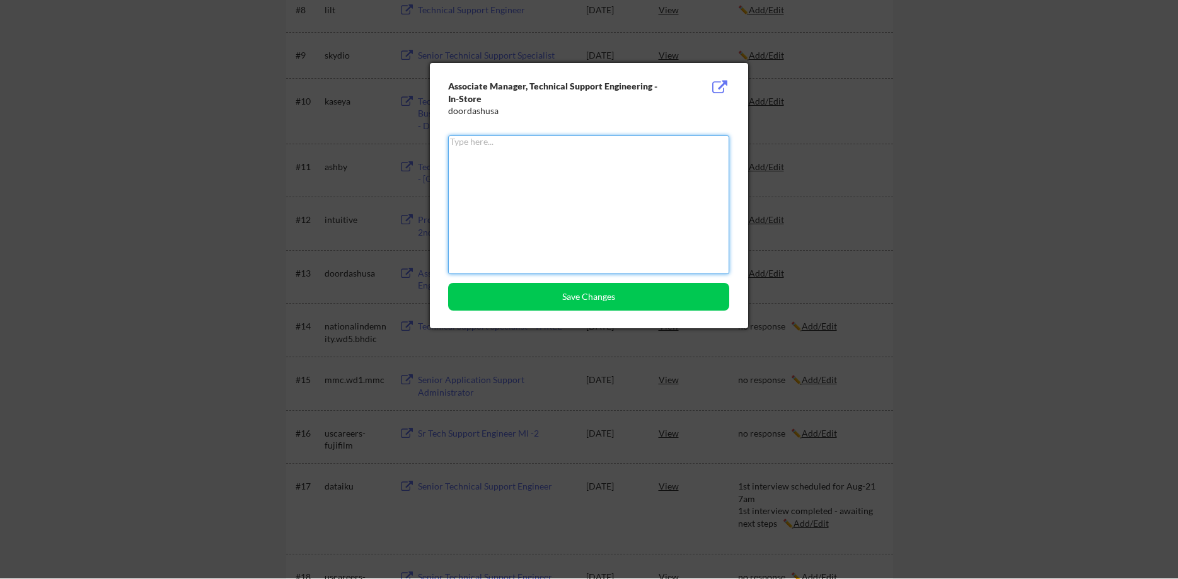
click at [571, 204] on textarea at bounding box center [588, 205] width 281 height 139
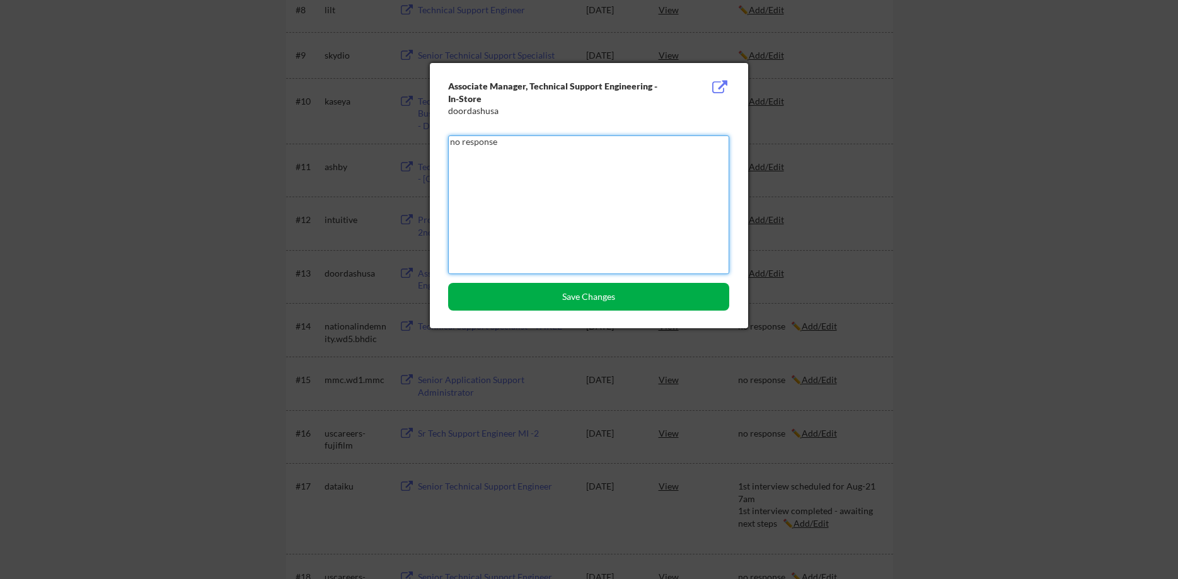
type textarea "no response"
click at [613, 298] on button "Save Changes" at bounding box center [588, 297] width 281 height 28
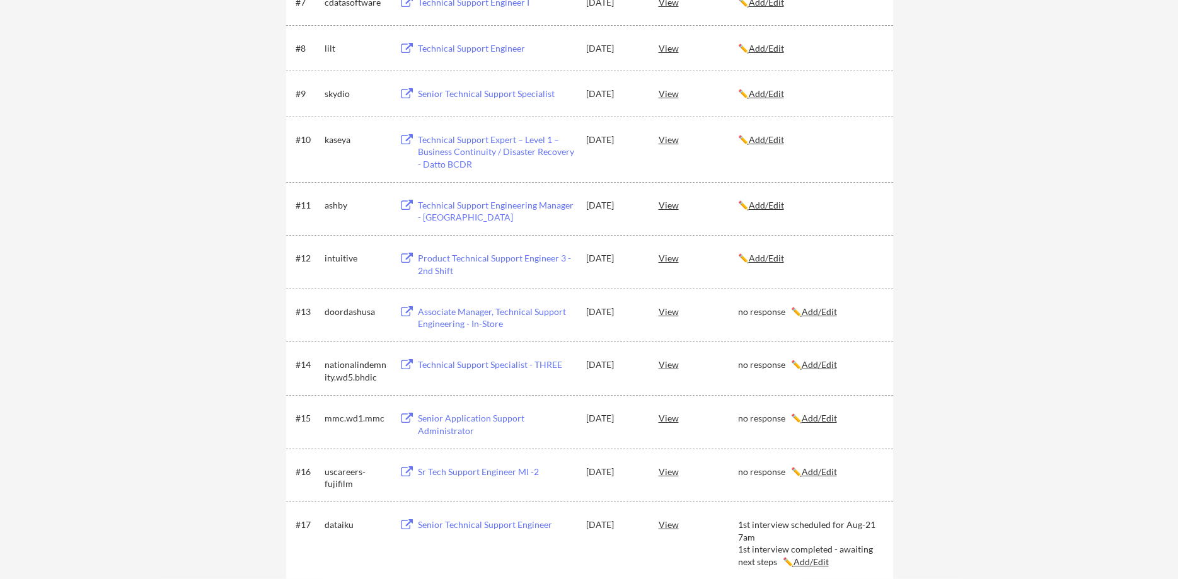
scroll to position [514, 0]
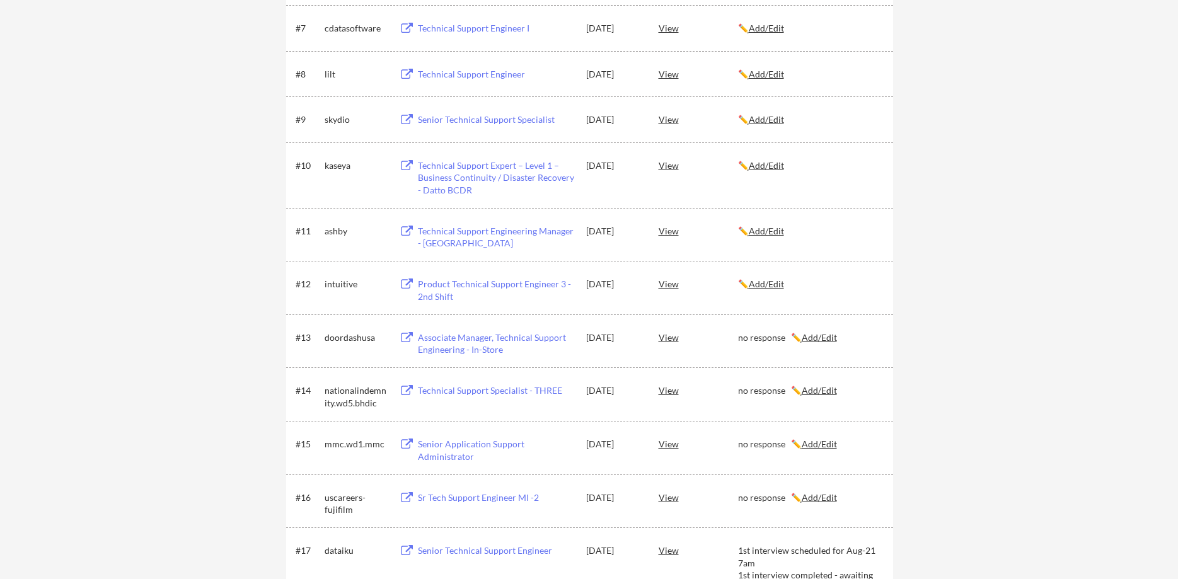
click at [335, 287] on div "intuitive" at bounding box center [356, 284] width 63 height 13
click at [777, 288] on u "Add/Edit" at bounding box center [766, 284] width 35 height 11
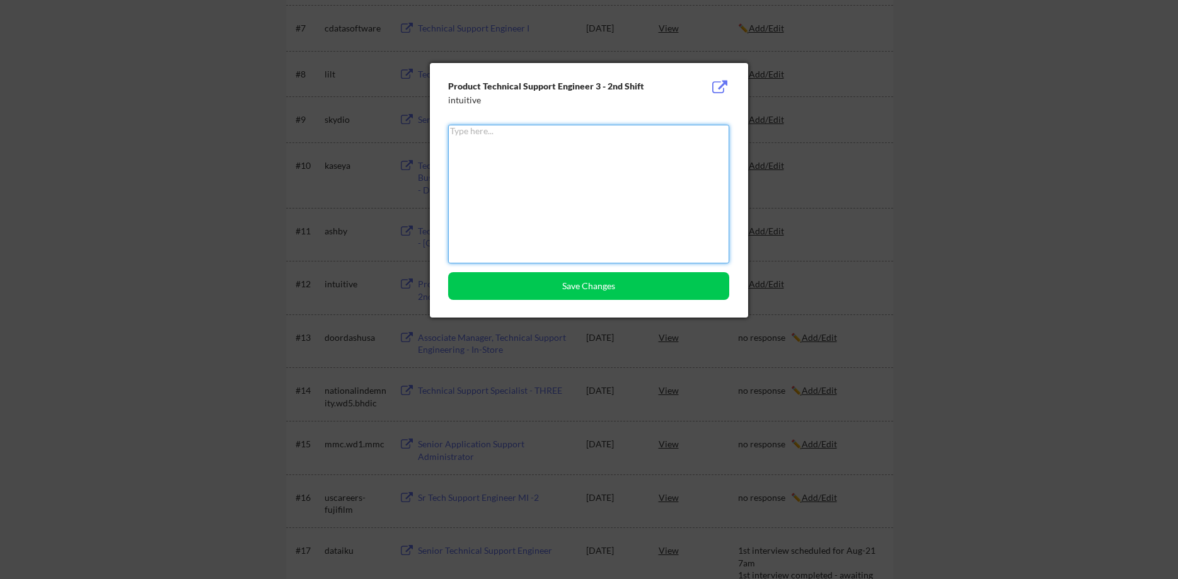
click at [632, 211] on textarea at bounding box center [588, 194] width 281 height 139
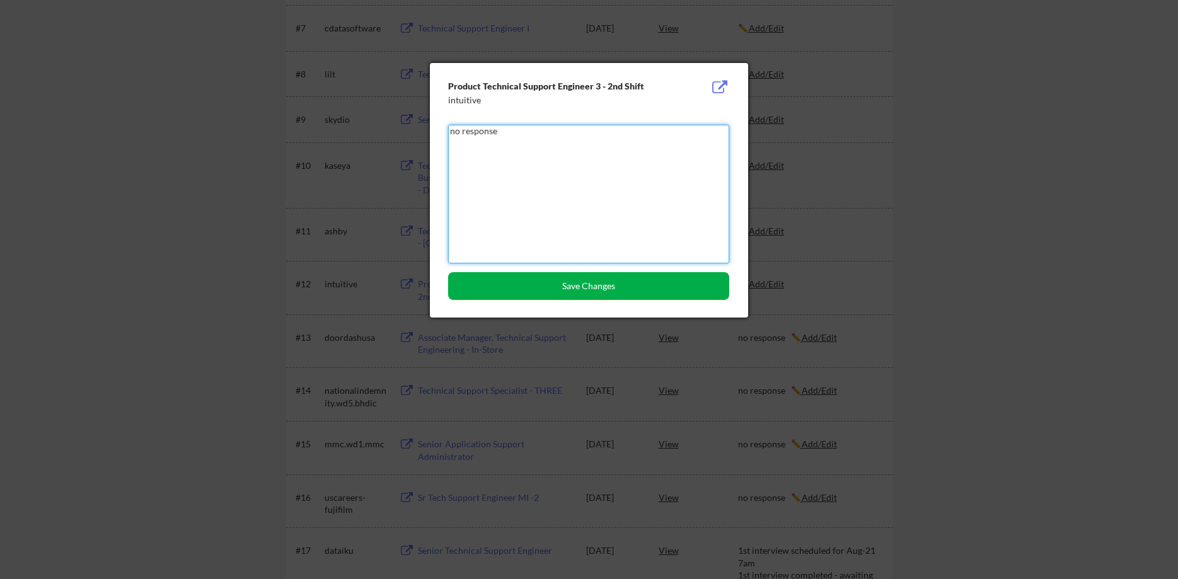
type textarea "no response"
click at [686, 275] on button "Save Changes" at bounding box center [588, 286] width 281 height 28
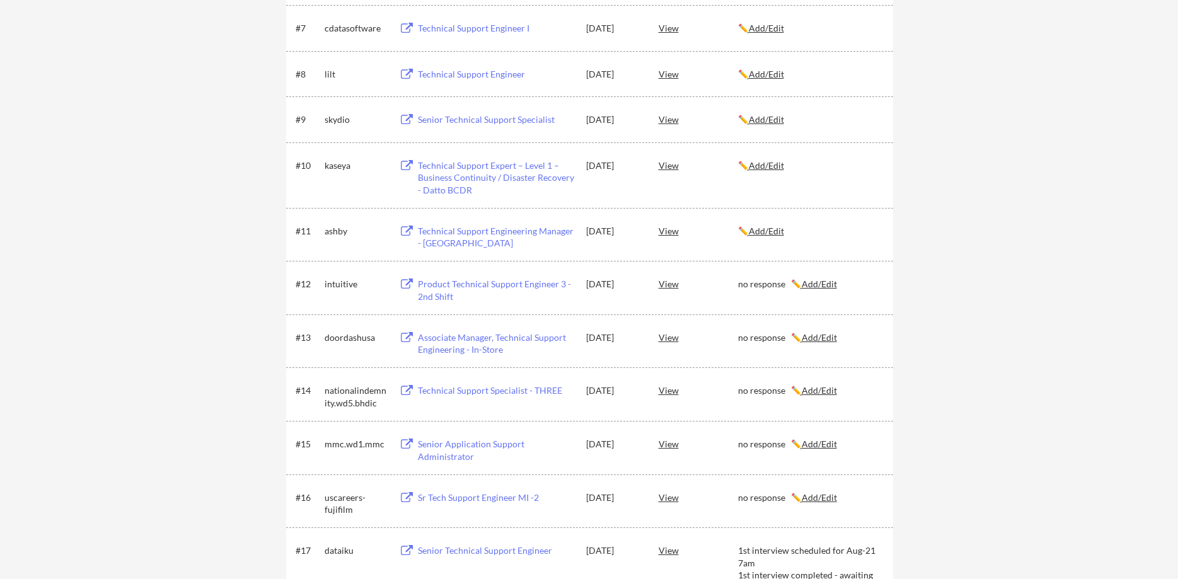
click at [330, 228] on div "ashby" at bounding box center [356, 231] width 63 height 13
click at [778, 235] on u "Add/Edit" at bounding box center [766, 231] width 35 height 11
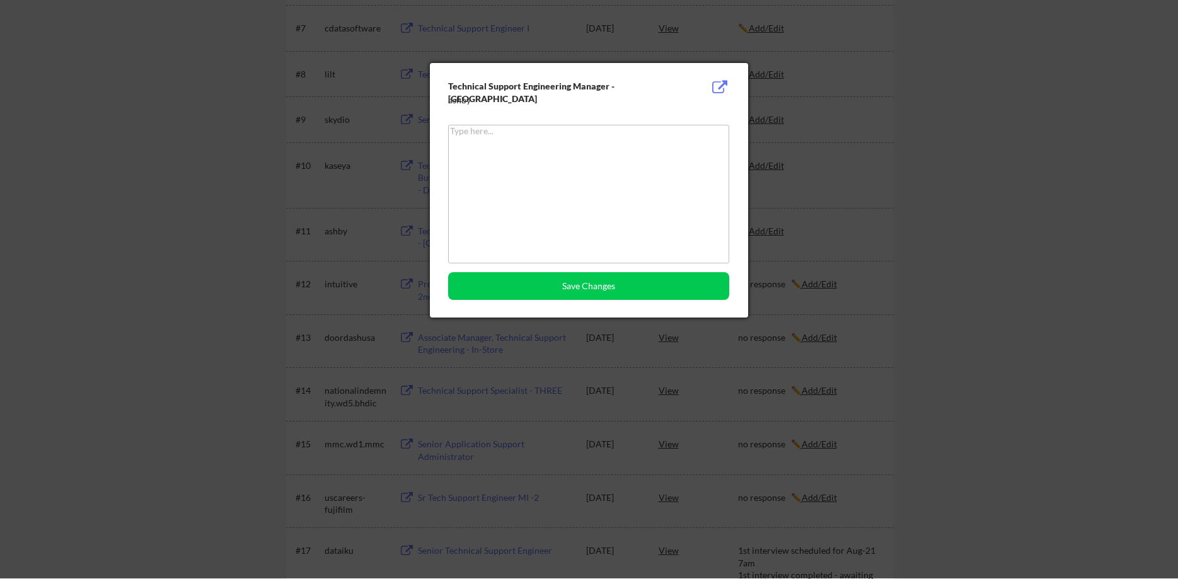
click at [641, 196] on textarea at bounding box center [588, 194] width 281 height 139
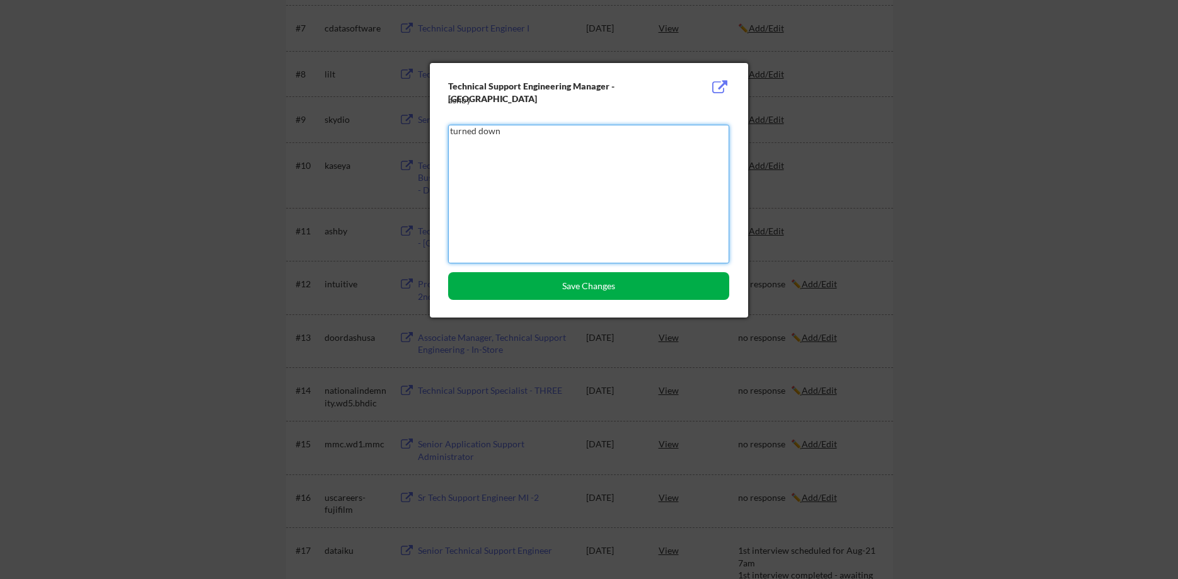
type textarea "turned down"
click at [675, 291] on button "Save Changes" at bounding box center [588, 286] width 281 height 28
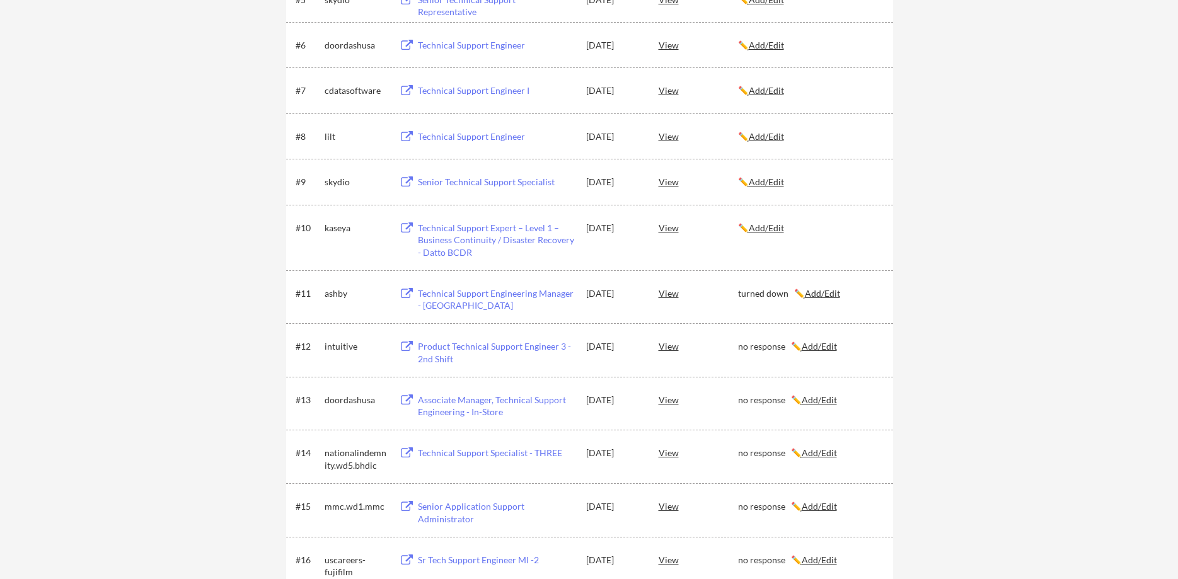
scroll to position [450, 0]
click at [334, 231] on div "kaseya" at bounding box center [356, 230] width 63 height 13
click at [777, 228] on u "Add/Edit" at bounding box center [766, 229] width 35 height 11
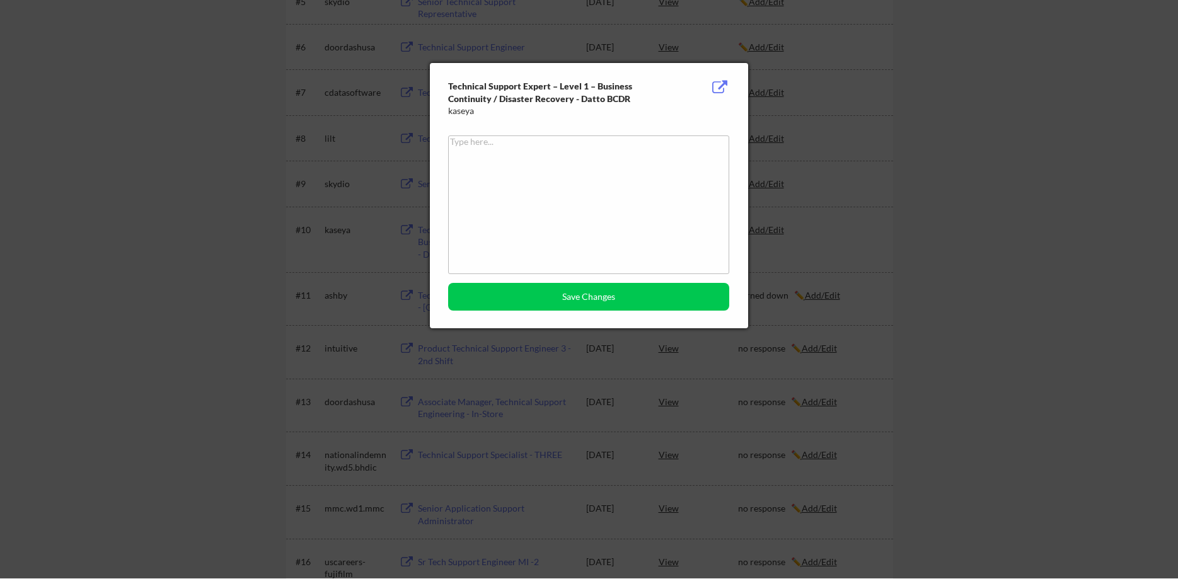
click at [582, 210] on textarea at bounding box center [588, 205] width 281 height 139
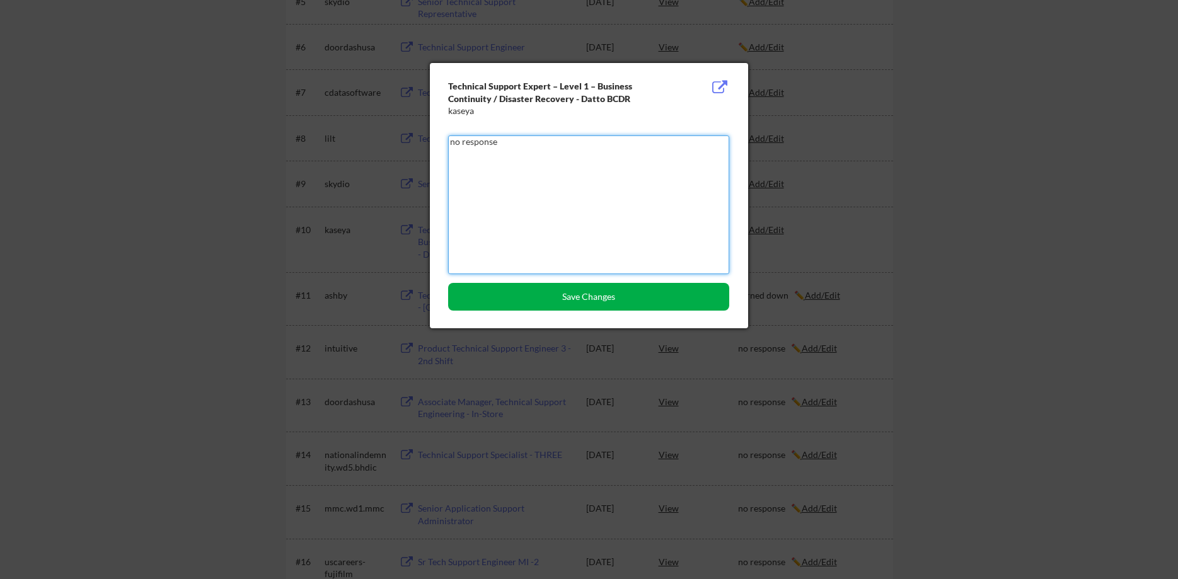
type textarea "no response"
click at [605, 289] on button "Save Changes" at bounding box center [588, 297] width 281 height 28
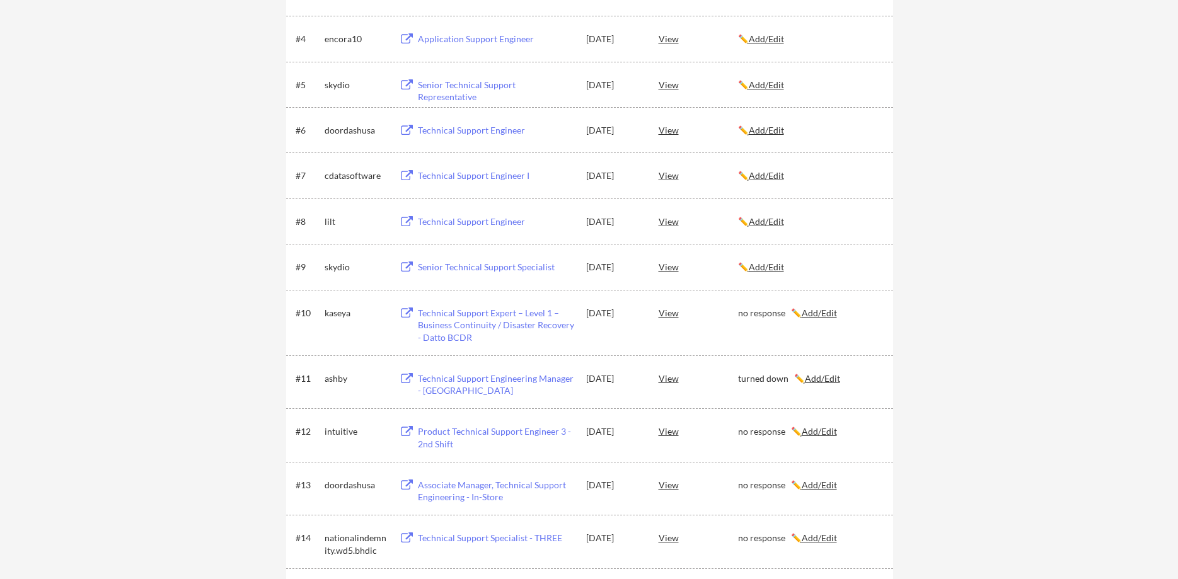
scroll to position [321, 0]
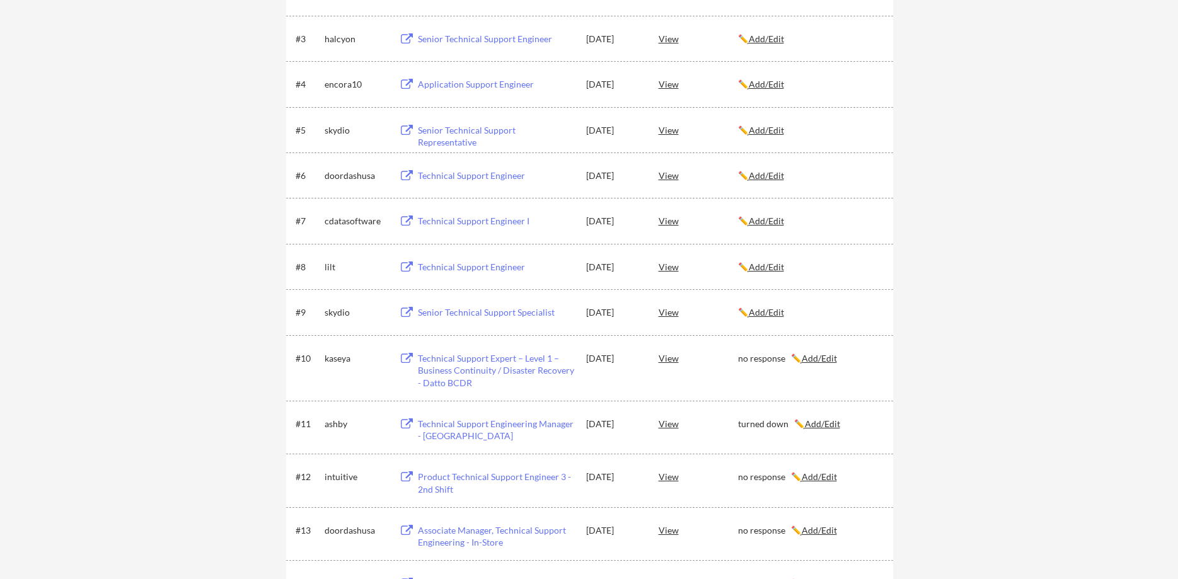
click at [332, 310] on div "skydio" at bounding box center [356, 312] width 63 height 13
click at [770, 313] on u "Add/Edit" at bounding box center [766, 312] width 35 height 11
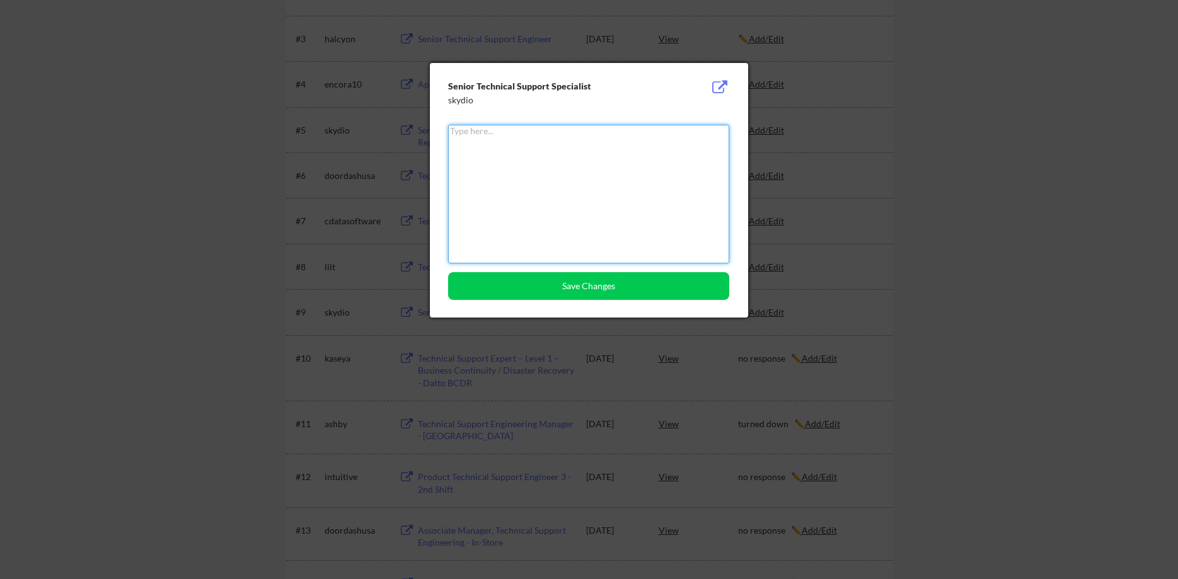
click at [551, 220] on textarea at bounding box center [588, 194] width 281 height 139
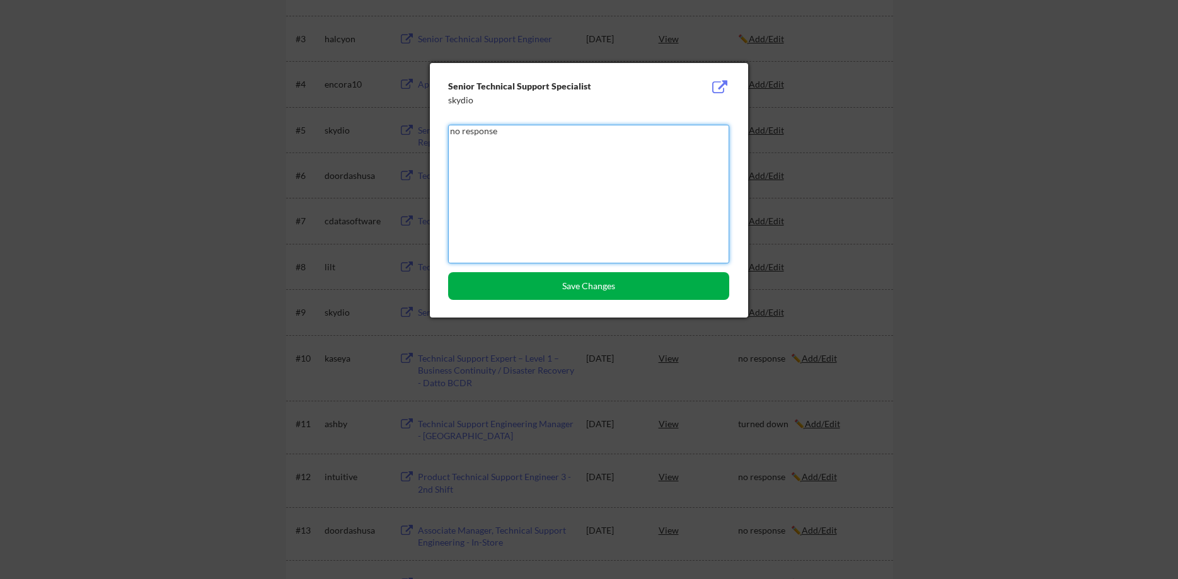
type textarea "no response"
click at [626, 289] on button "Save Changes" at bounding box center [588, 286] width 281 height 28
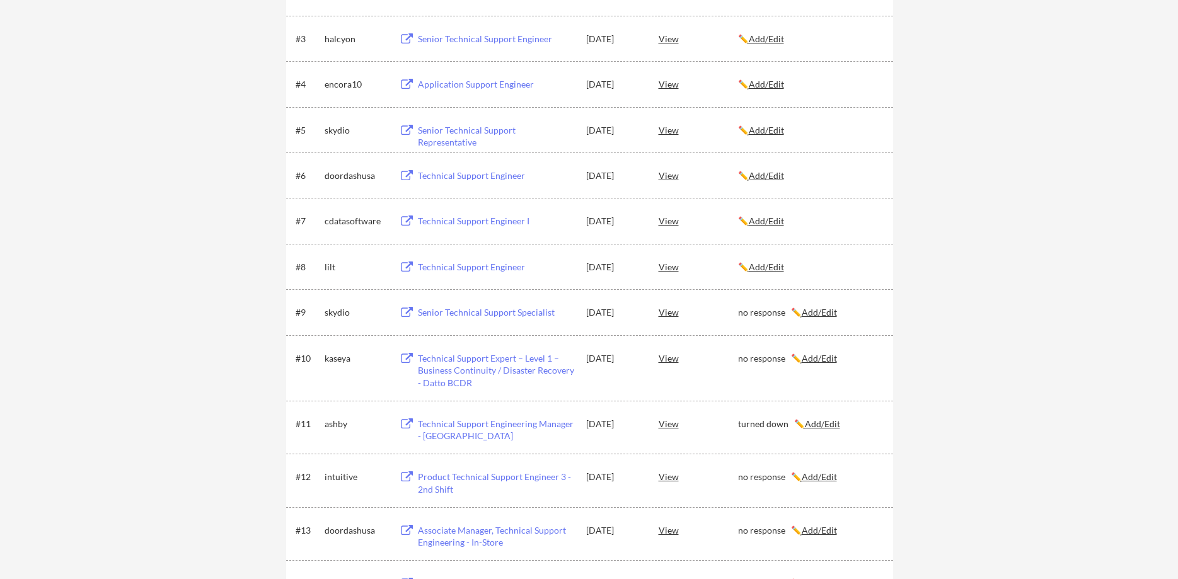
click at [326, 269] on div "lilt" at bounding box center [356, 267] width 63 height 13
click at [768, 260] on div "✏️ Add/Edit" at bounding box center [810, 266] width 144 height 23
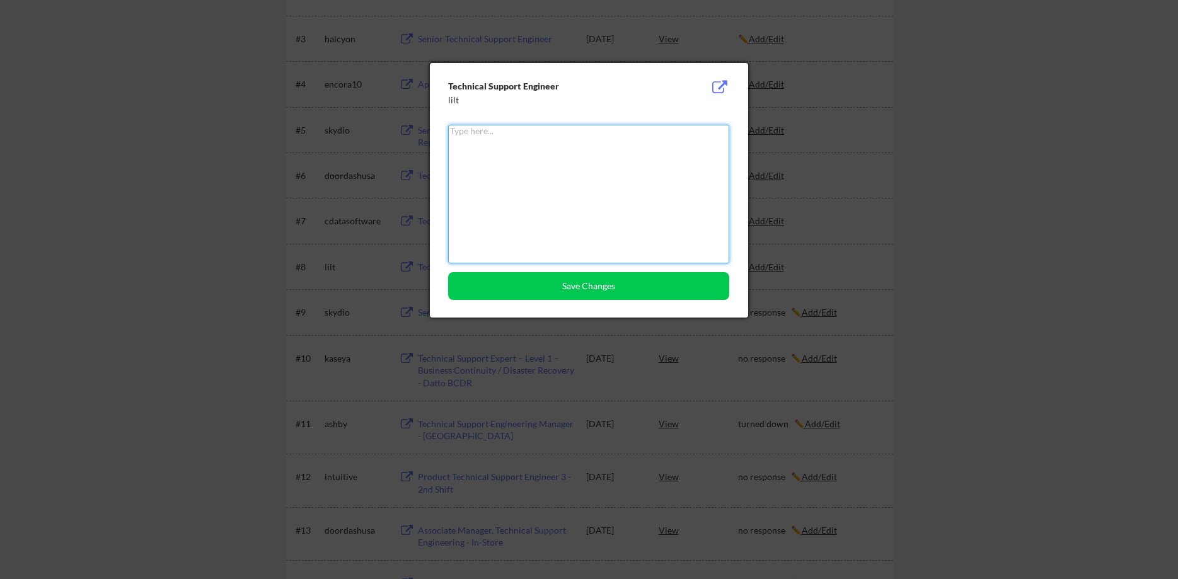
click at [632, 218] on textarea at bounding box center [588, 194] width 281 height 139
type textarea "no response"
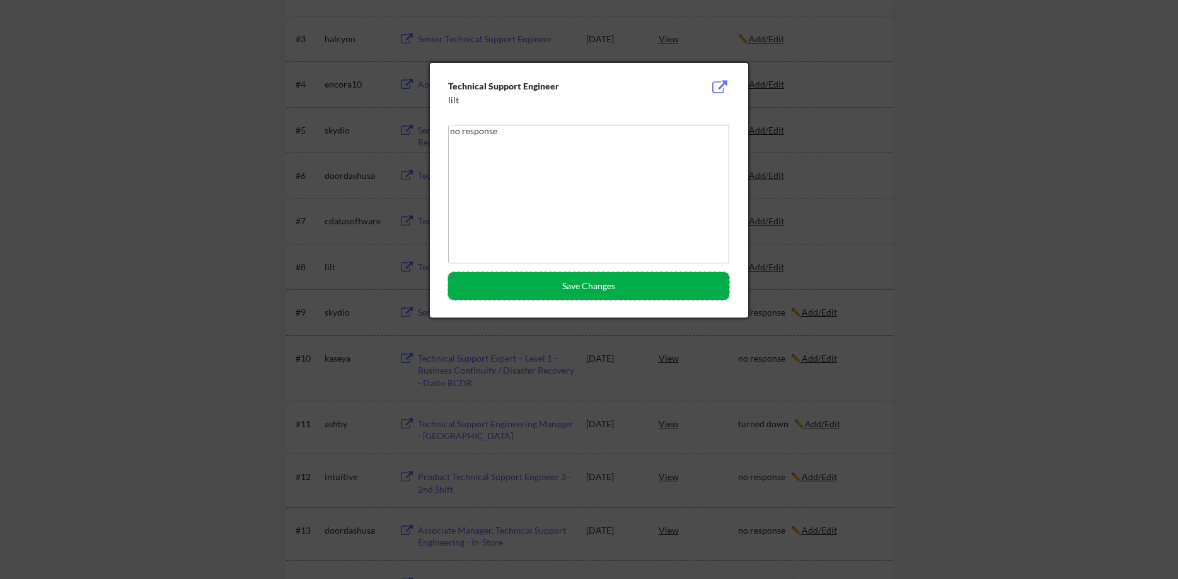
click at [634, 292] on button "Save Changes" at bounding box center [588, 286] width 281 height 28
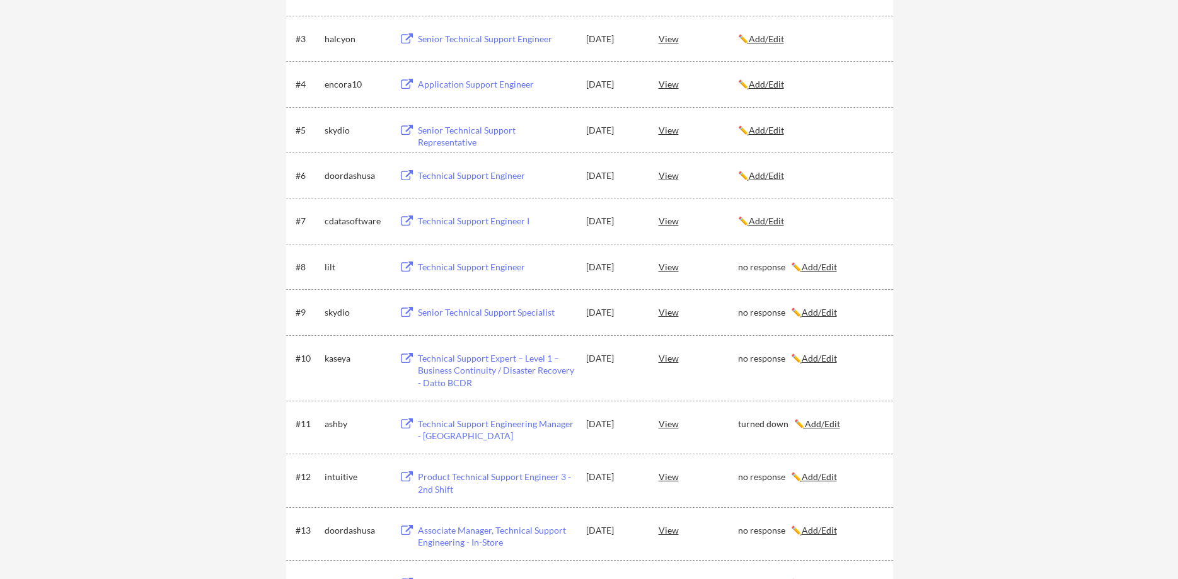
click at [342, 223] on div "cdatasoftware" at bounding box center [356, 221] width 63 height 13
click at [768, 218] on u "Add/Edit" at bounding box center [766, 221] width 35 height 11
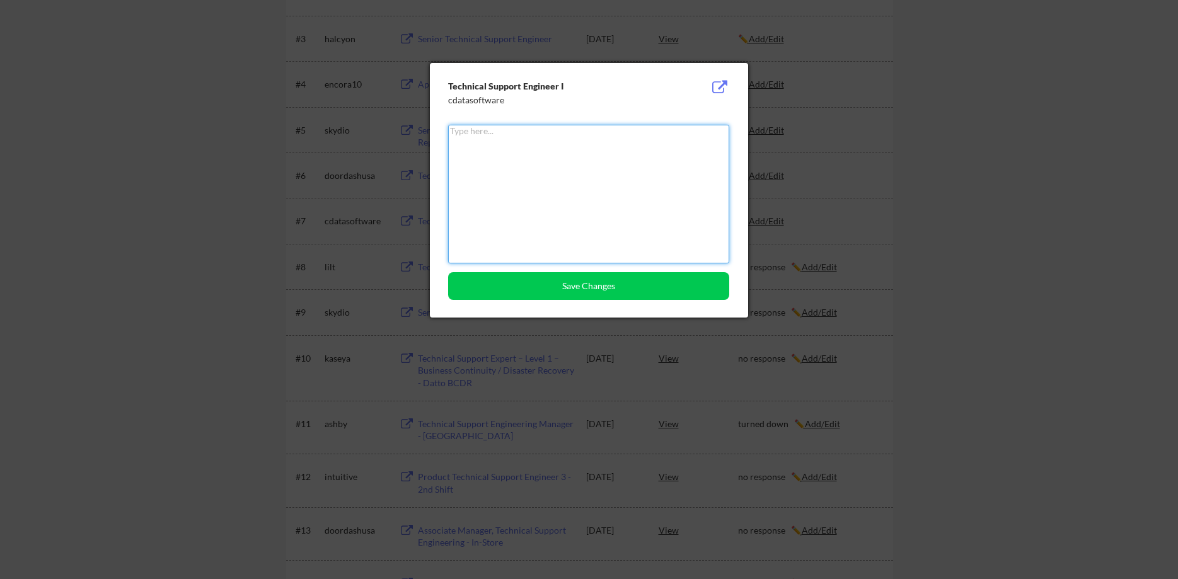
click at [507, 159] on textarea at bounding box center [588, 194] width 281 height 139
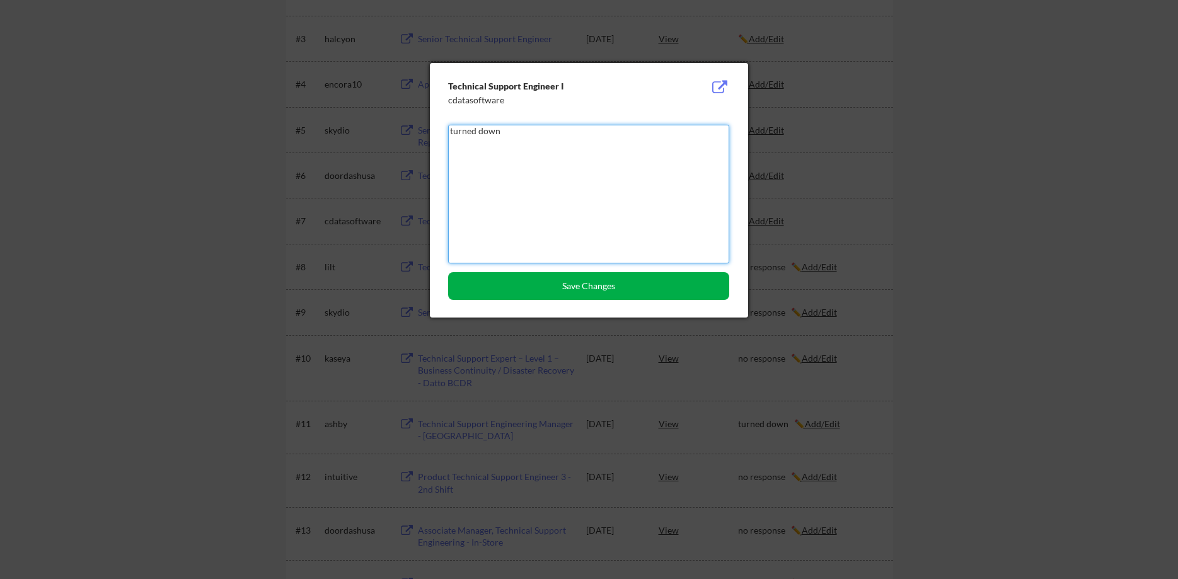
type textarea "turned down"
click at [584, 289] on button "Save Changes" at bounding box center [588, 286] width 281 height 28
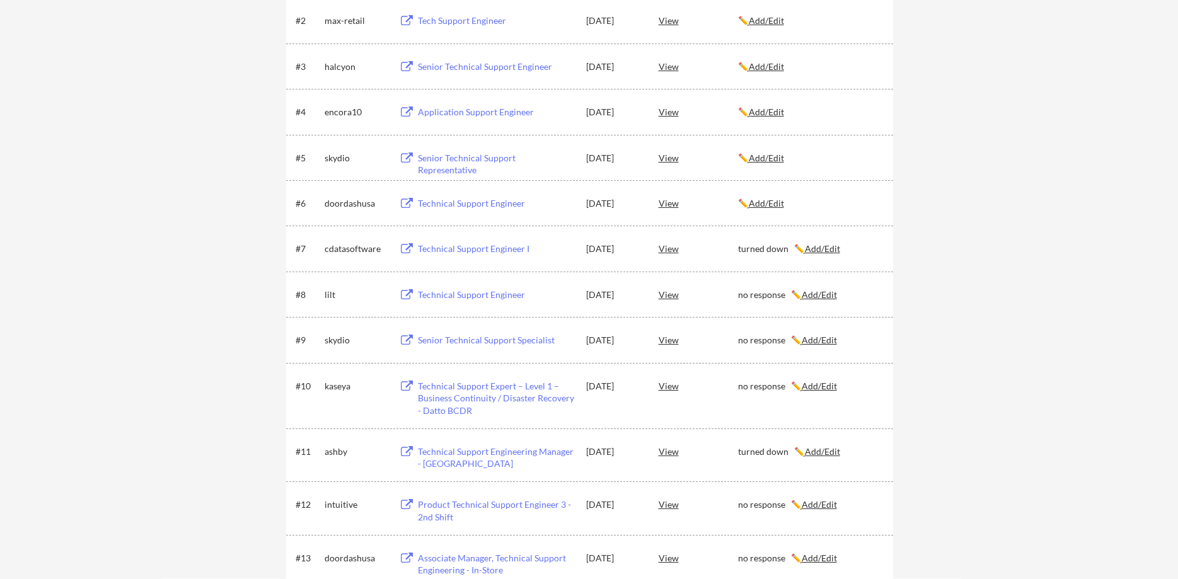
scroll to position [193, 0]
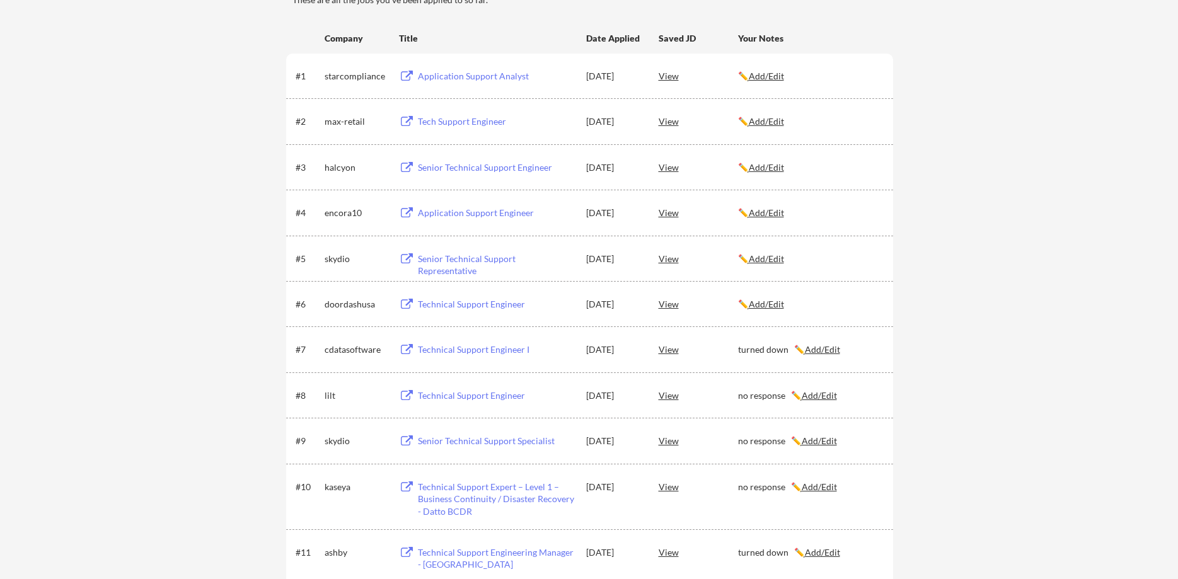
click at [770, 305] on u "Add/Edit" at bounding box center [766, 304] width 35 height 11
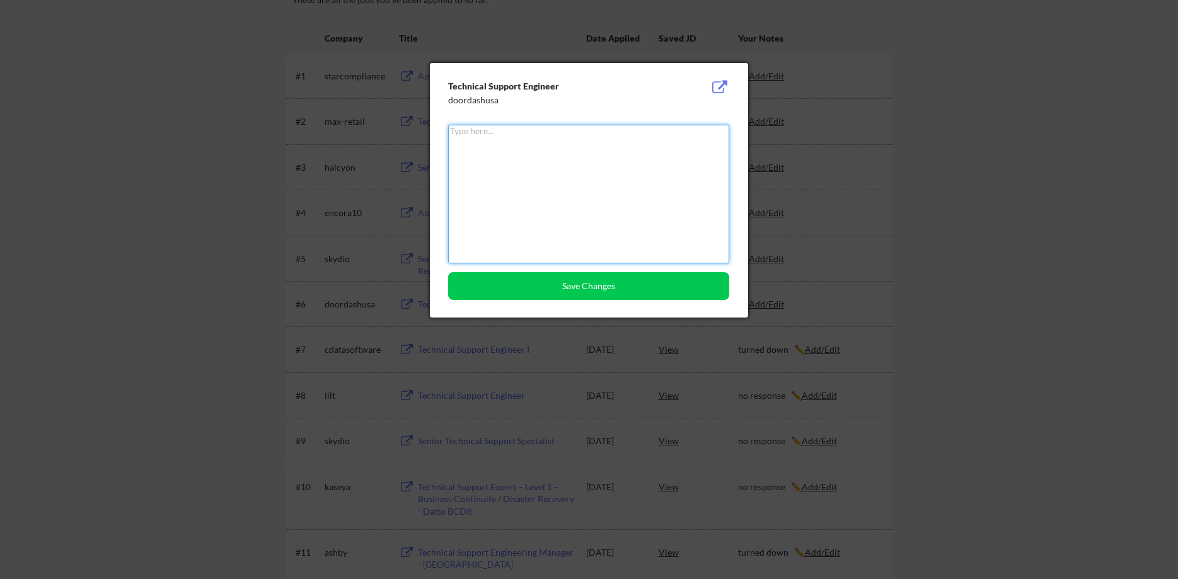
click at [130, 298] on div at bounding box center [589, 289] width 1178 height 579
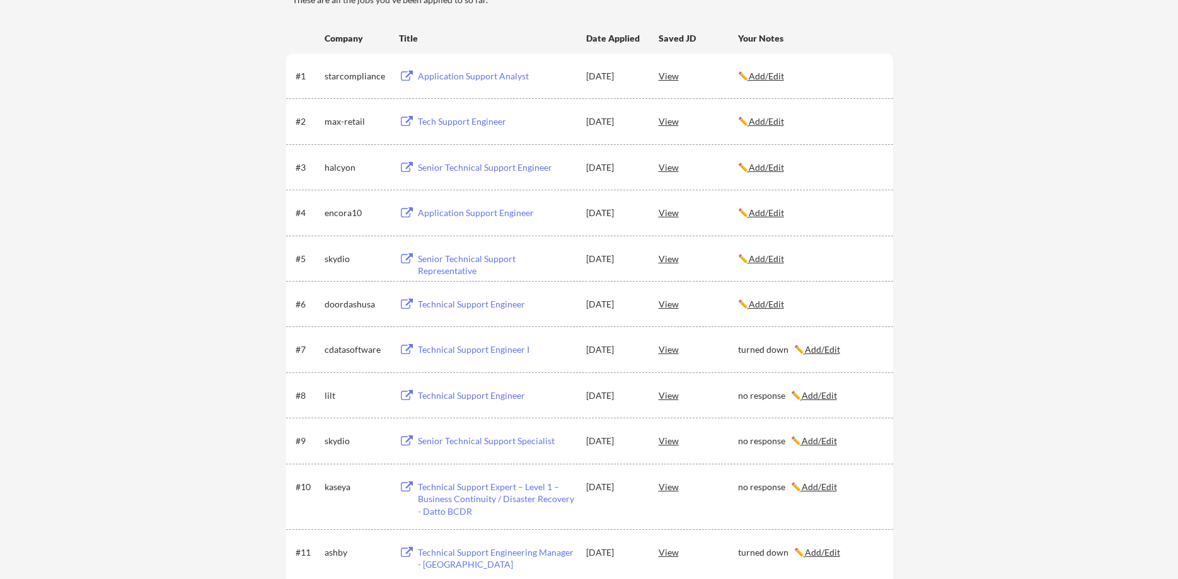
click at [356, 304] on div "doordashusa" at bounding box center [356, 304] width 63 height 13
click at [355, 304] on div "doordashusa" at bounding box center [356, 304] width 63 height 13
click at [771, 300] on u "Add/Edit" at bounding box center [766, 304] width 35 height 11
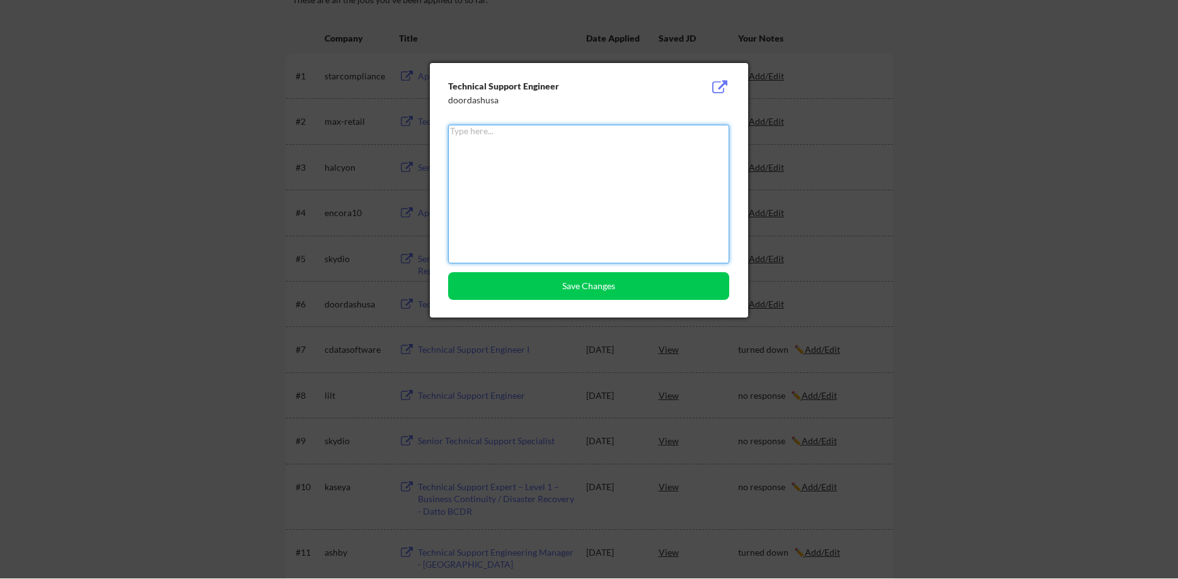
click at [564, 211] on textarea at bounding box center [588, 194] width 281 height 139
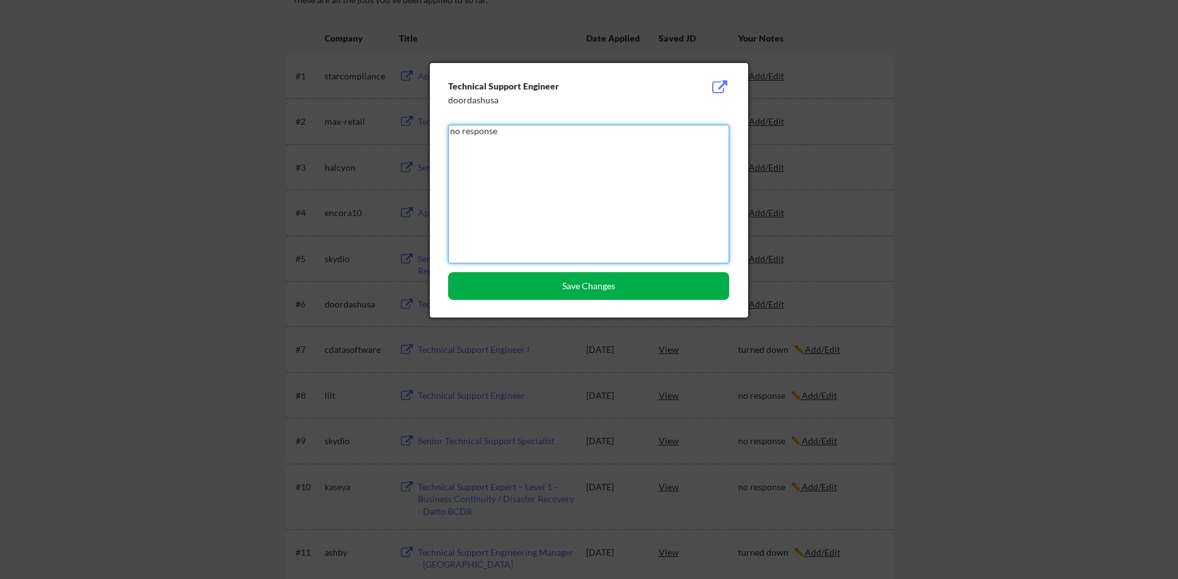
type textarea "no response"
click at [625, 279] on button "Save Changes" at bounding box center [588, 286] width 281 height 28
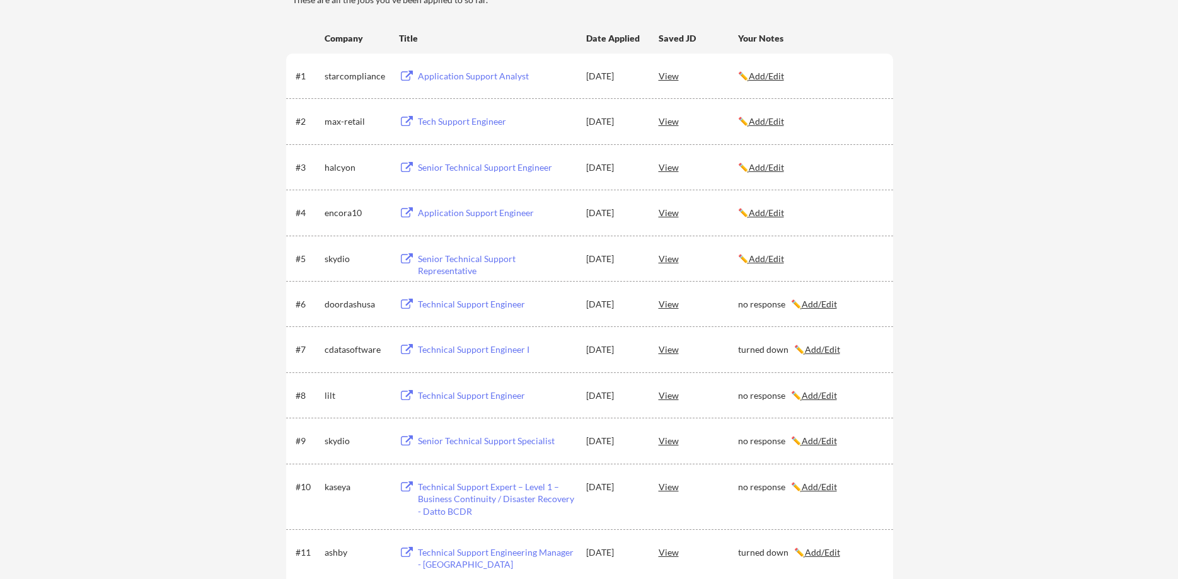
click at [338, 262] on div "skydio" at bounding box center [356, 259] width 63 height 13
click at [772, 261] on u "Add/Edit" at bounding box center [766, 258] width 35 height 11
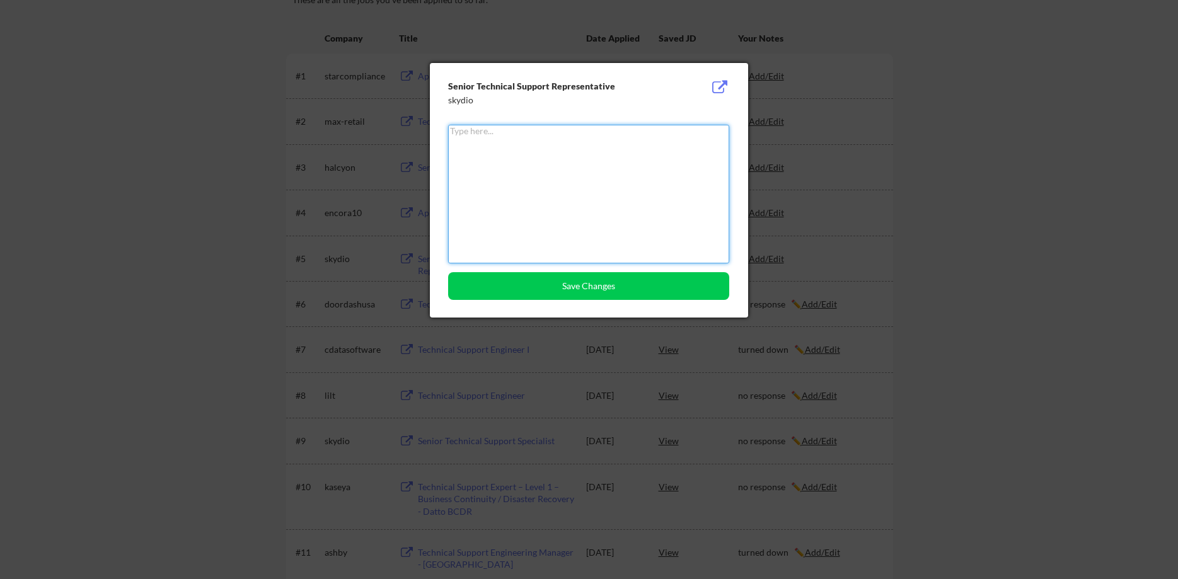
click at [536, 201] on textarea at bounding box center [588, 194] width 281 height 139
type textarea "no response"
click at [616, 293] on button "Save Changes" at bounding box center [588, 286] width 281 height 28
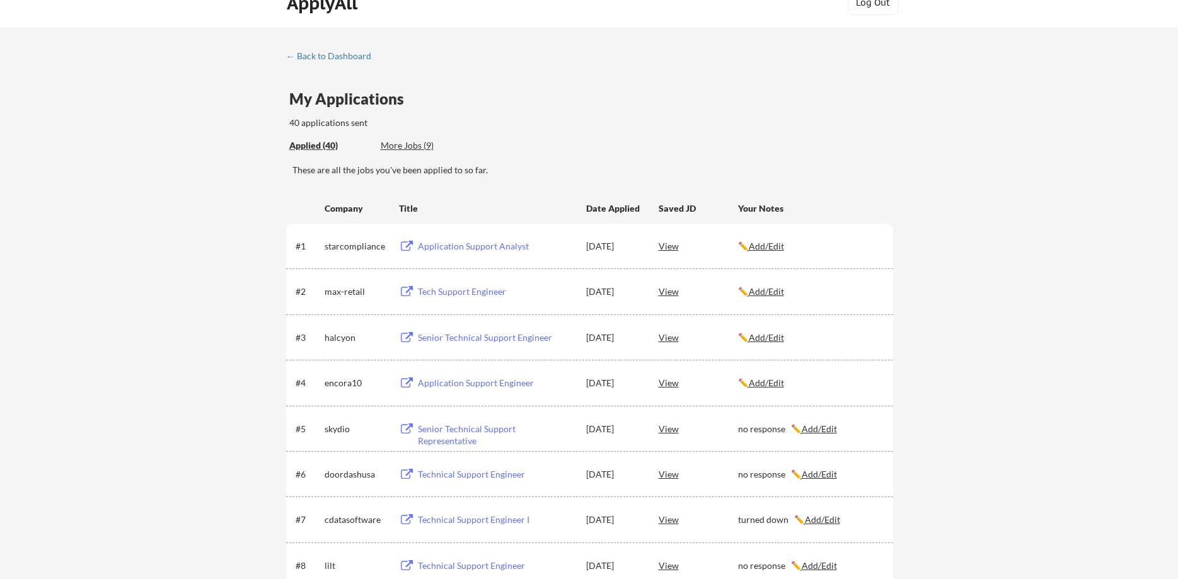
scroll to position [0, 0]
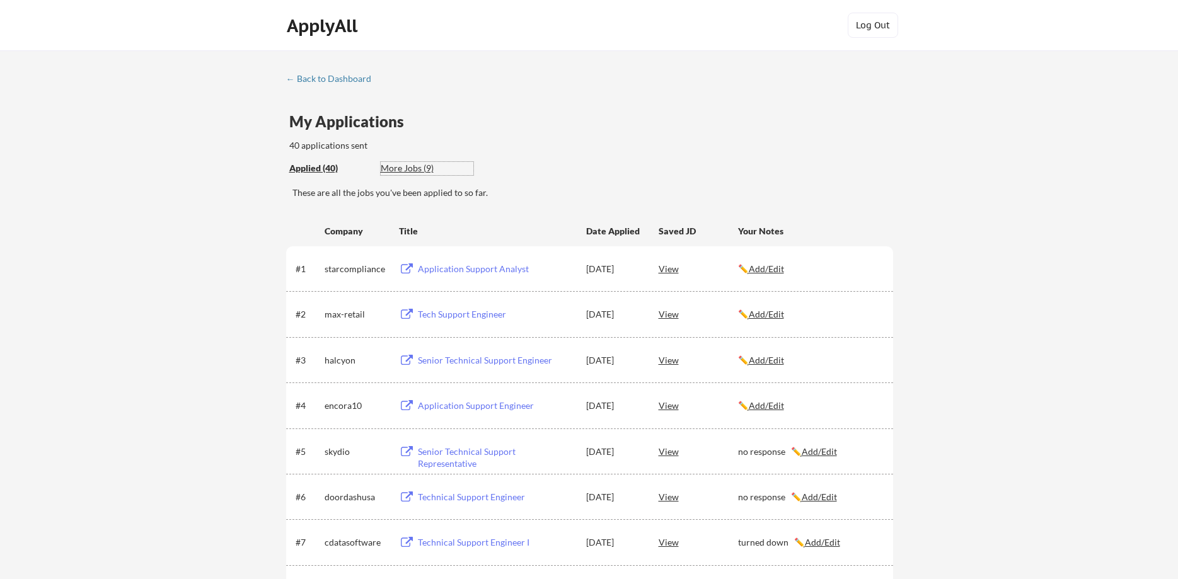
click at [425, 165] on div "More Jobs (9)" at bounding box center [427, 168] width 93 height 13
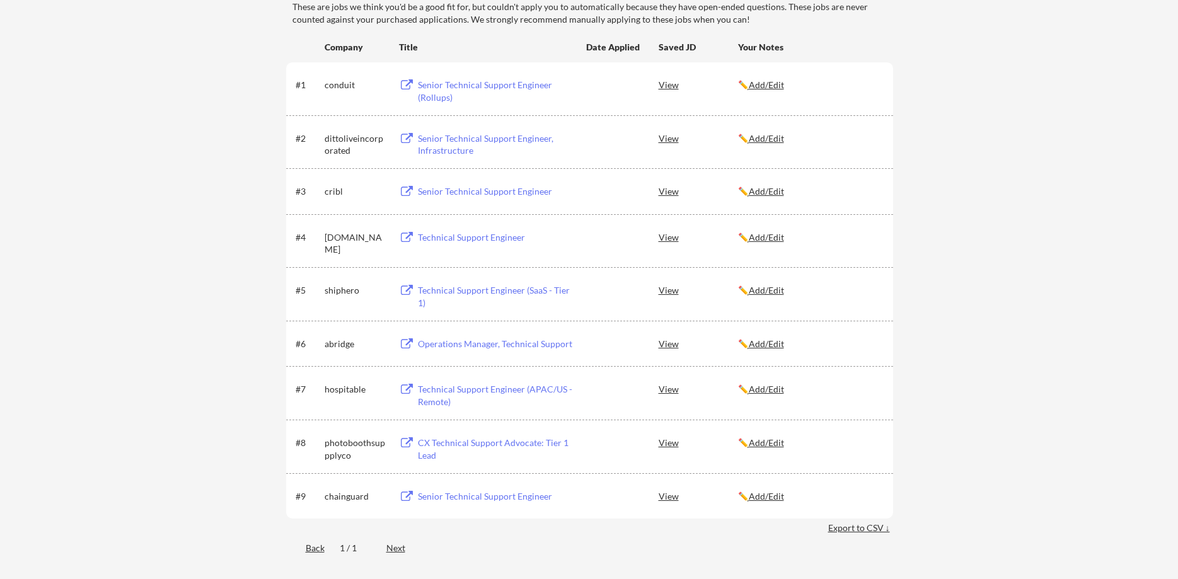
scroll to position [64, 0]
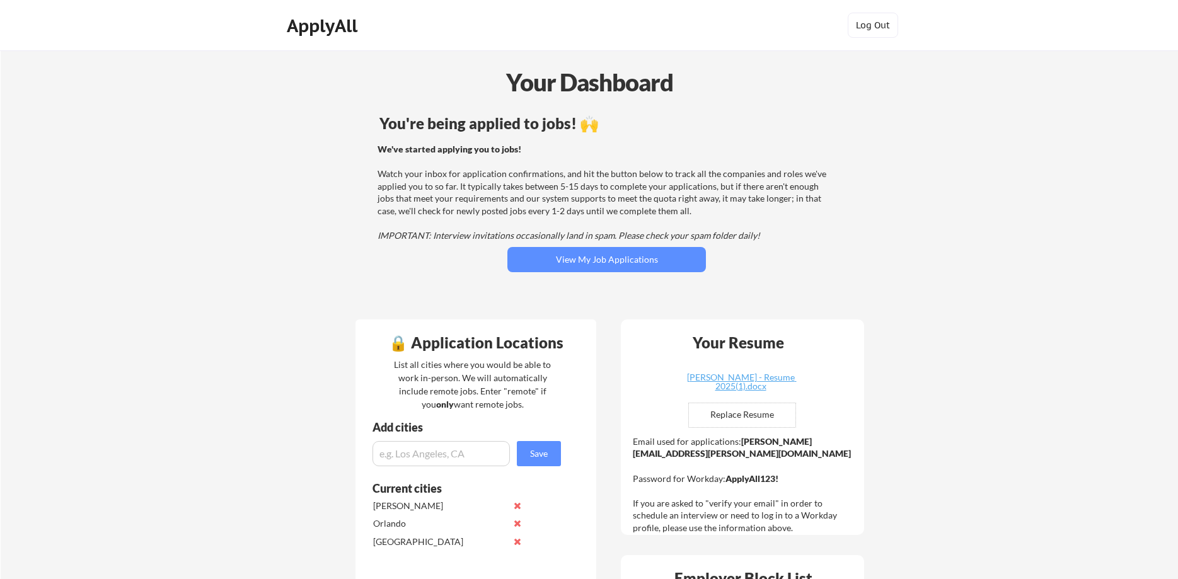
click at [560, 262] on button "View My Job Applications" at bounding box center [606, 259] width 199 height 25
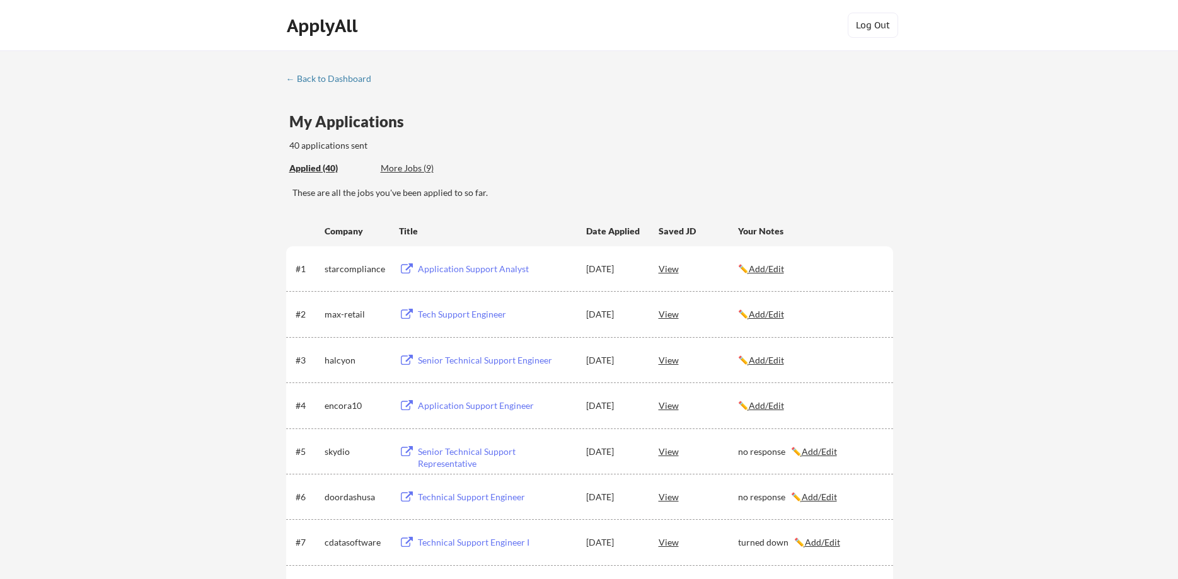
click at [343, 83] on div "← Back to Dashboard" at bounding box center [333, 78] width 95 height 9
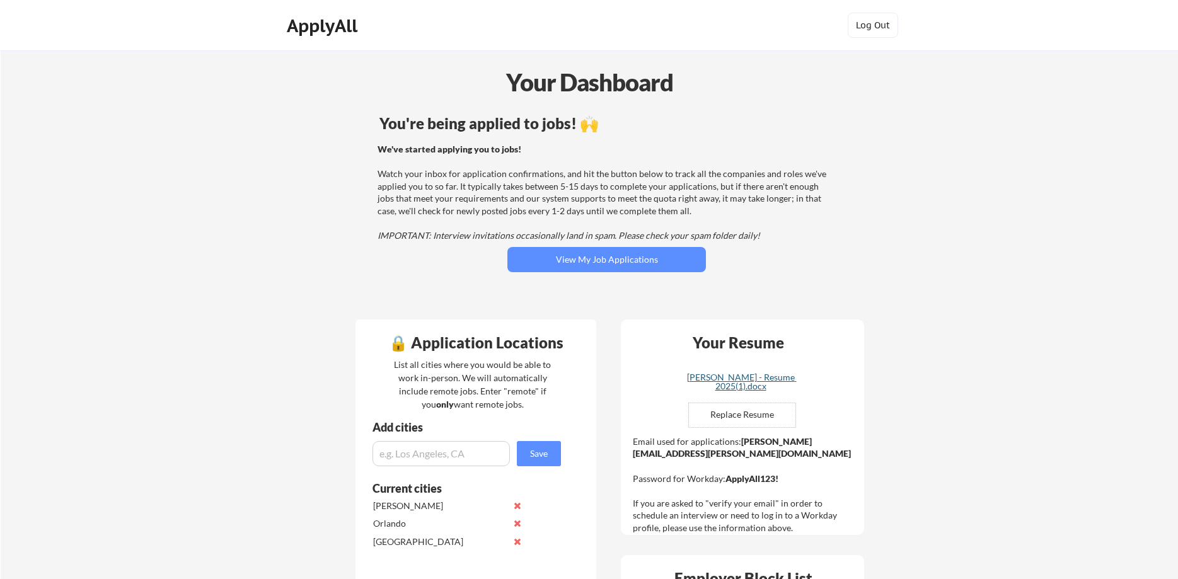
click at [772, 380] on div "[PERSON_NAME] - Resume 2025(1).docx" at bounding box center [741, 382] width 150 height 18
